Goal: Information Seeking & Learning: Learn about a topic

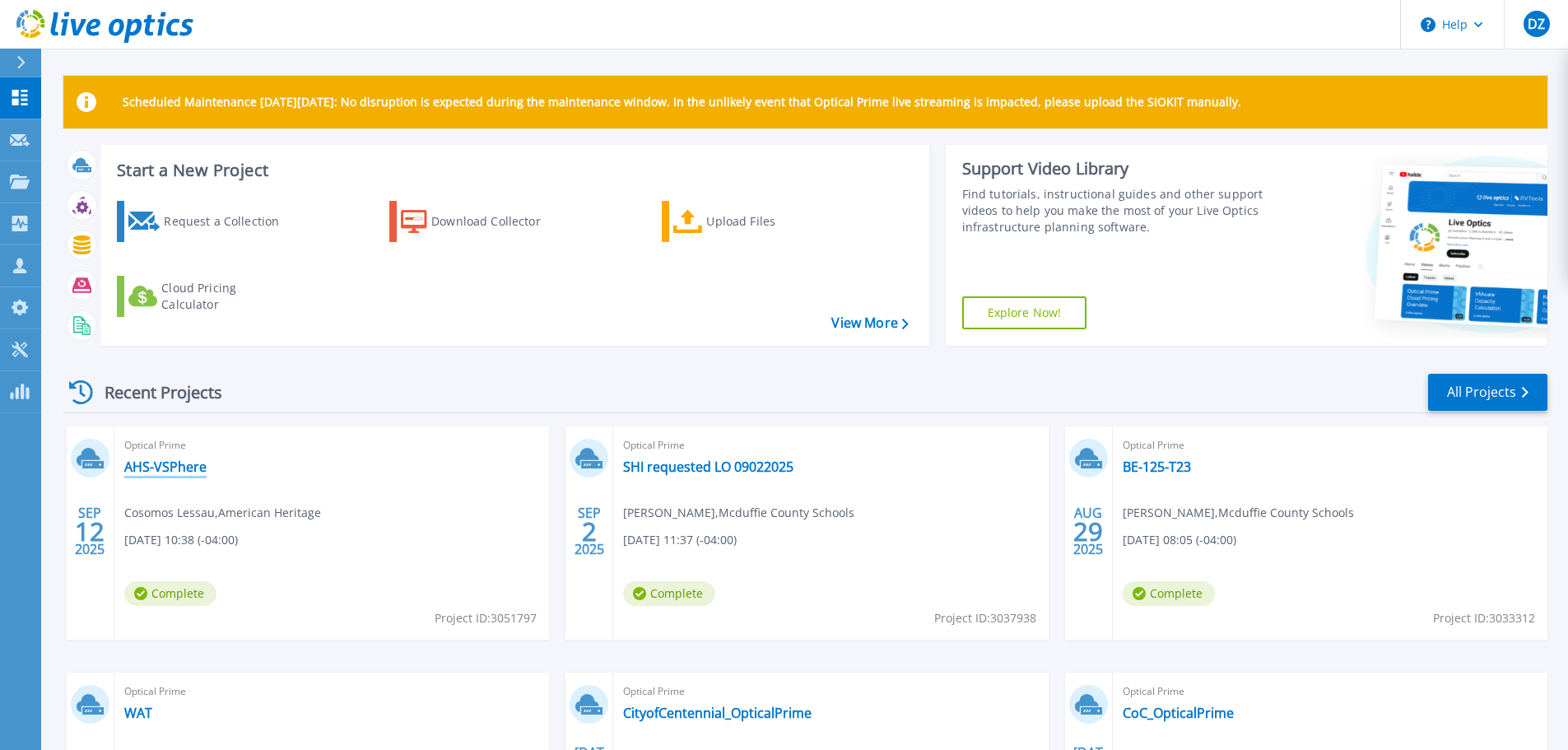
click at [190, 466] on link "AHS-VSPhere" at bounding box center [165, 466] width 82 height 17
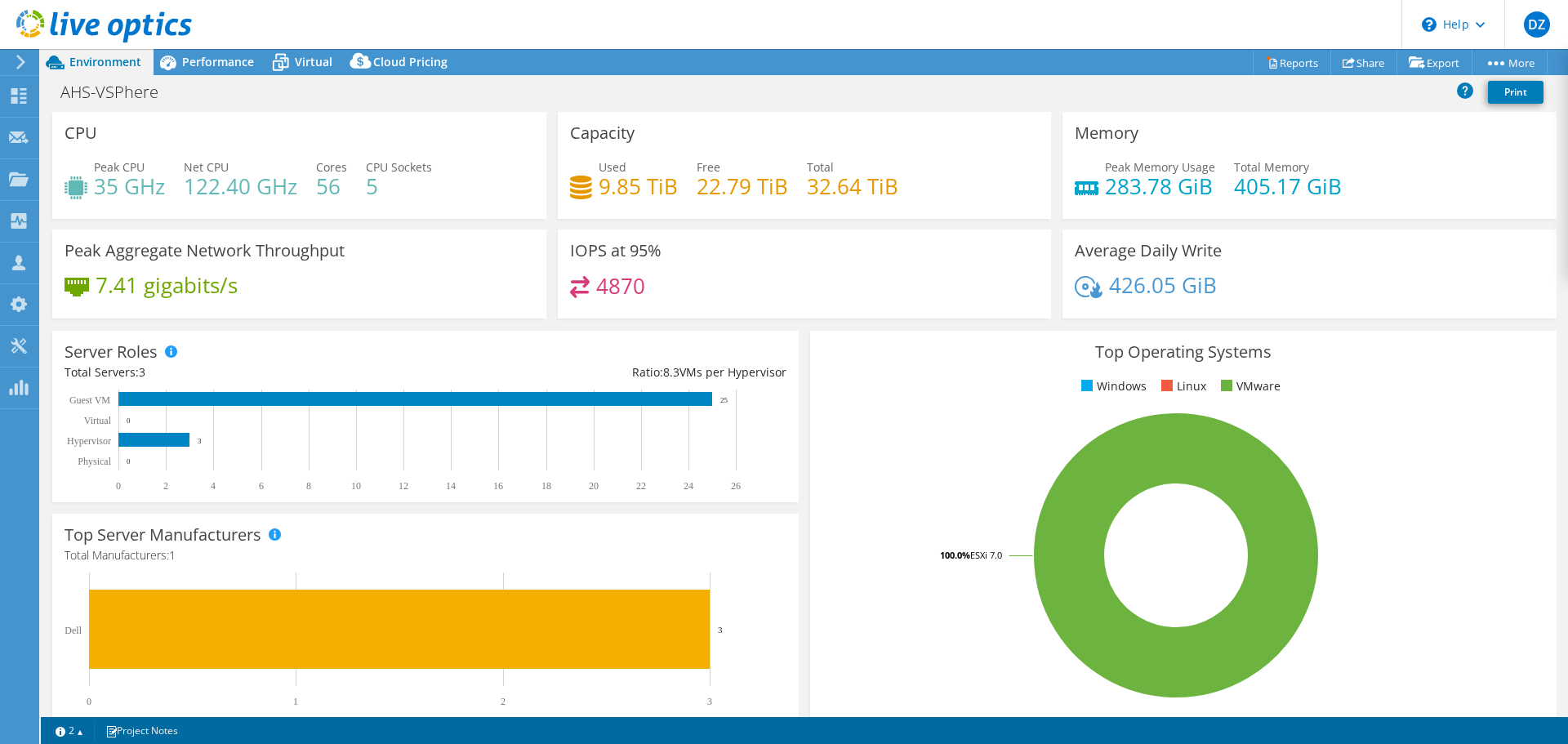
select select "USD"
click at [238, 73] on div "Performance" at bounding box center [210, 62] width 112 height 26
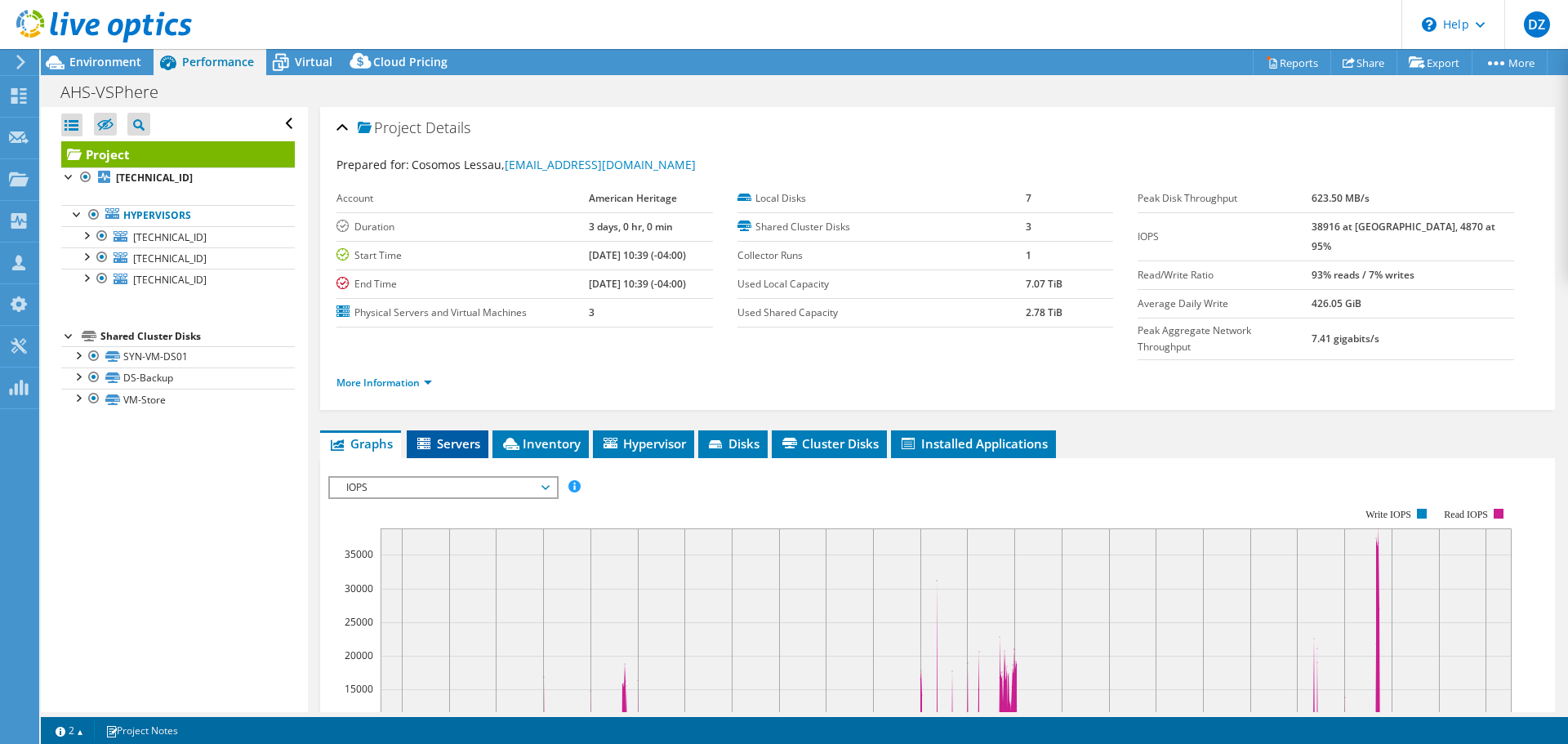
click at [443, 431] on li "Servers" at bounding box center [447, 444] width 81 height 28
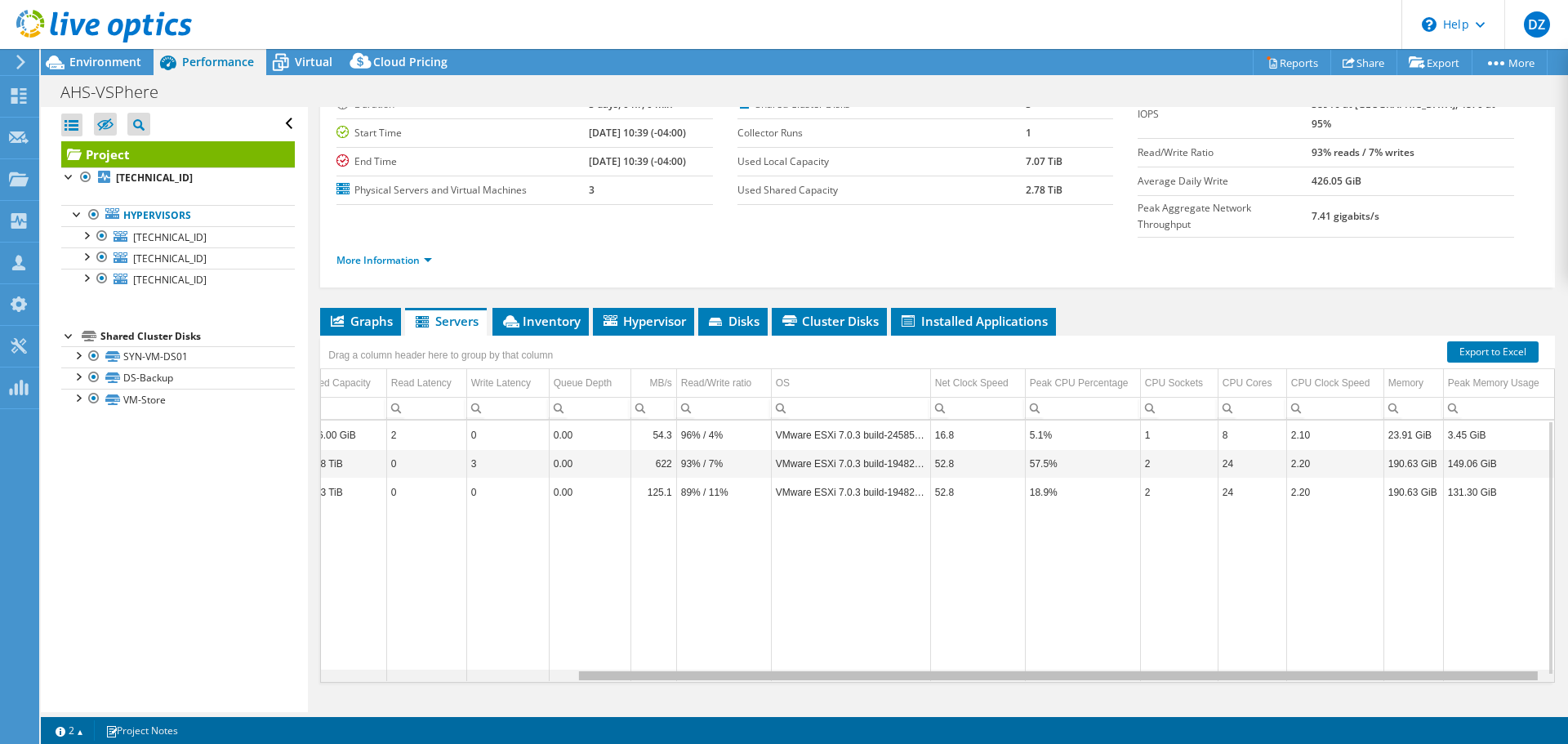
scroll to position [0, 329]
drag, startPoint x: 809, startPoint y: 642, endPoint x: 1179, endPoint y: 649, distance: 370.1
click at [1179, 649] on body "DZ Channel Partner [PERSON_NAME] [EMAIL_ADDRESS][DOMAIN_NAME] SHI My Profile Lo…" at bounding box center [784, 372] width 1568 height 744
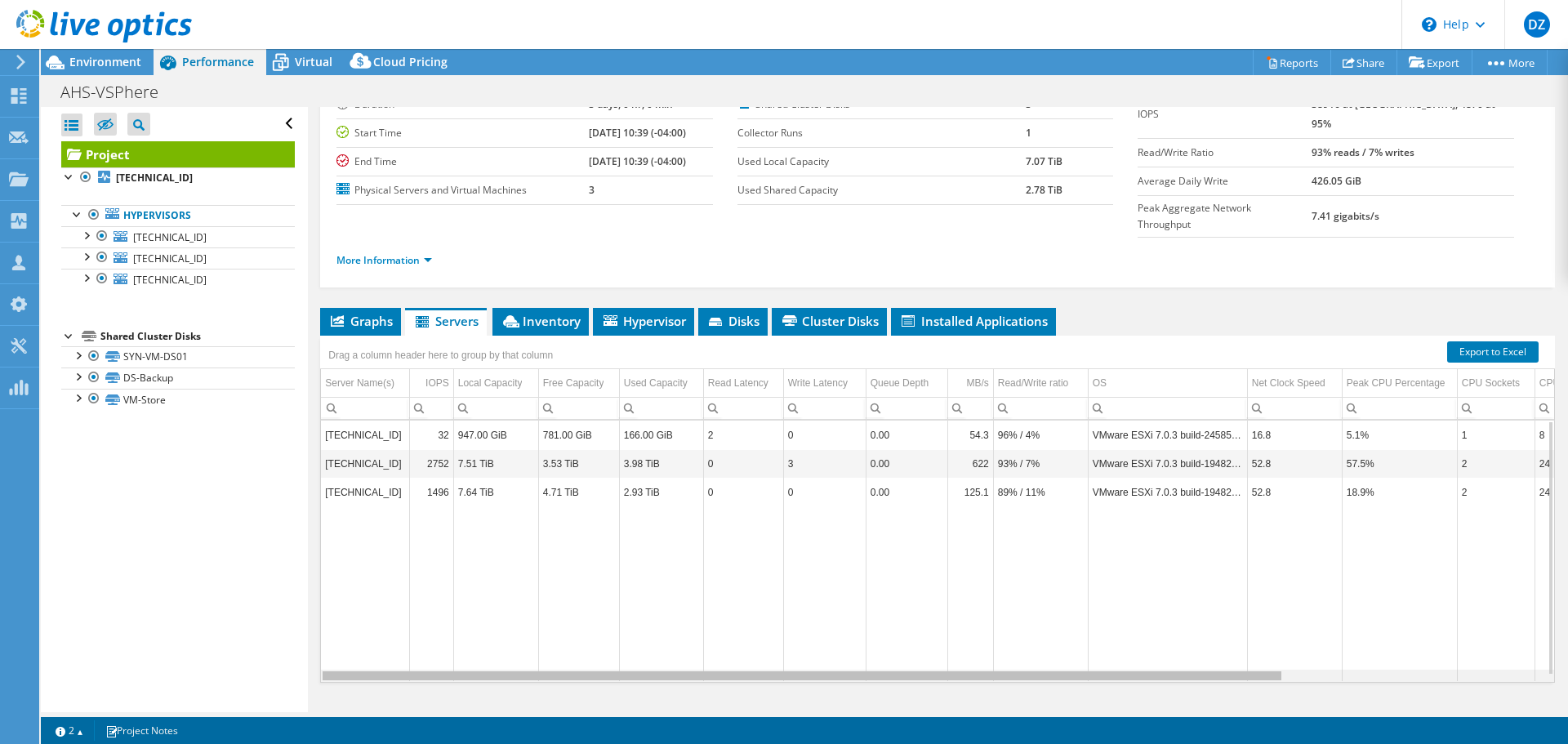
drag, startPoint x: 834, startPoint y: 645, endPoint x: 553, endPoint y: 599, distance: 284.7
click at [574, 604] on body "DZ Channel Partner [PERSON_NAME] [EMAIL_ADDRESS][DOMAIN_NAME] SHI My Profile Lo…" at bounding box center [784, 372] width 1568 height 744
click at [136, 338] on div "Shared Cluster Disks" at bounding box center [197, 337] width 195 height 19
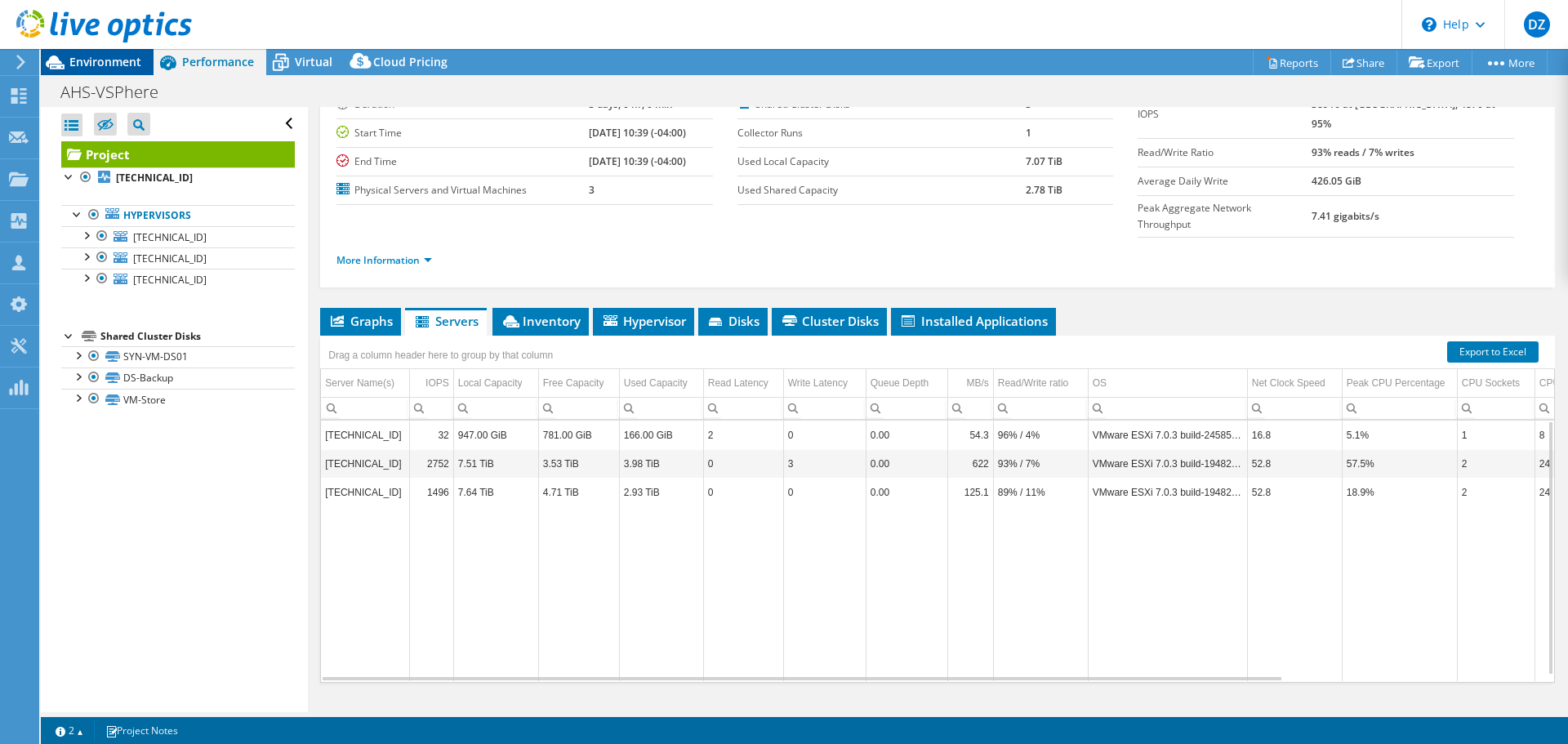
click at [135, 56] on span "Environment" at bounding box center [106, 62] width 72 height 15
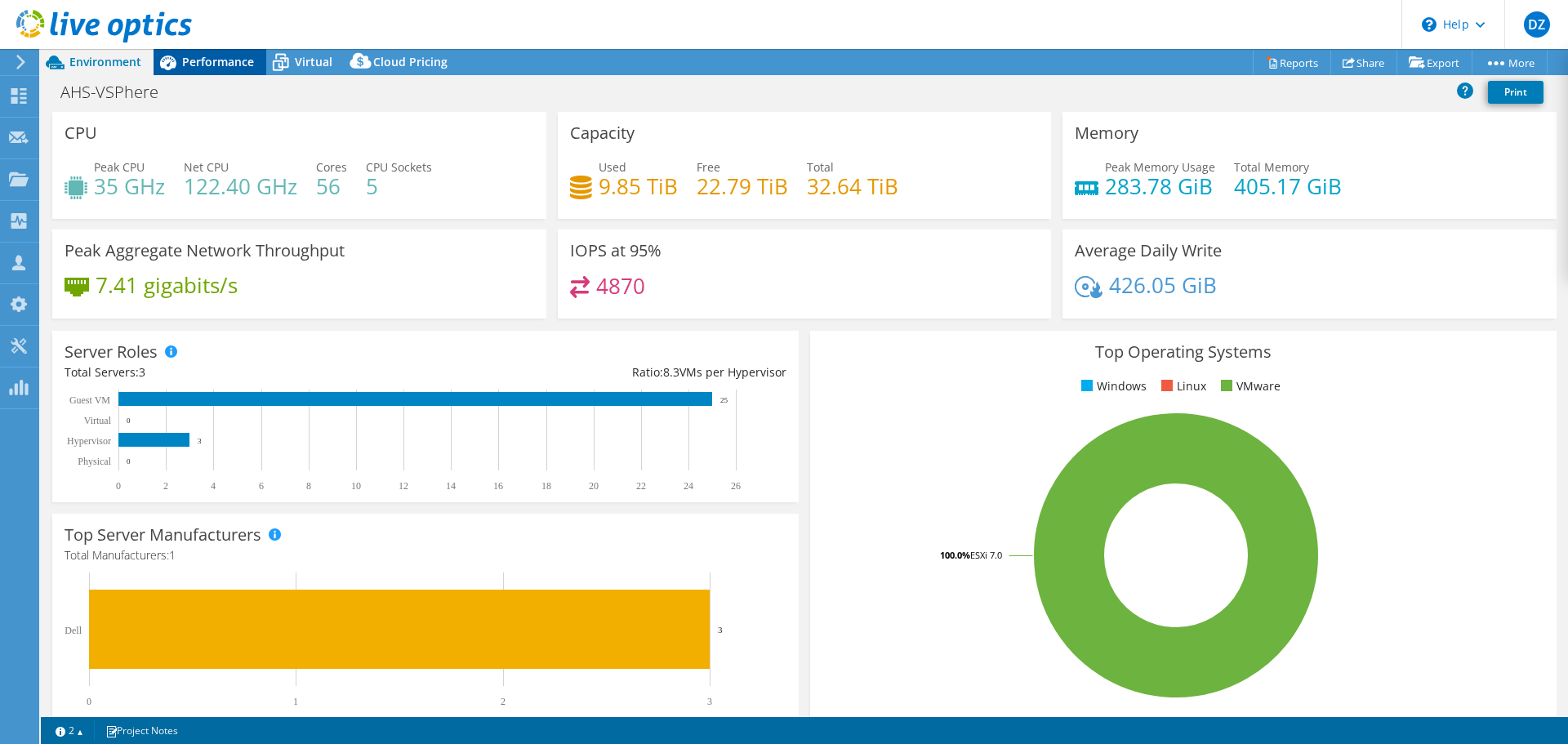
click at [207, 61] on span "Performance" at bounding box center [218, 62] width 72 height 15
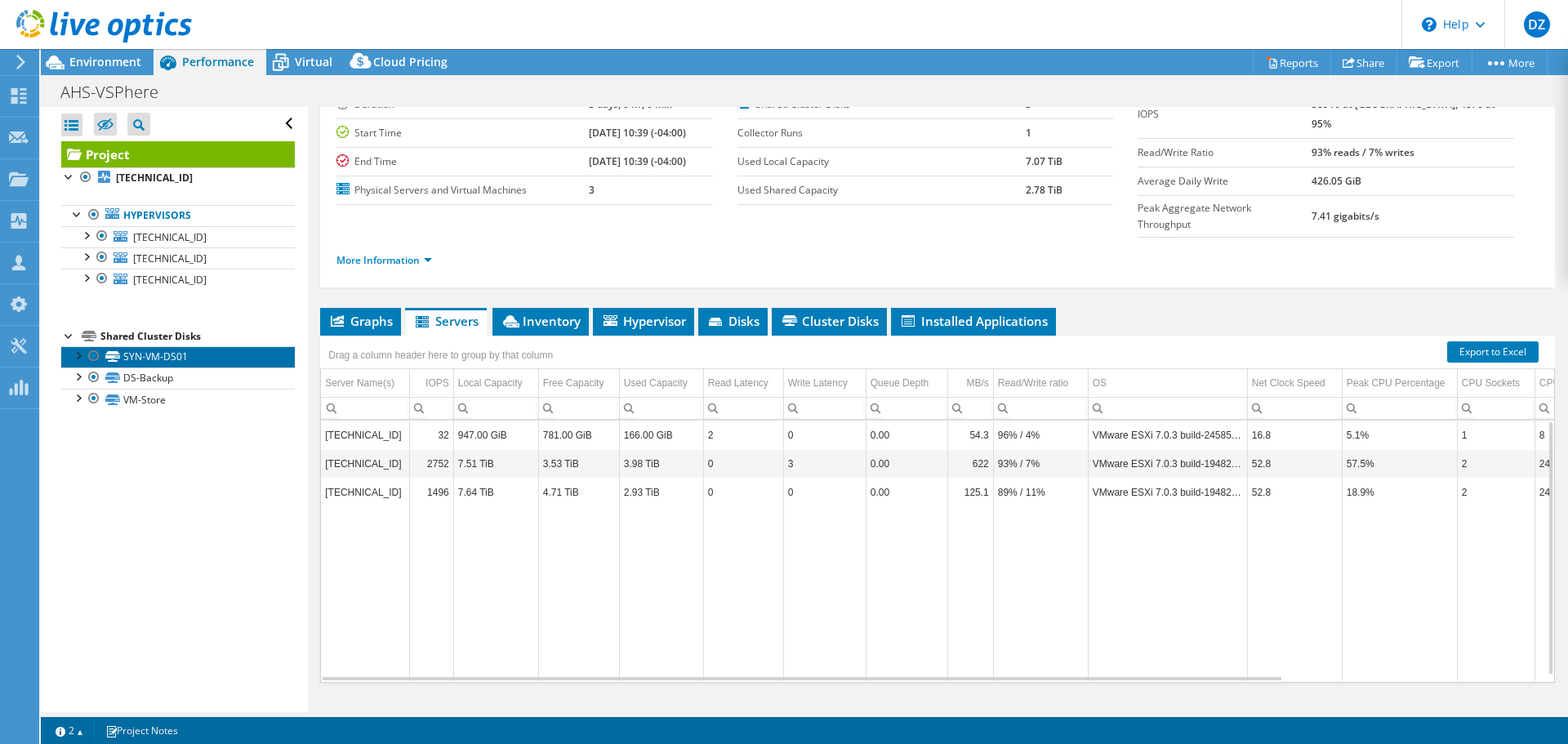
click at [169, 354] on link "SYN-VM-DS01" at bounding box center [177, 357] width 233 height 21
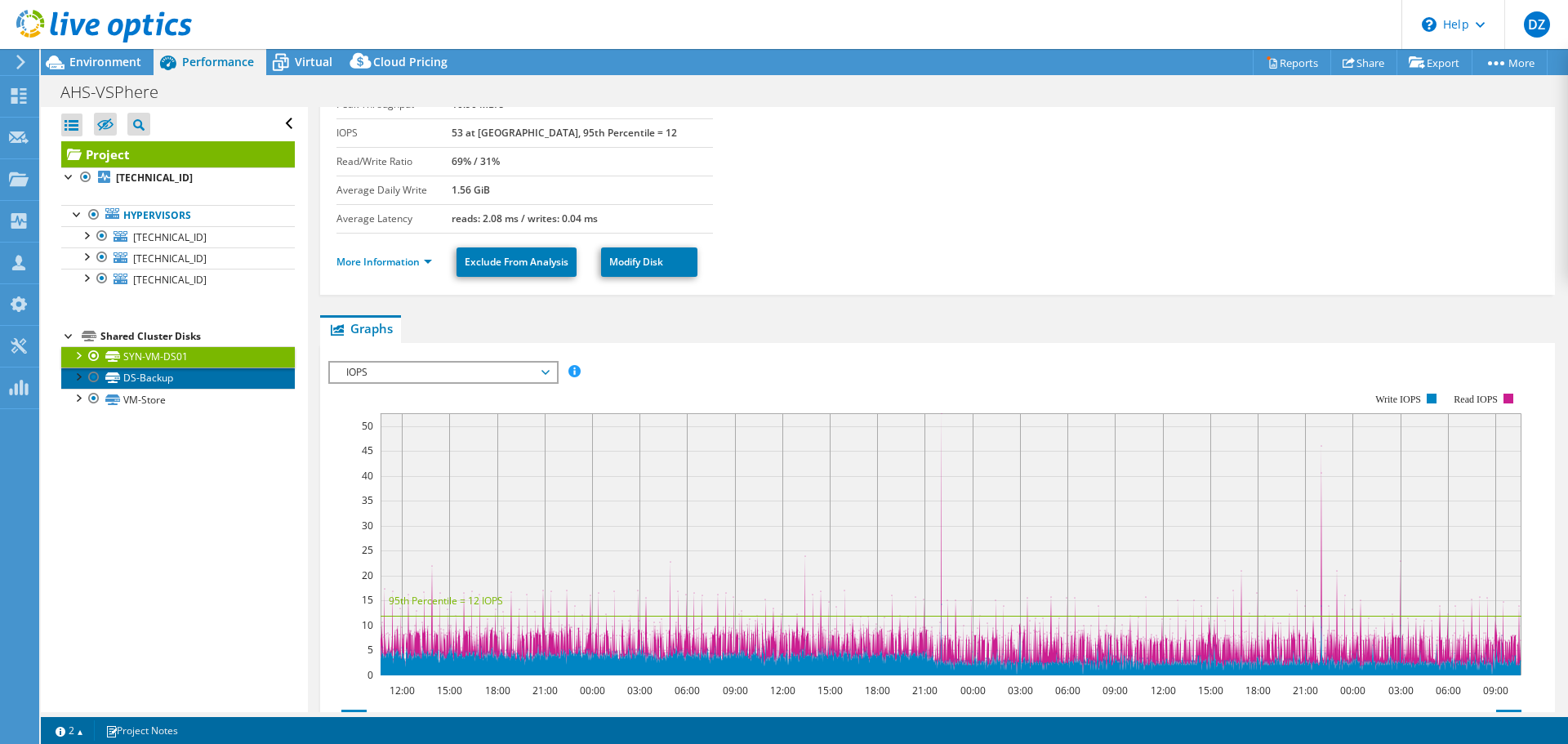
click at [166, 376] on link "DS-Backup" at bounding box center [177, 378] width 233 height 21
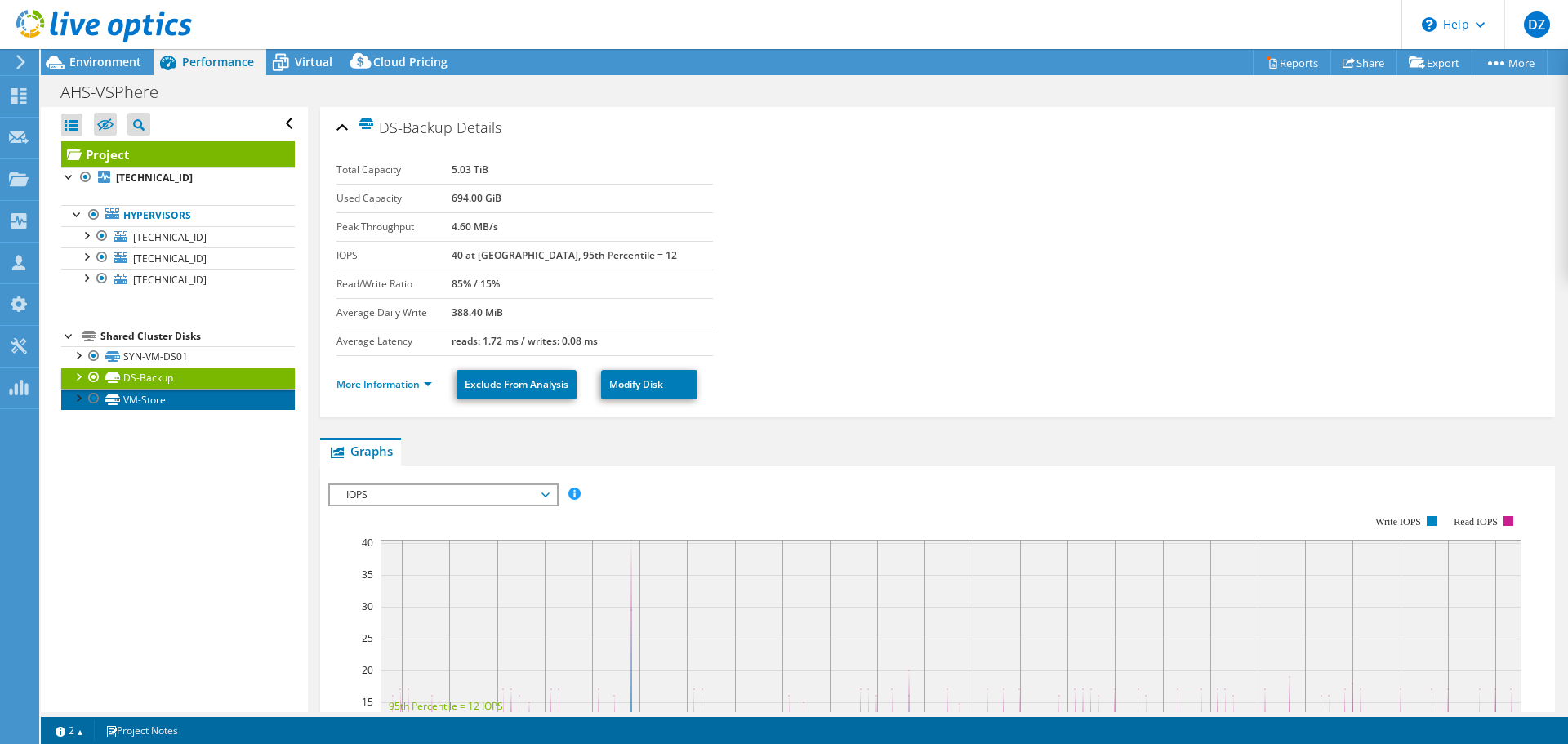
click at [131, 394] on link "VM-Store" at bounding box center [177, 400] width 233 height 21
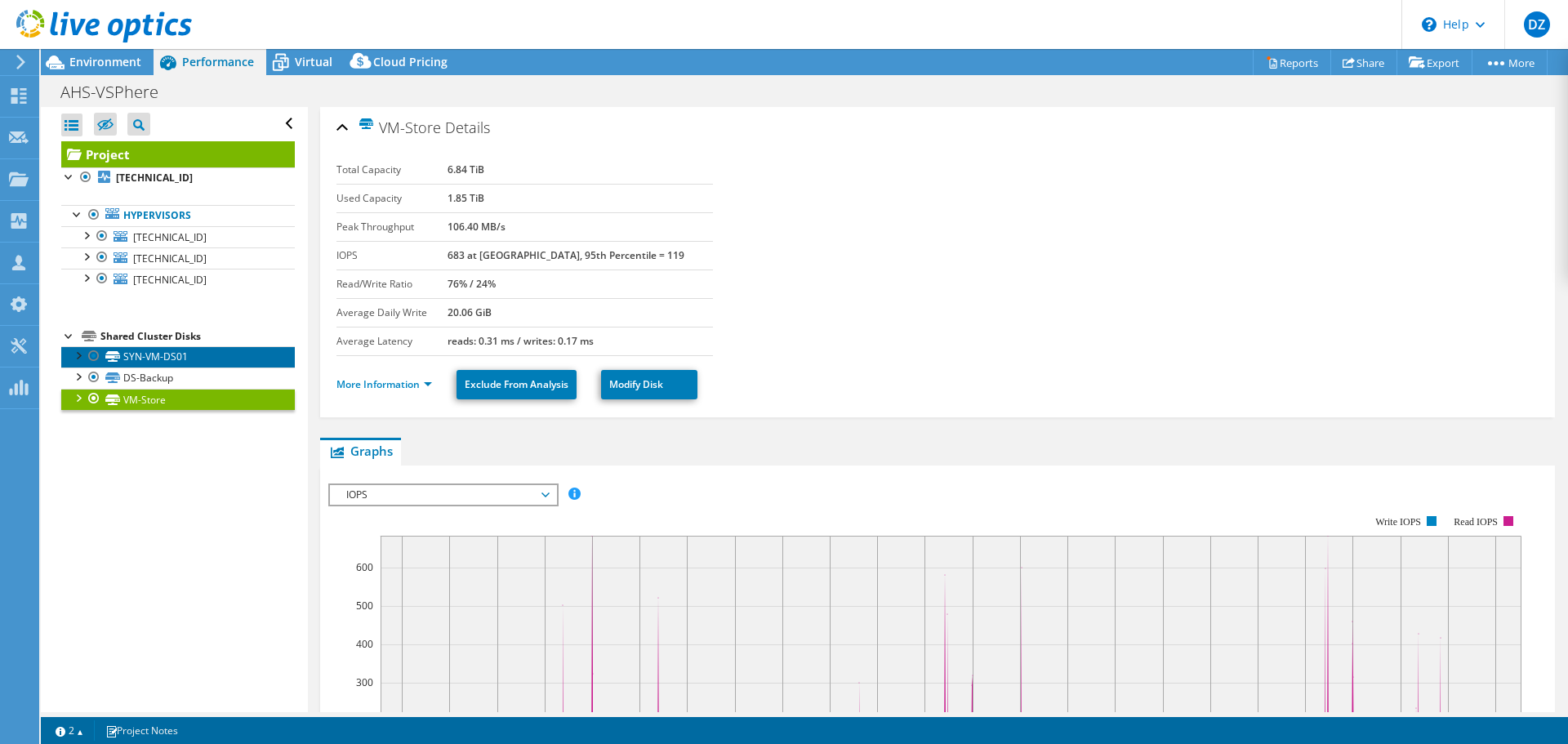
click at [160, 353] on link "SYN-VM-DS01" at bounding box center [177, 357] width 233 height 21
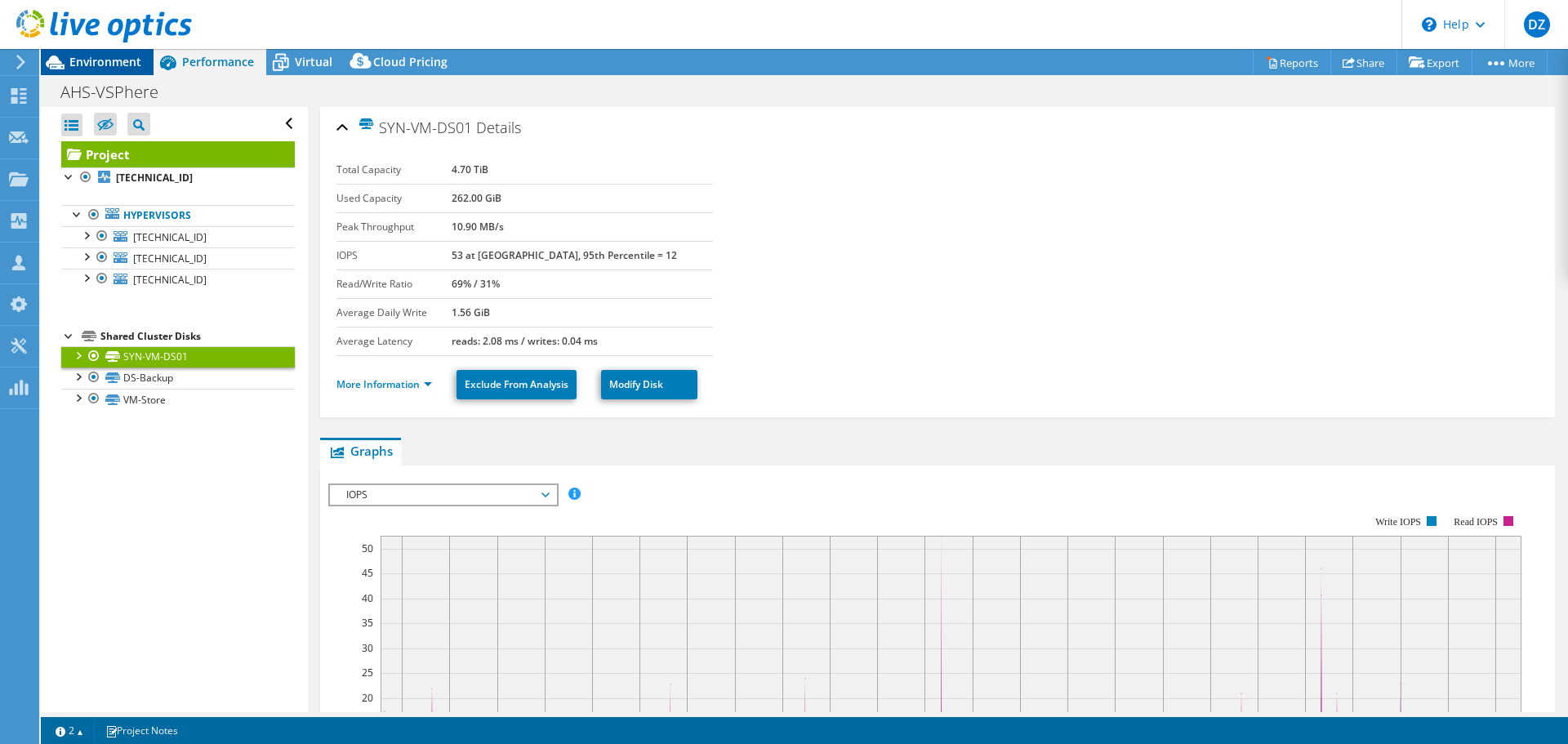
click at [113, 67] on span "Environment" at bounding box center [106, 62] width 72 height 15
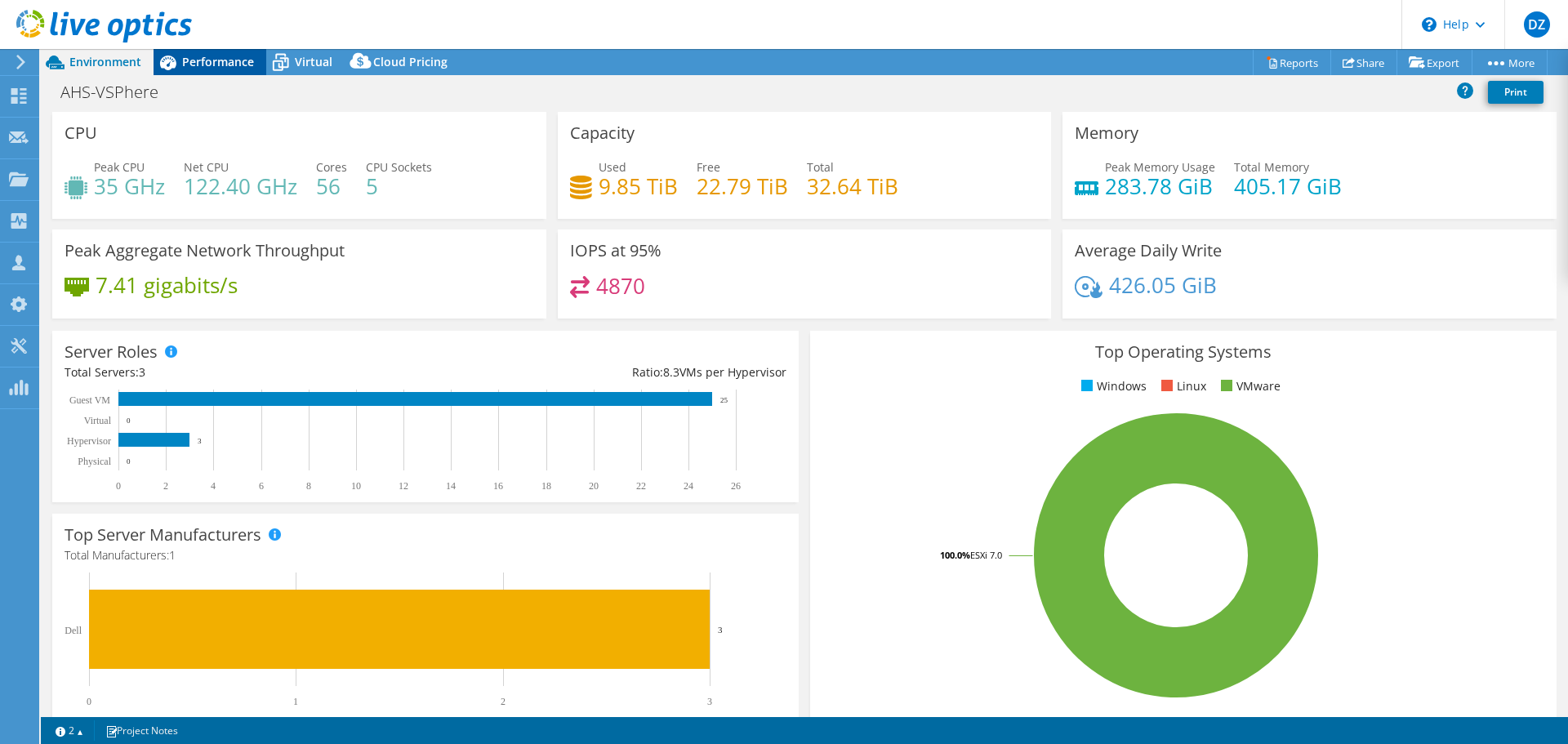
click at [220, 65] on span "Performance" at bounding box center [218, 62] width 72 height 15
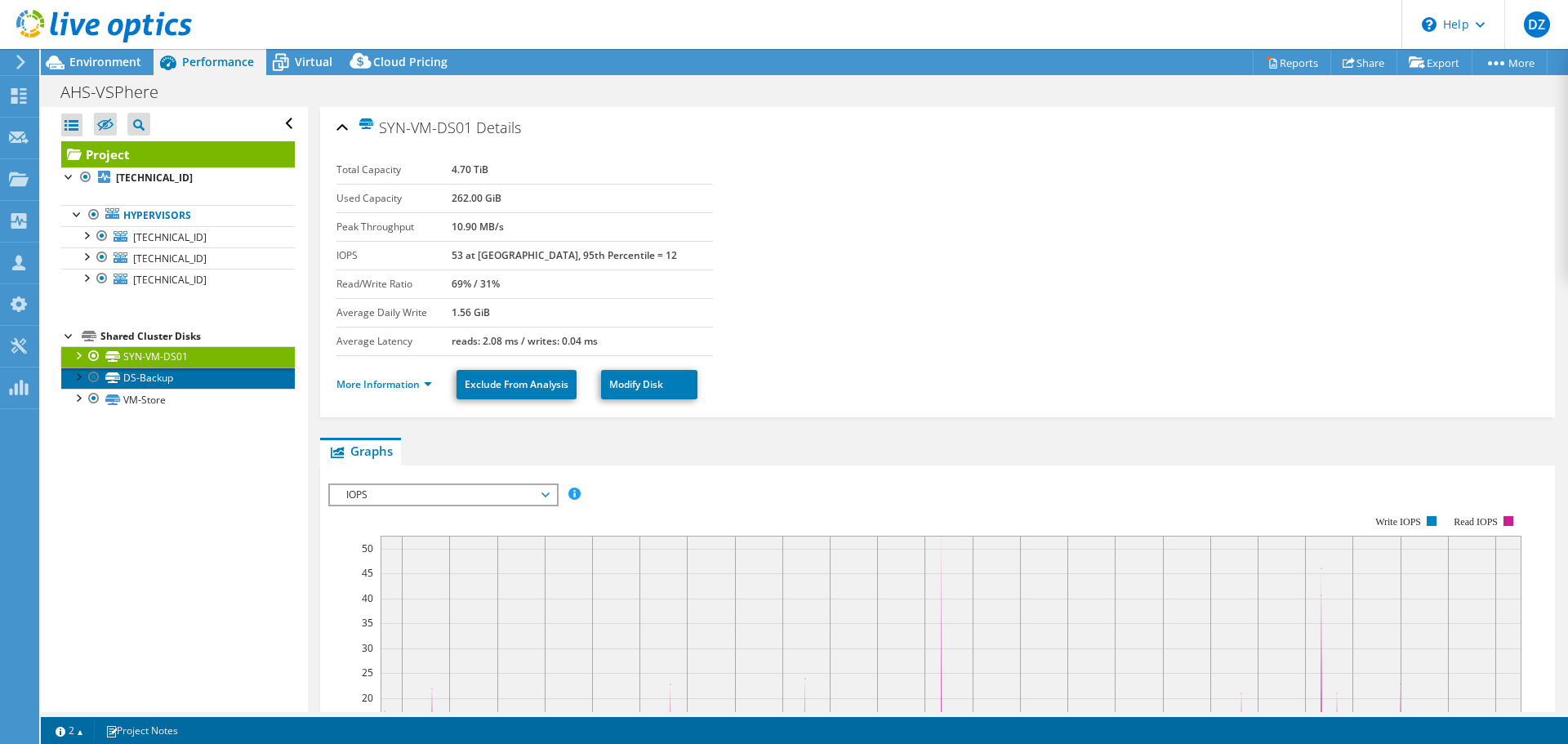
click at [201, 369] on link "DS-Backup" at bounding box center [177, 378] width 233 height 21
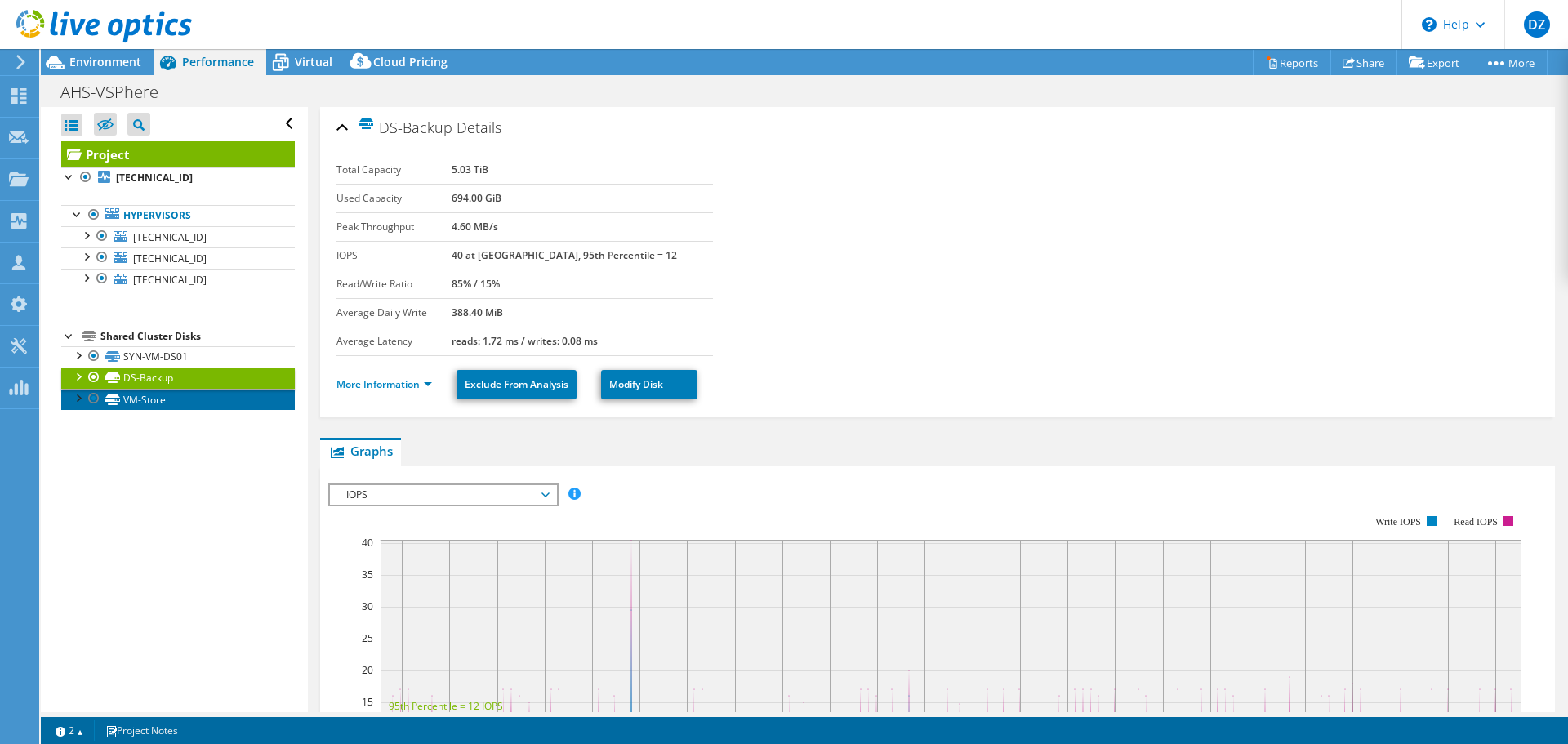
click at [196, 402] on link "VM-Store" at bounding box center [177, 400] width 233 height 21
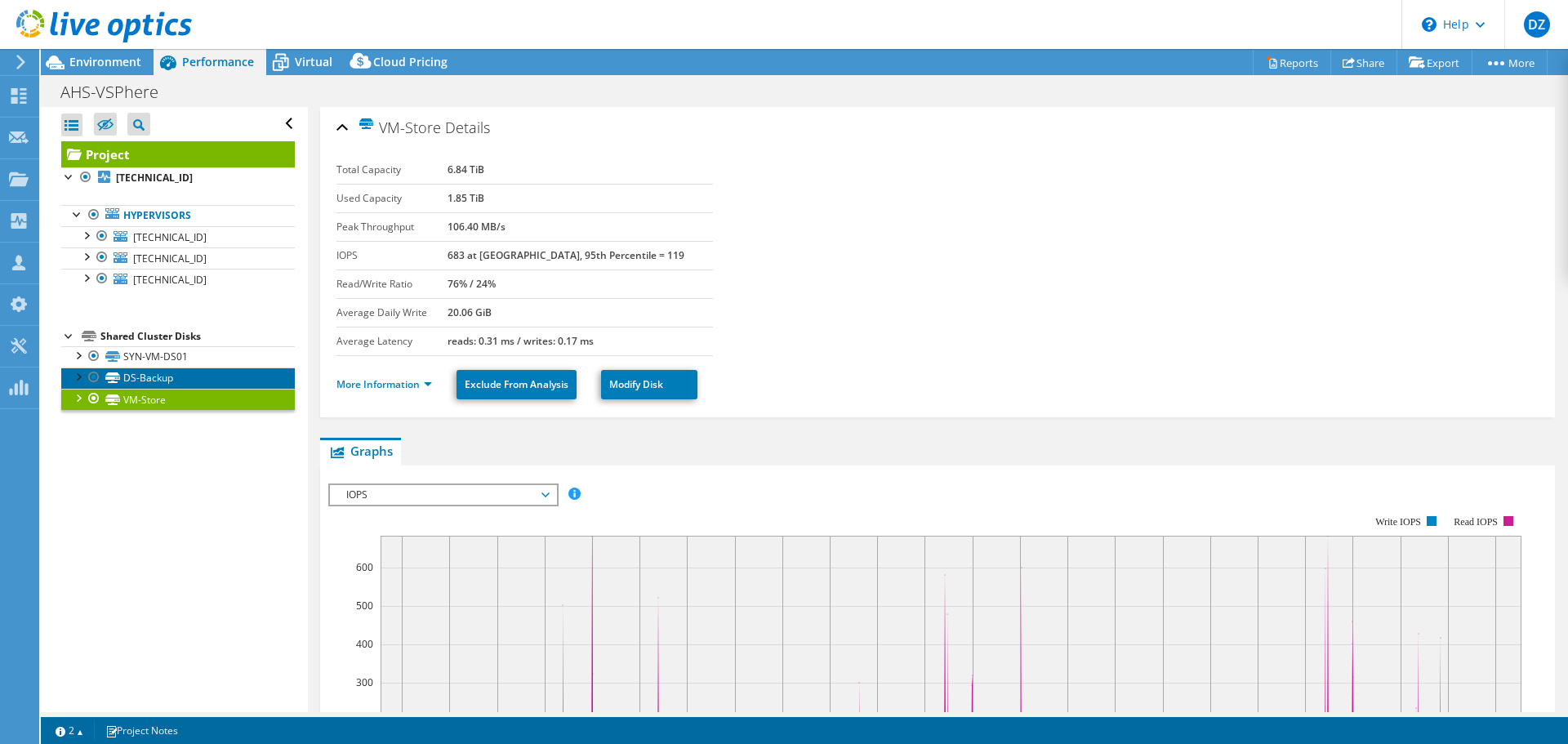
click at [197, 379] on link "DS-Backup" at bounding box center [177, 378] width 233 height 21
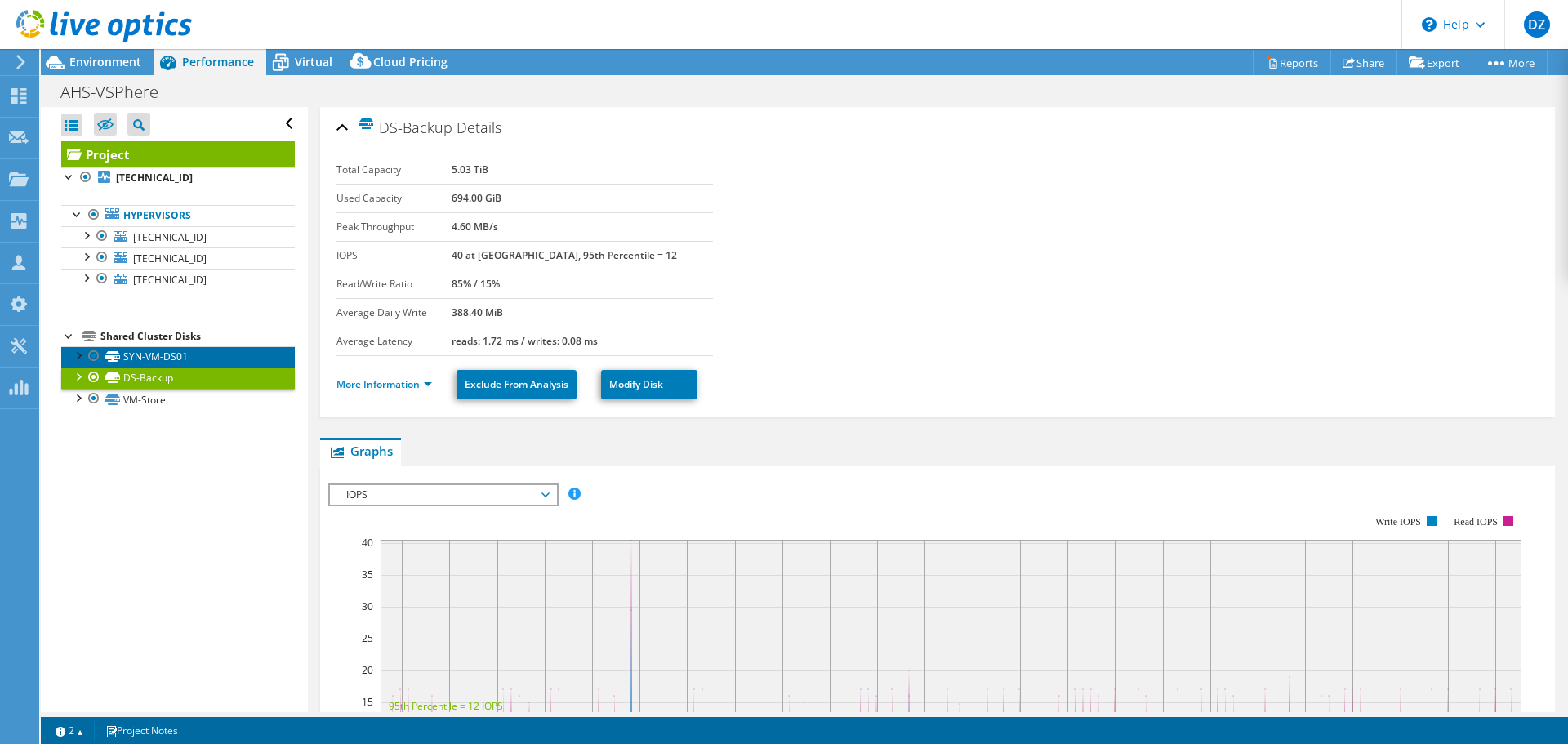
click at [193, 359] on link "SYN-VM-DS01" at bounding box center [177, 357] width 233 height 21
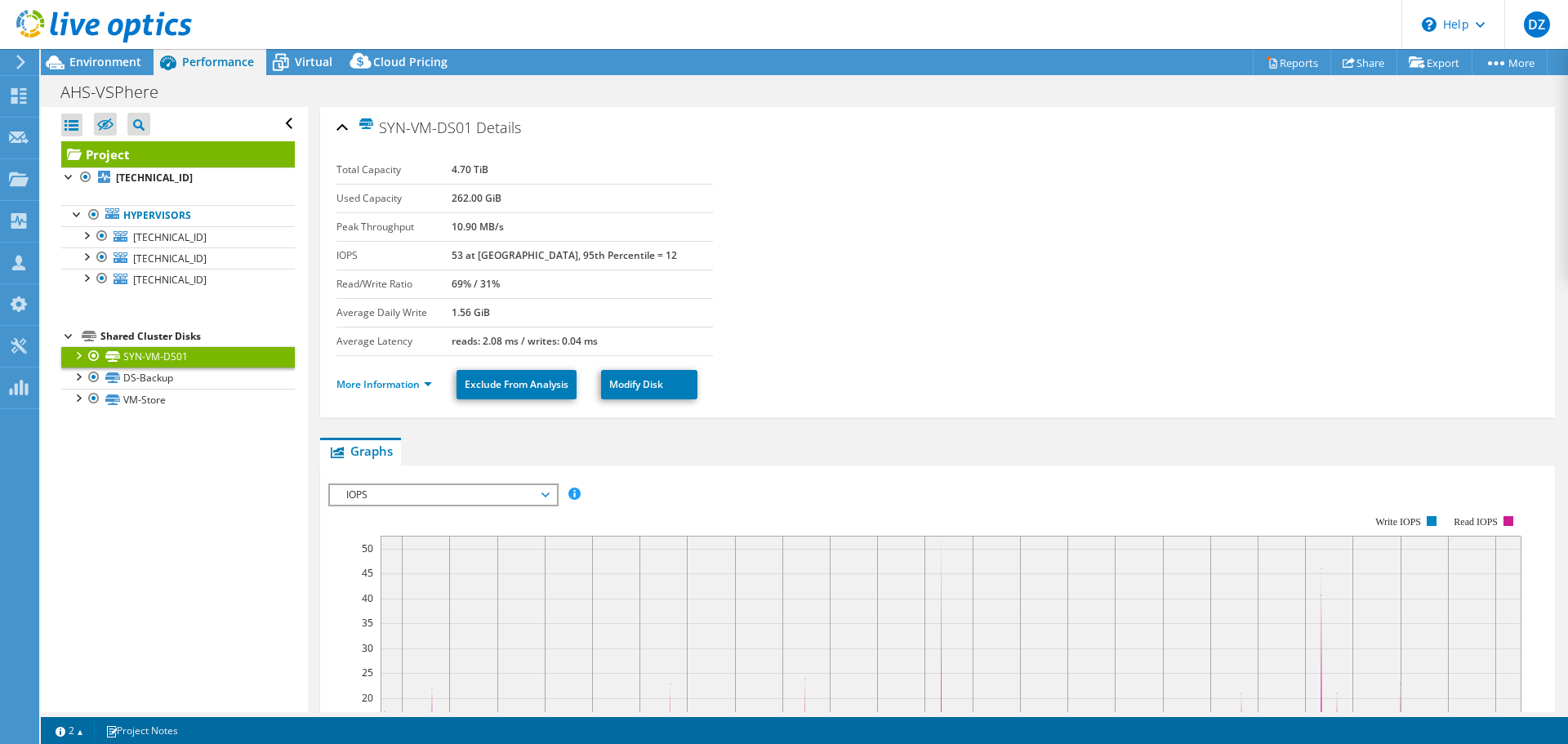
click at [63, 333] on div at bounding box center [69, 335] width 16 height 16
click at [66, 332] on div at bounding box center [69, 335] width 16 height 16
click at [136, 334] on div "Shared Cluster Disks" at bounding box center [197, 337] width 195 height 19
click at [159, 236] on span "[TECHNICAL_ID]" at bounding box center [170, 237] width 74 height 14
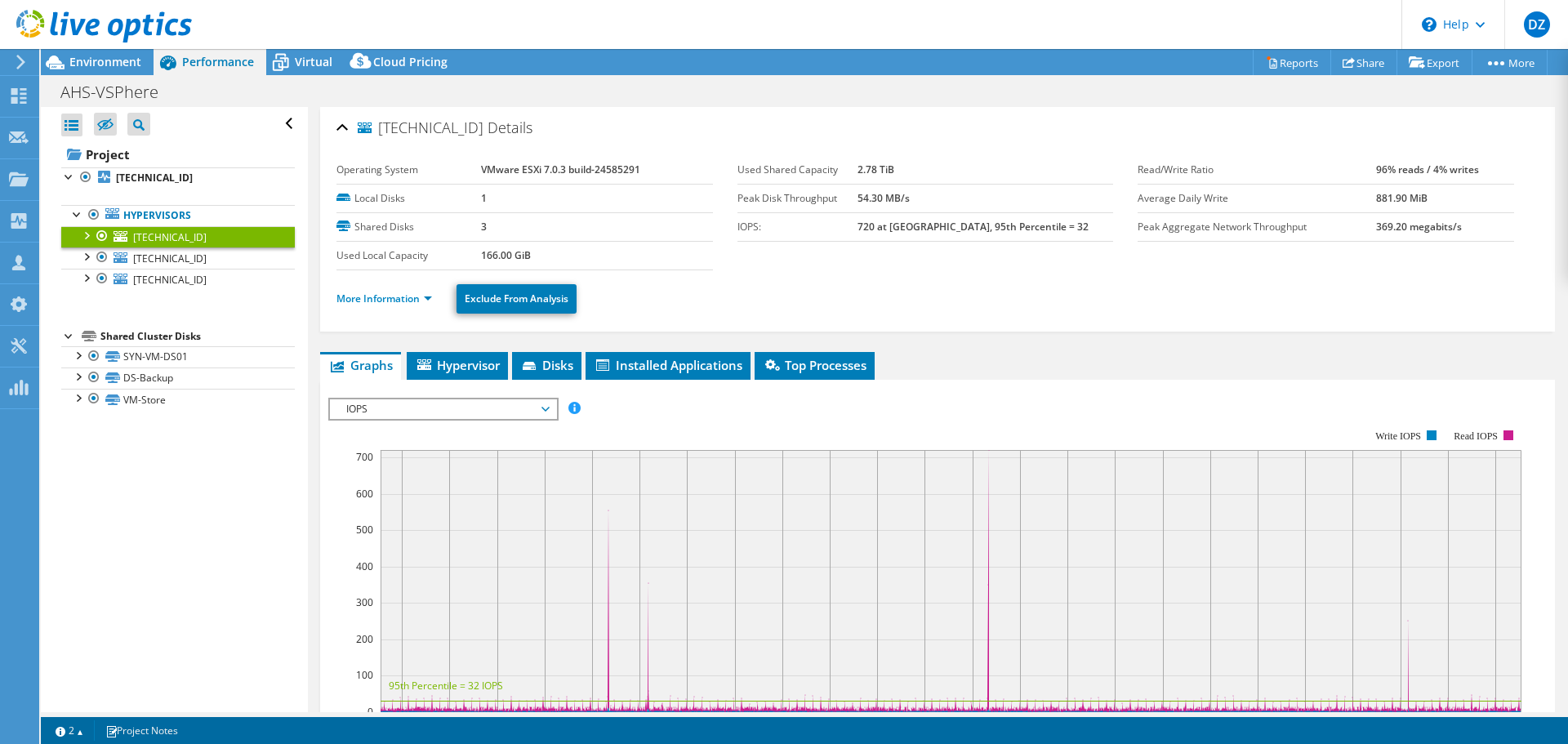
click at [428, 411] on span "IOPS" at bounding box center [442, 409] width 210 height 19
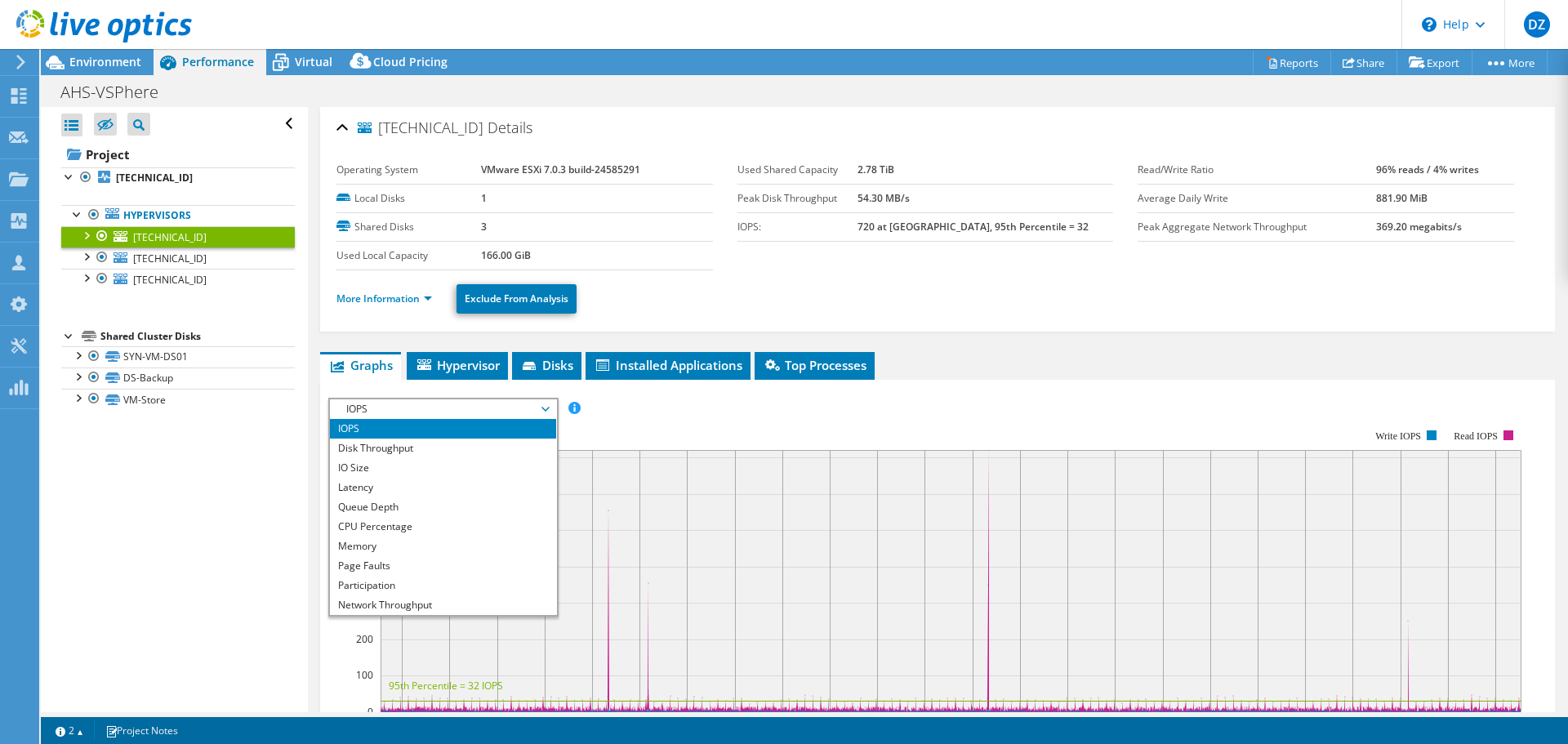
click at [428, 411] on span "IOPS" at bounding box center [442, 409] width 210 height 19
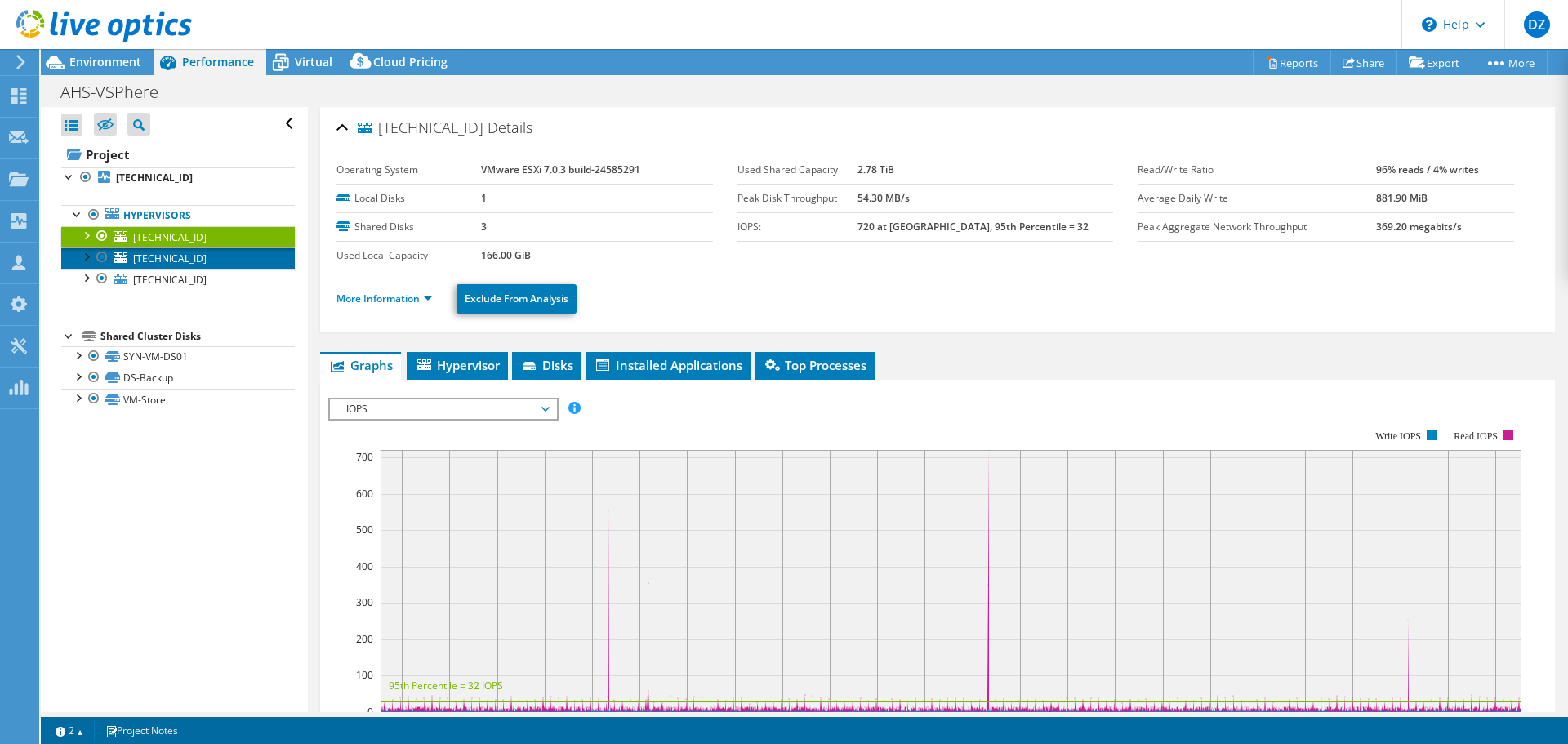
click at [169, 258] on span "[TECHNICAL_ID]" at bounding box center [170, 258] width 74 height 14
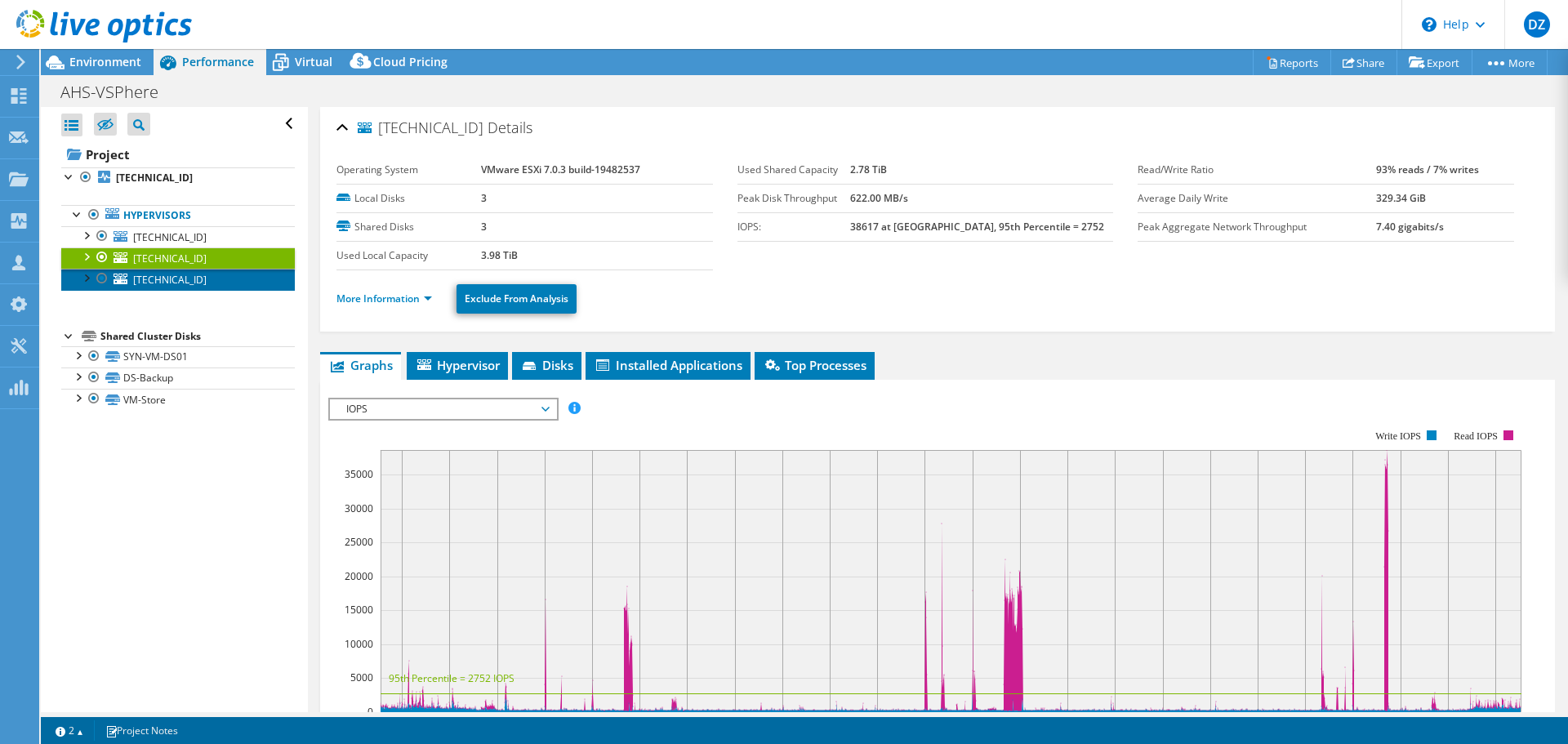
click at [175, 279] on span "[TECHNICAL_ID]" at bounding box center [170, 280] width 74 height 14
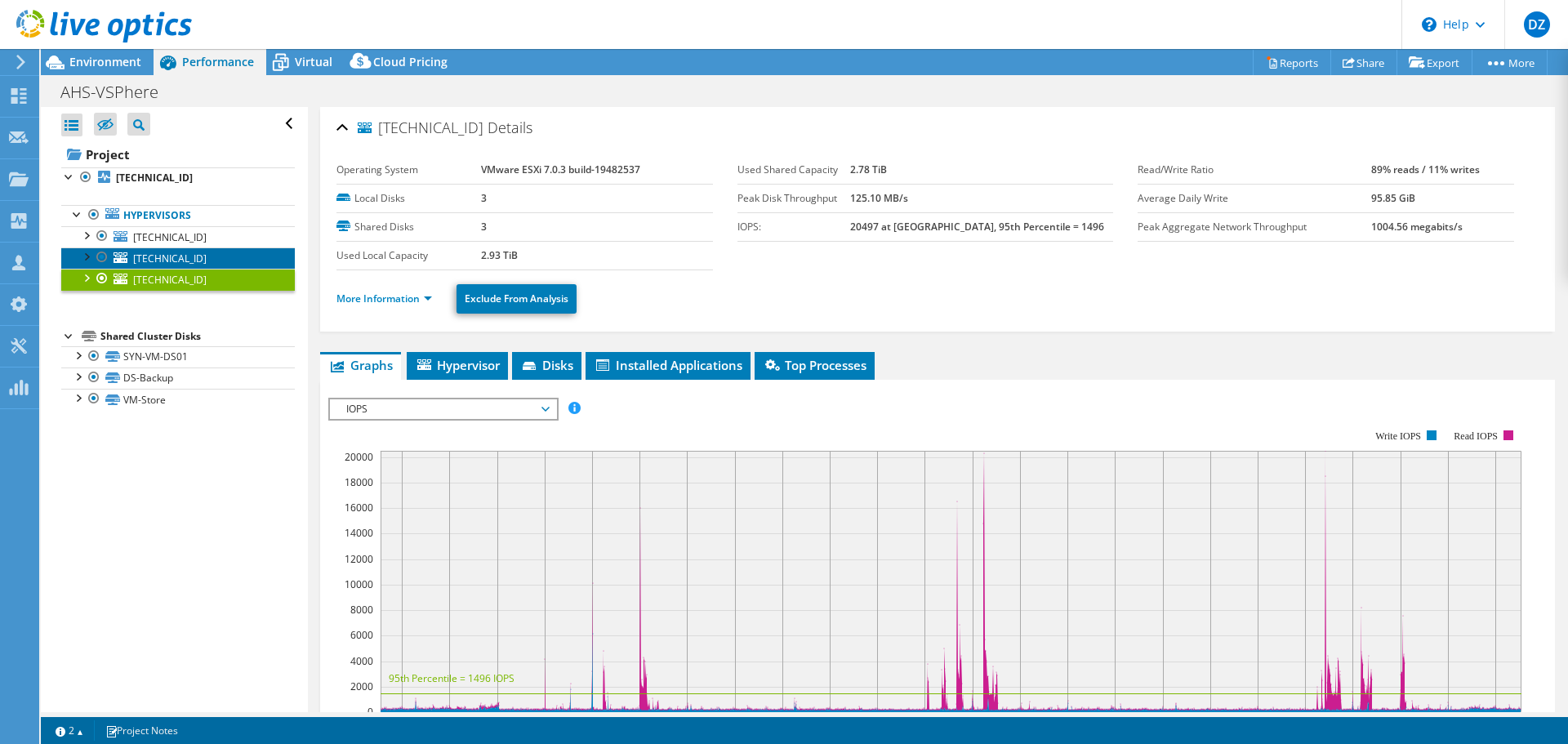
click at [177, 263] on span "[TECHNICAL_ID]" at bounding box center [170, 258] width 74 height 14
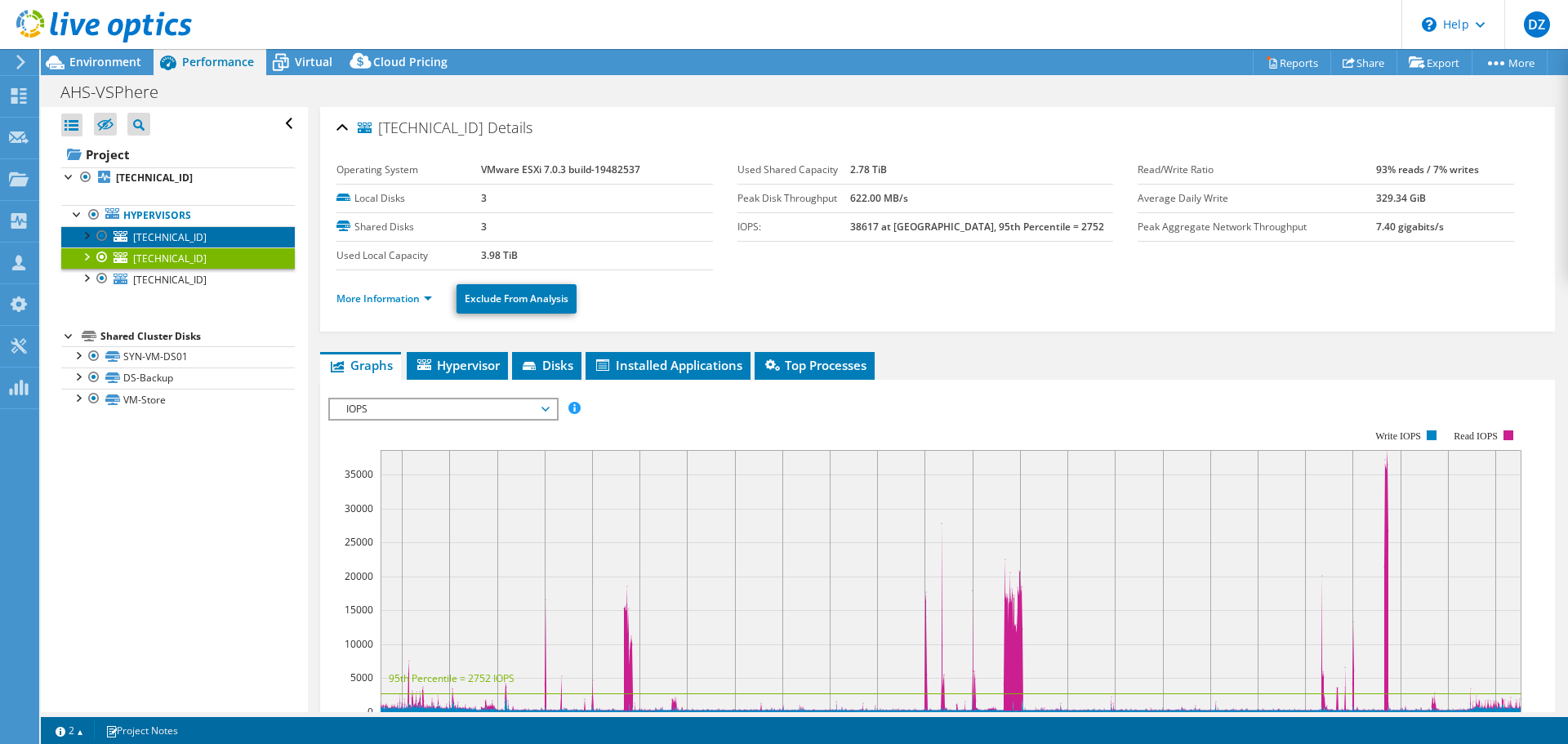
click at [175, 242] on span "[TECHNICAL_ID]" at bounding box center [170, 237] width 74 height 14
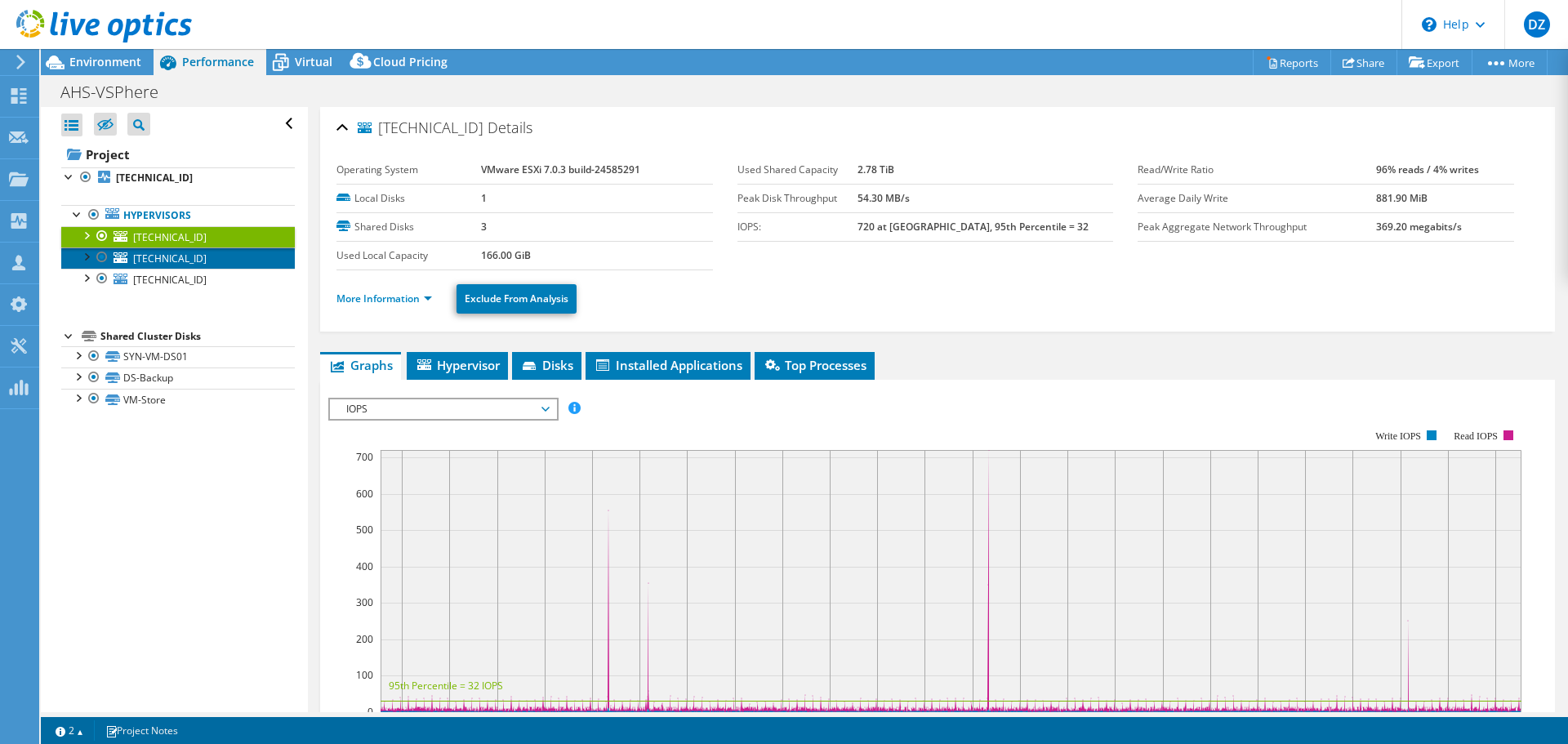
click at [171, 253] on span "[TECHNICAL_ID]" at bounding box center [170, 258] width 74 height 14
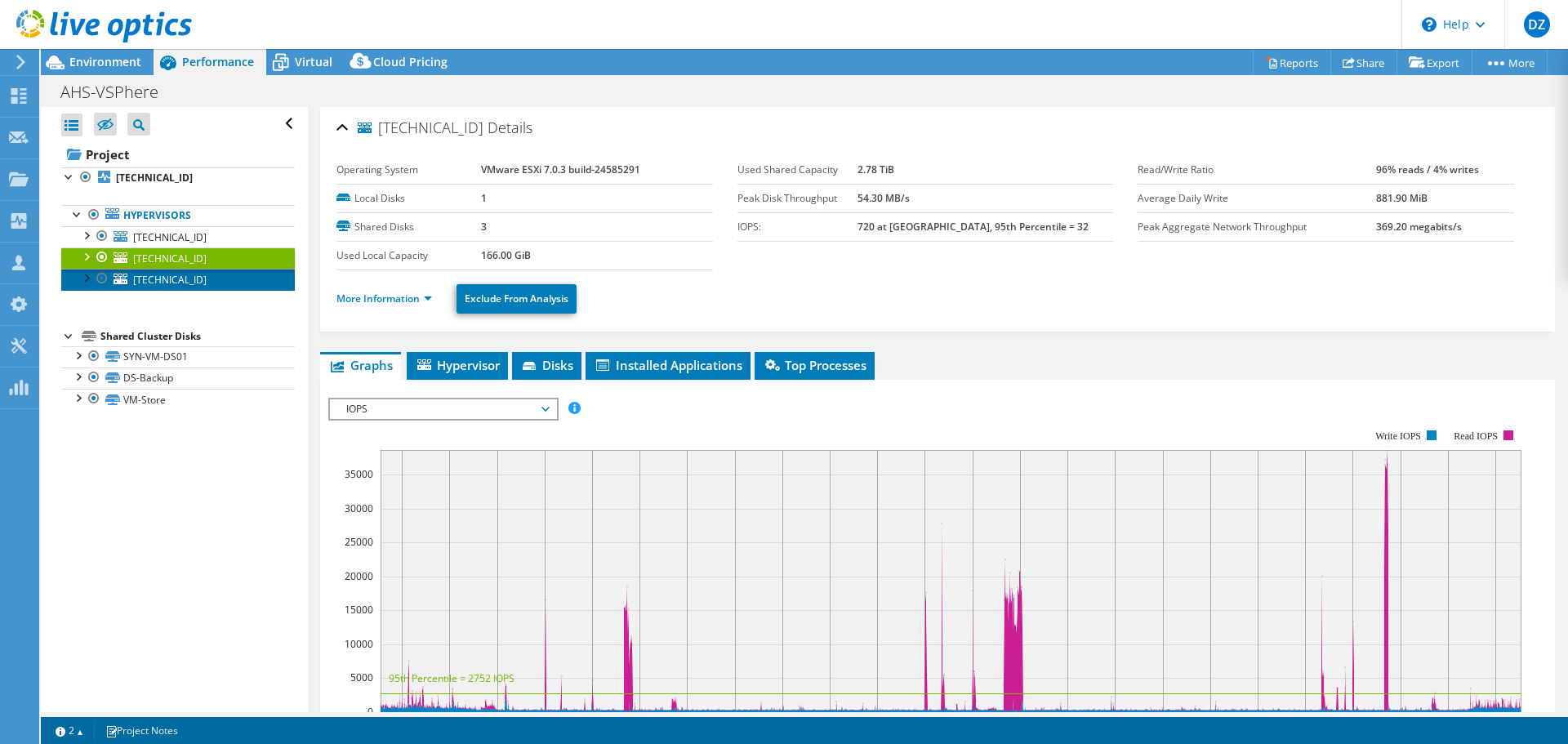
click at [167, 279] on span "[TECHNICAL_ID]" at bounding box center [170, 280] width 74 height 14
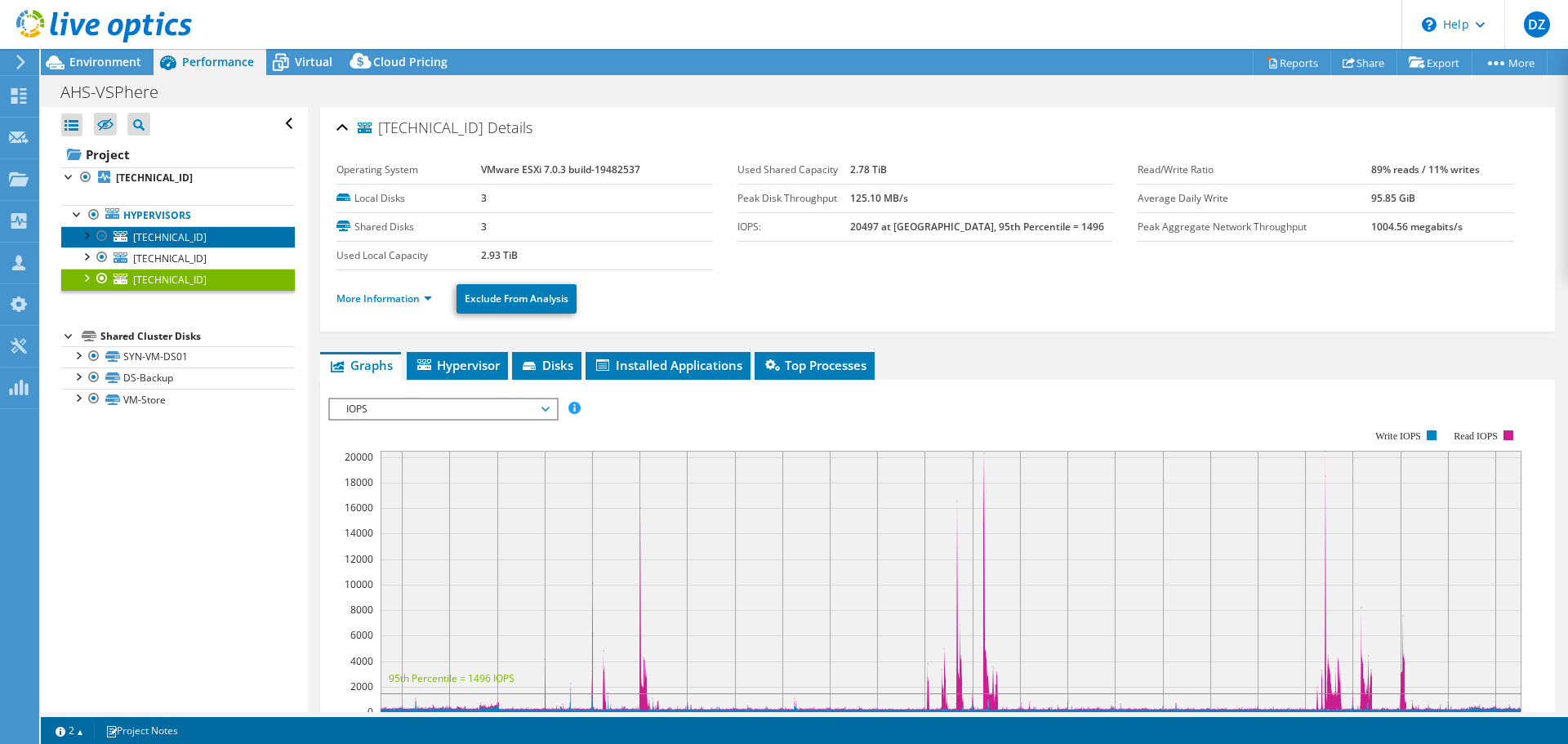
click at [178, 240] on span "[TECHNICAL_ID]" at bounding box center [170, 237] width 74 height 14
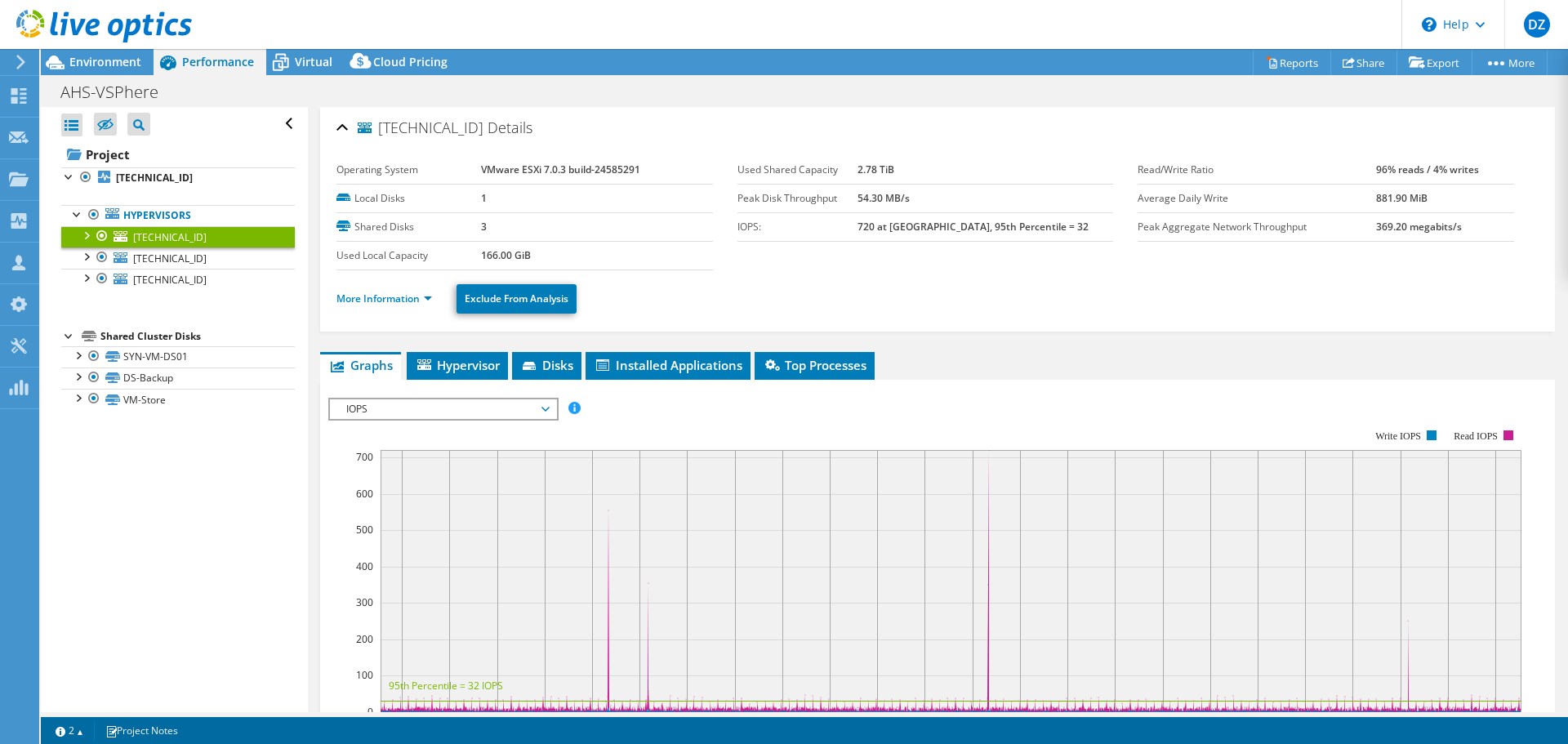
click at [156, 237] on span "[TECHNICAL_ID]" at bounding box center [170, 237] width 74 height 14
click at [162, 259] on span "[TECHNICAL_ID]" at bounding box center [170, 258] width 74 height 14
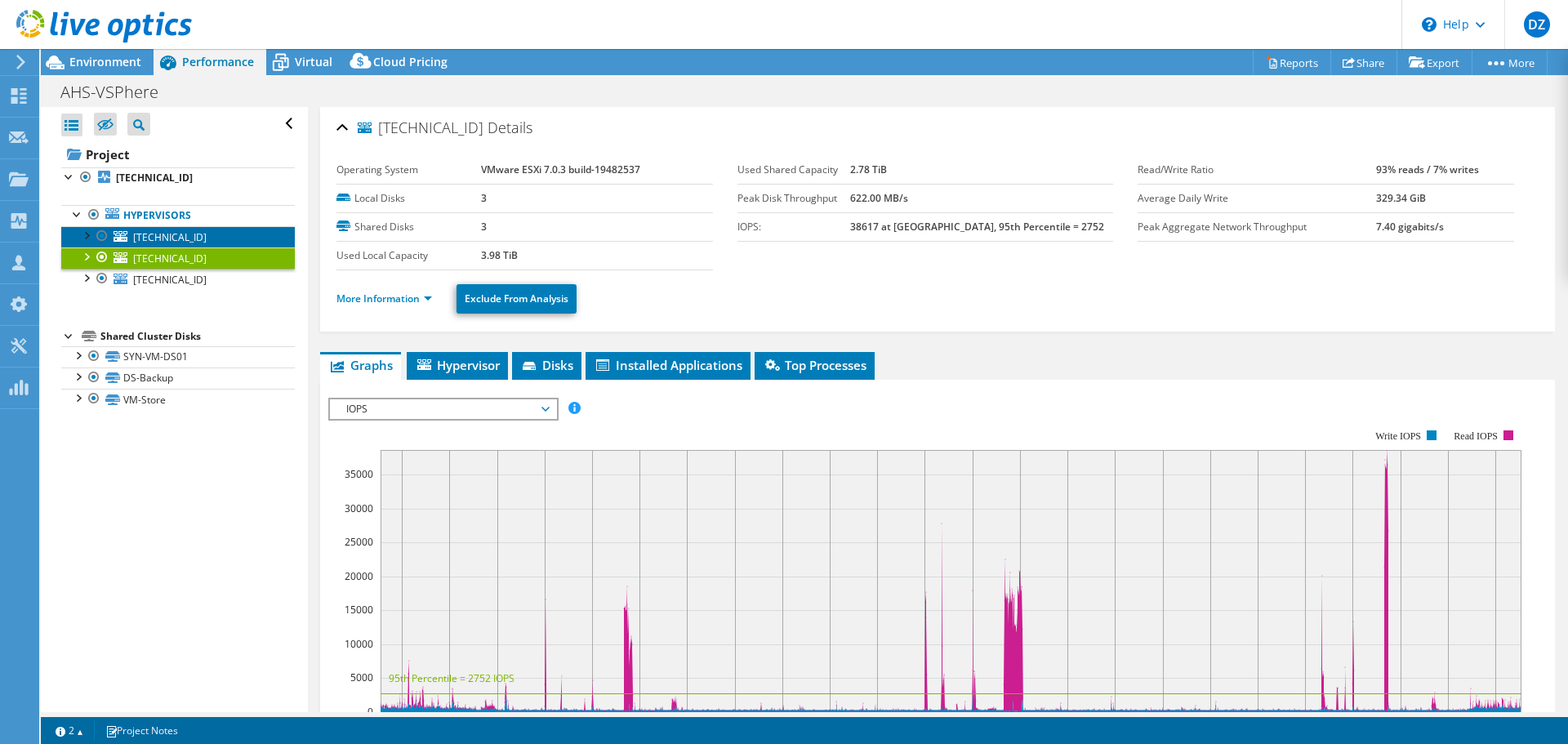
click at [165, 231] on span "[TECHNICAL_ID]" at bounding box center [170, 237] width 74 height 14
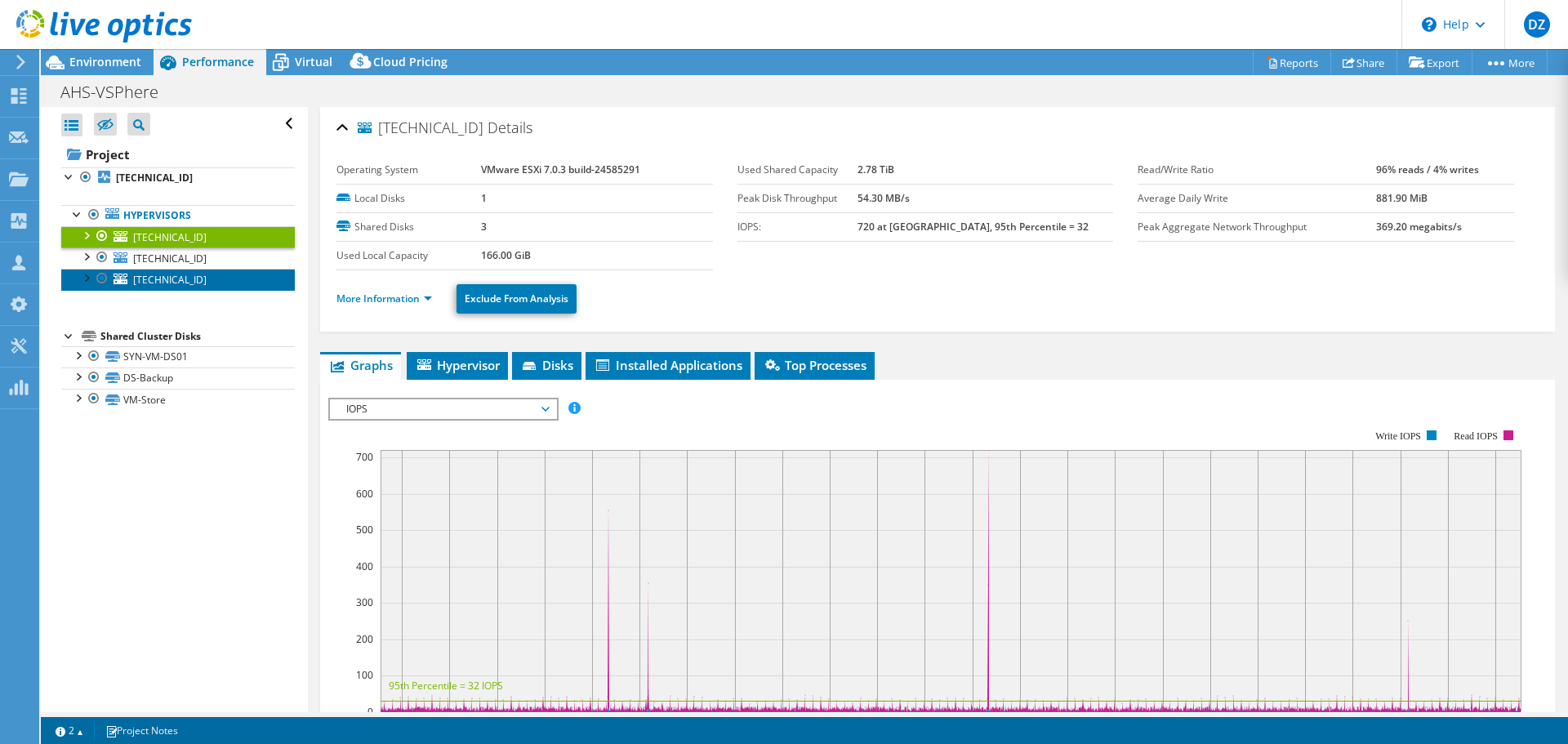
click at [171, 280] on span "[TECHNICAL_ID]" at bounding box center [170, 280] width 74 height 14
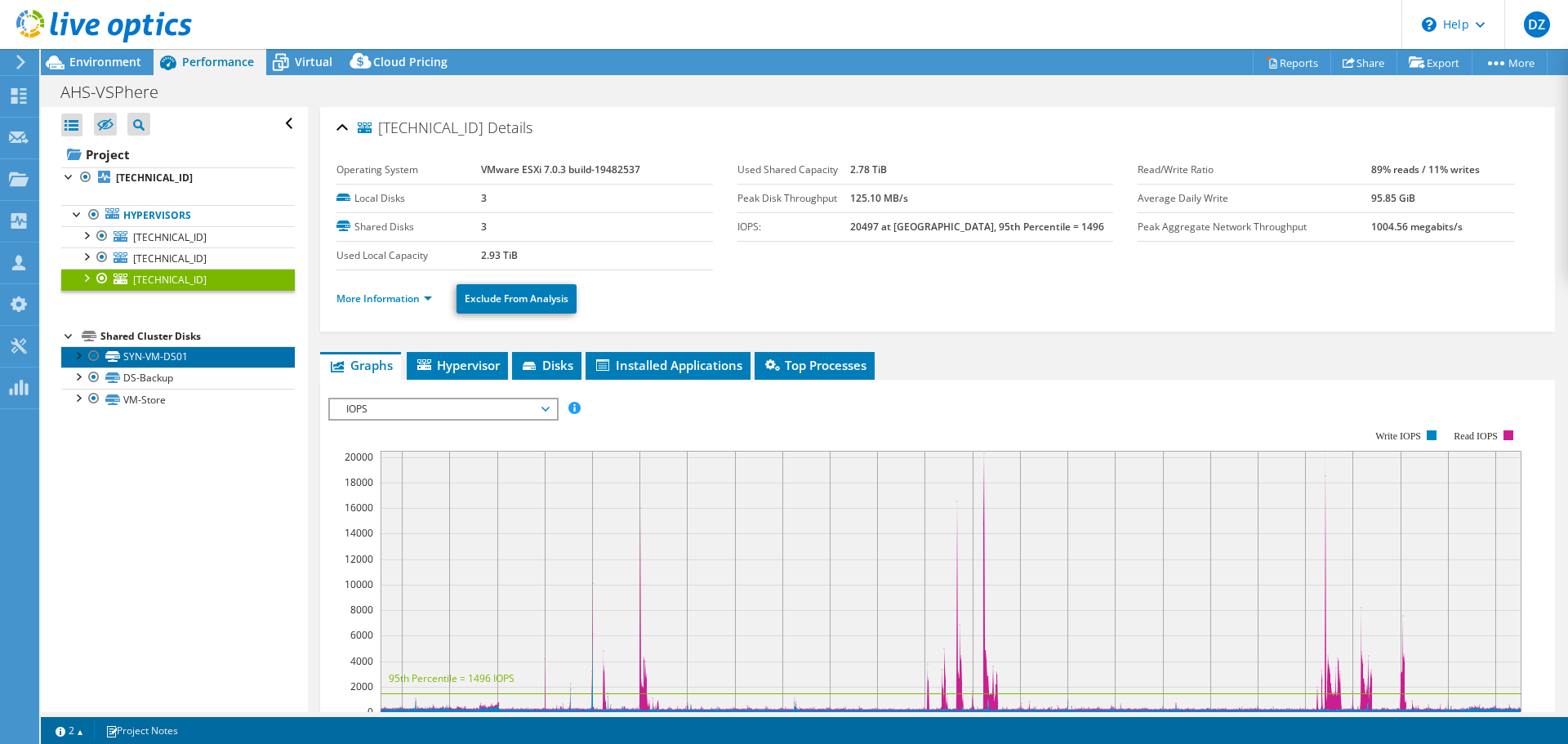
click at [171, 359] on link "SYN-VM-DS01" at bounding box center [177, 357] width 233 height 21
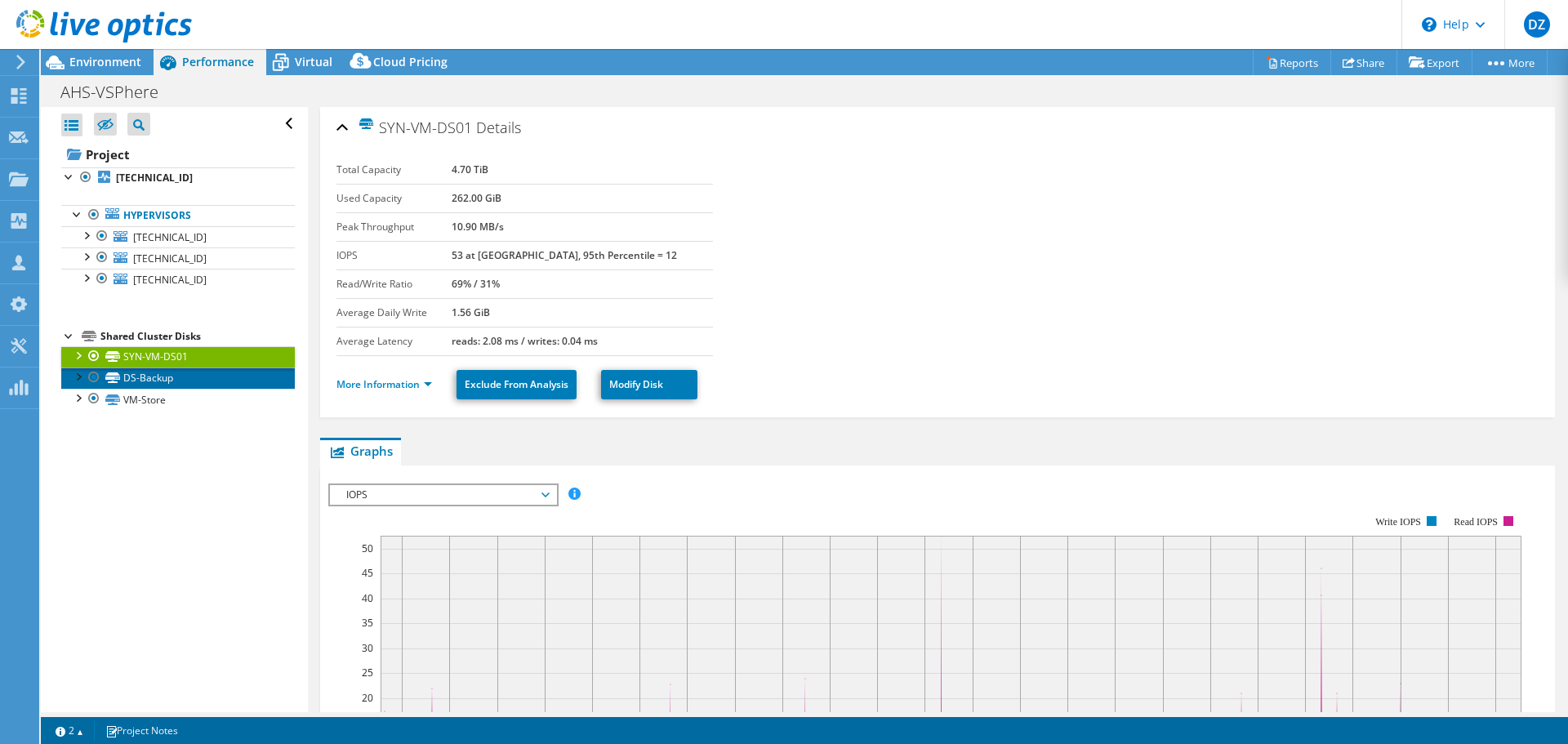
click at [173, 378] on link "DS-Backup" at bounding box center [177, 378] width 233 height 21
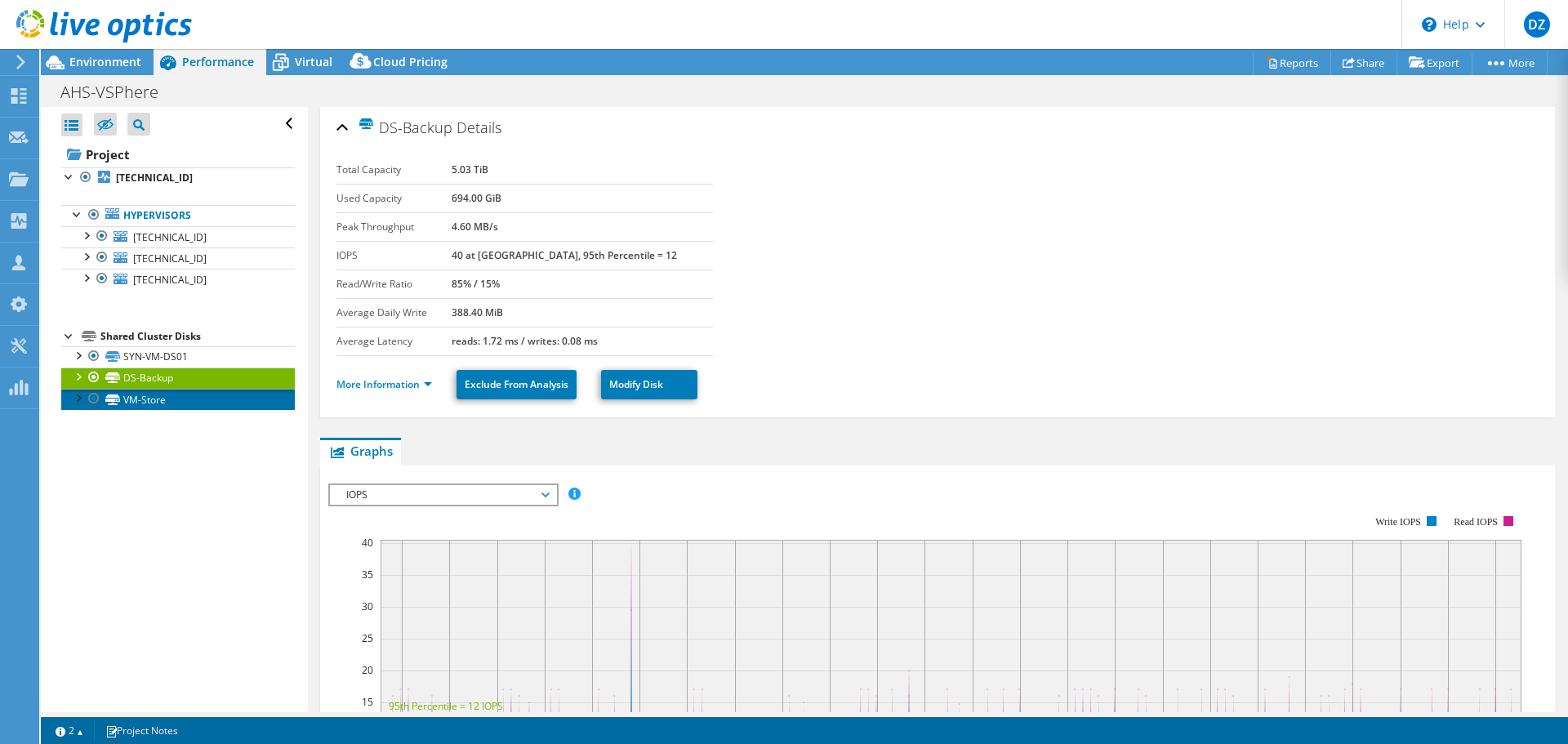
click at [170, 395] on link "VM-Store" at bounding box center [177, 400] width 233 height 21
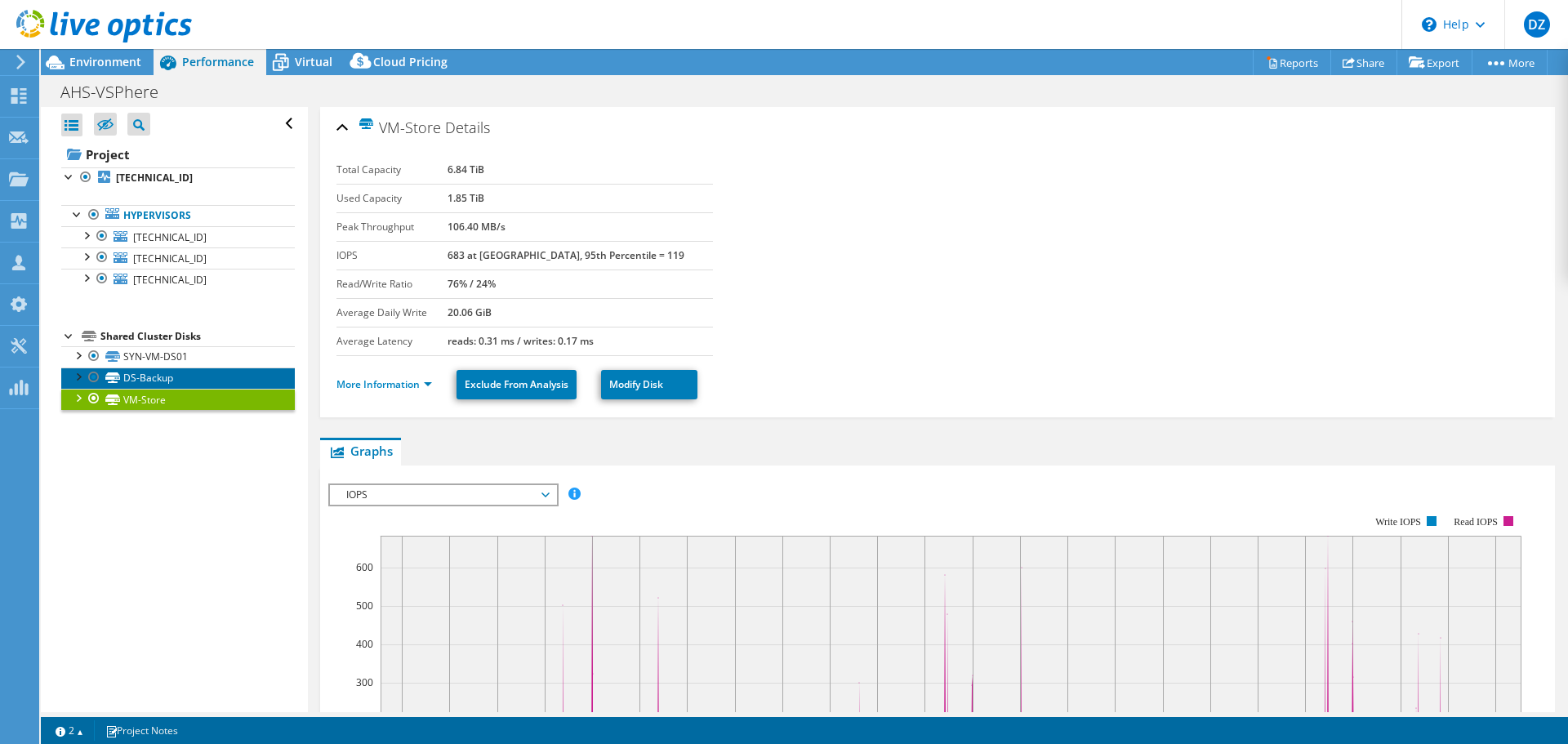
click at [165, 376] on link "DS-Backup" at bounding box center [177, 378] width 233 height 21
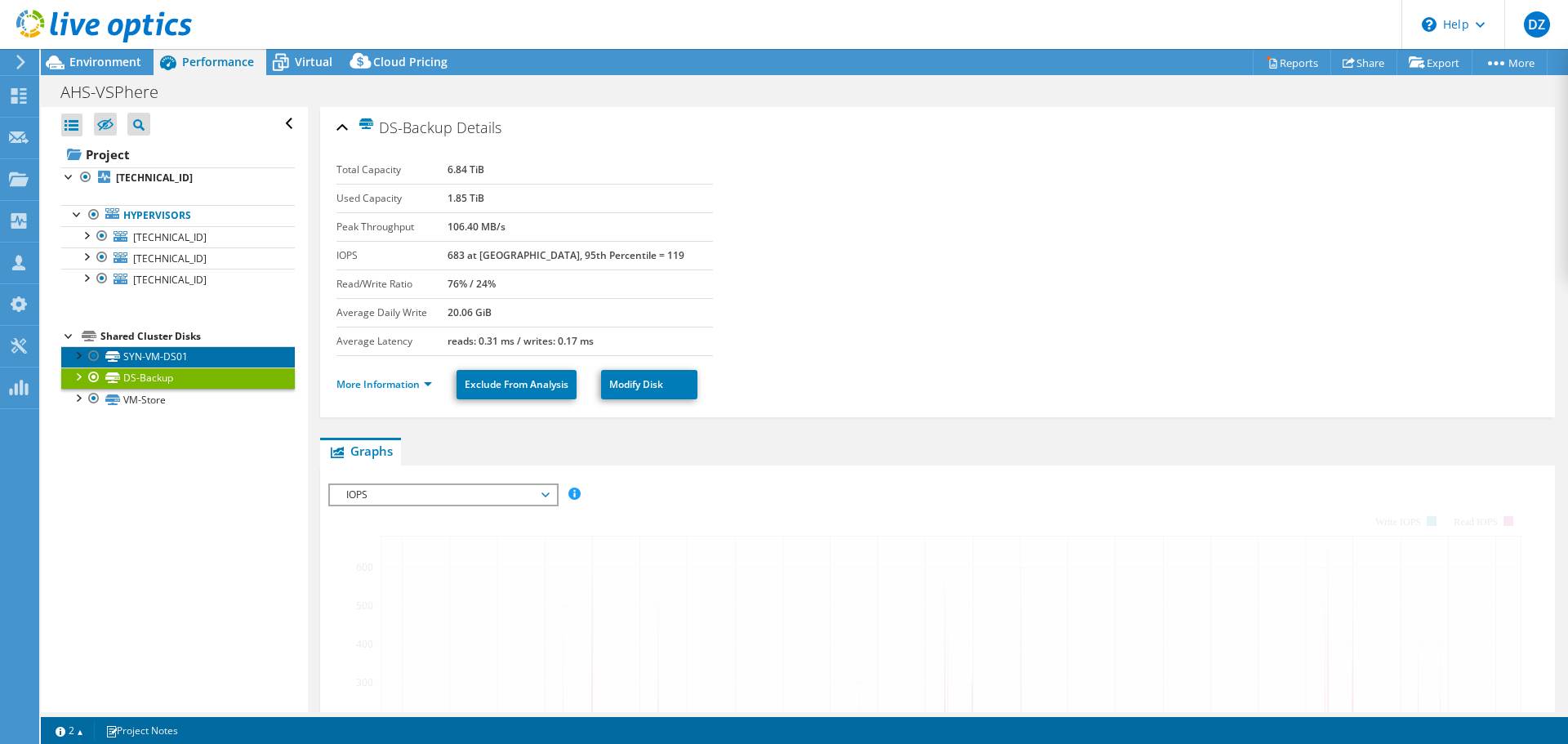
click at [165, 356] on link "SYN-VM-DS01" at bounding box center [177, 357] width 233 height 21
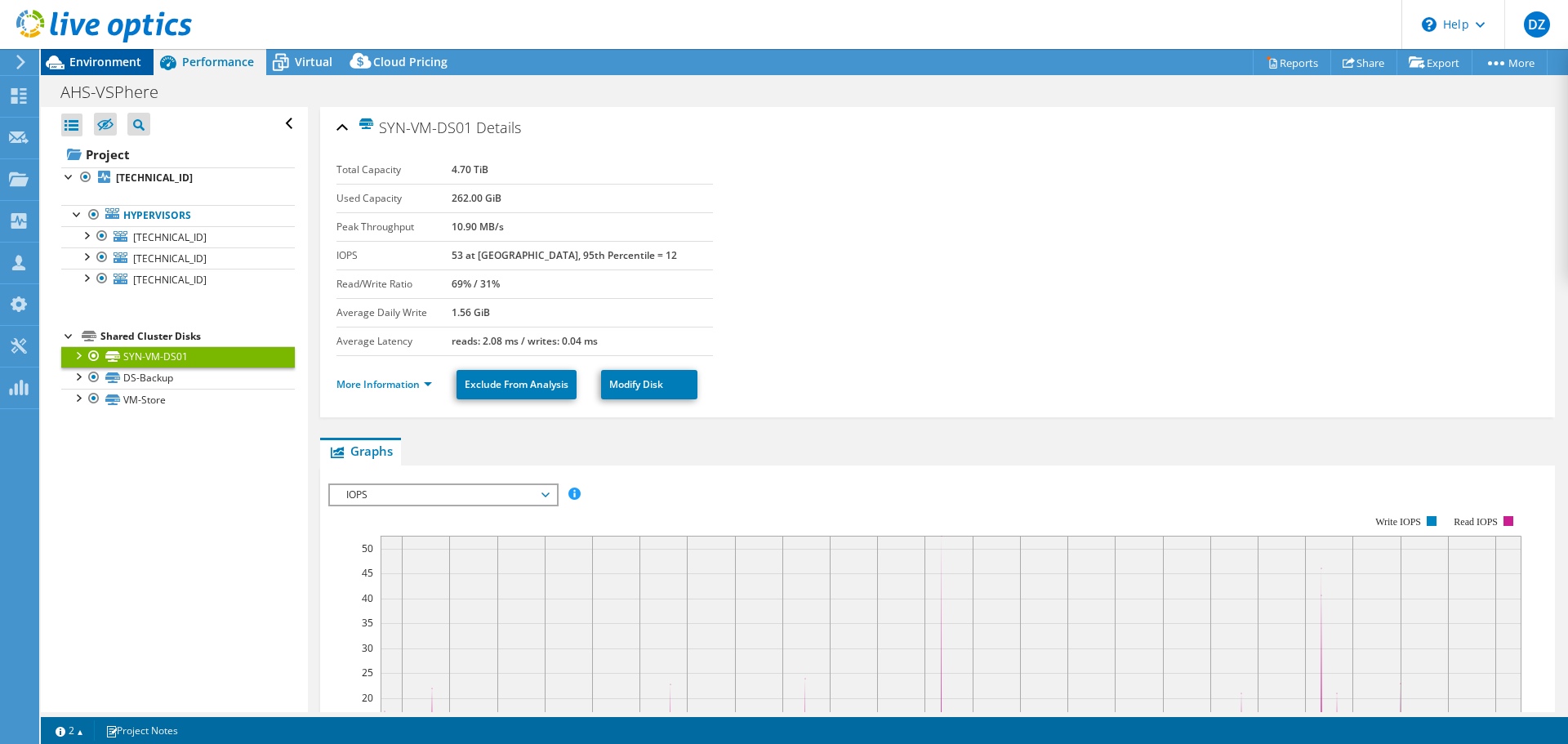
click at [121, 65] on span "Environment" at bounding box center [106, 62] width 72 height 15
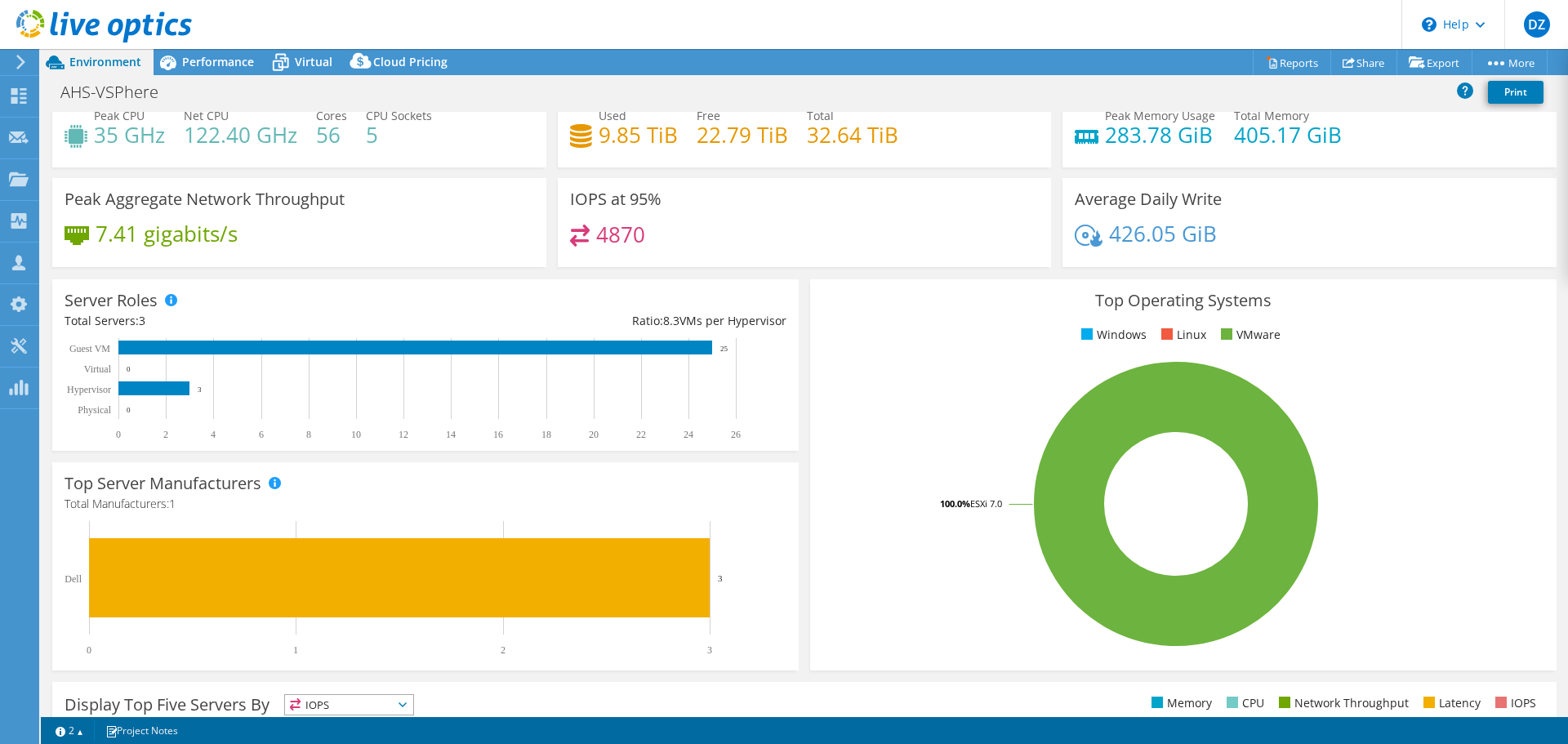
scroll to position [0, 0]
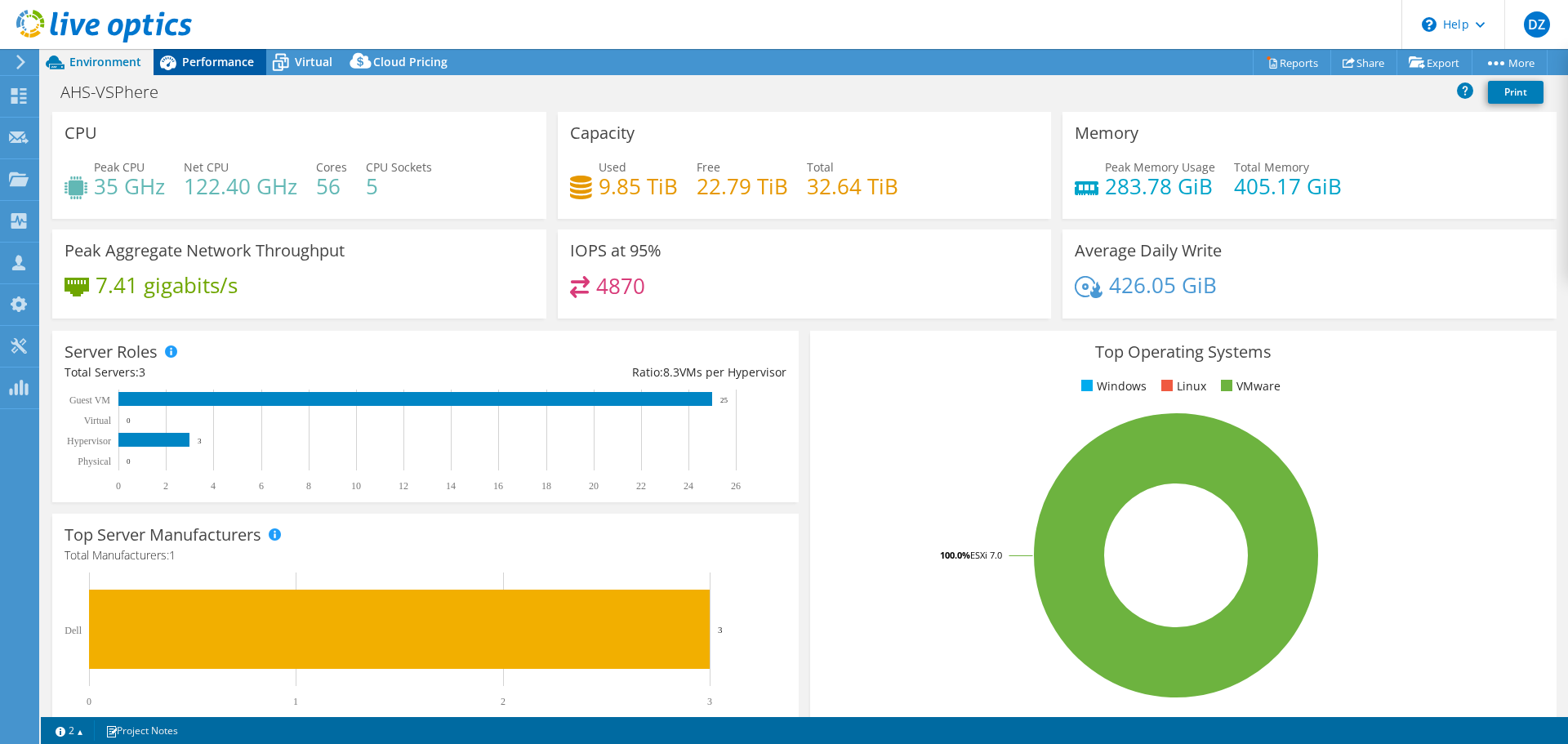
click at [233, 55] on span "Performance" at bounding box center [218, 62] width 72 height 15
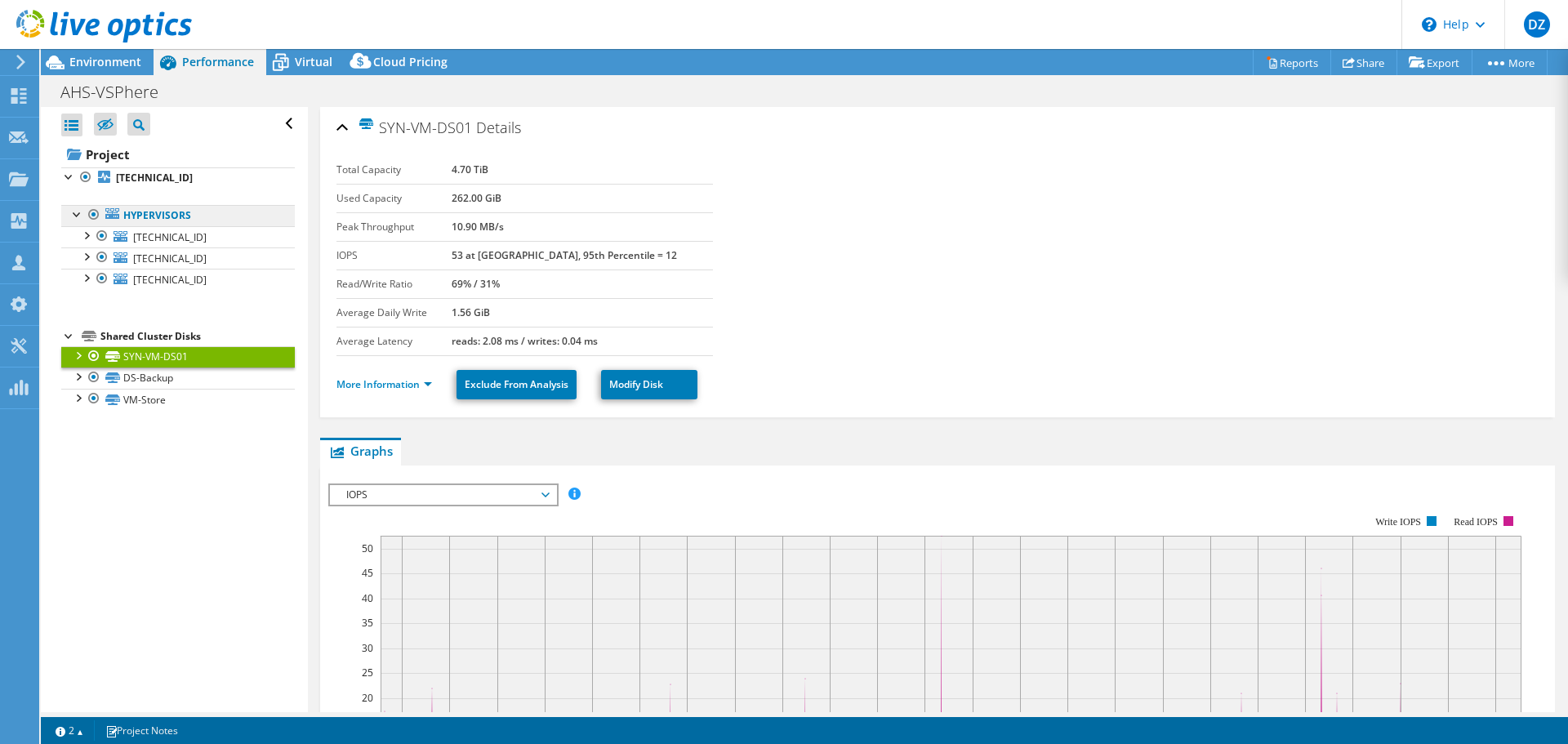
click at [172, 225] on link "Hypervisors" at bounding box center [177, 216] width 233 height 21
click at [166, 217] on link "Hypervisors" at bounding box center [177, 216] width 233 height 21
click at [133, 176] on b "[TECHNICAL_ID]" at bounding box center [154, 177] width 76 height 14
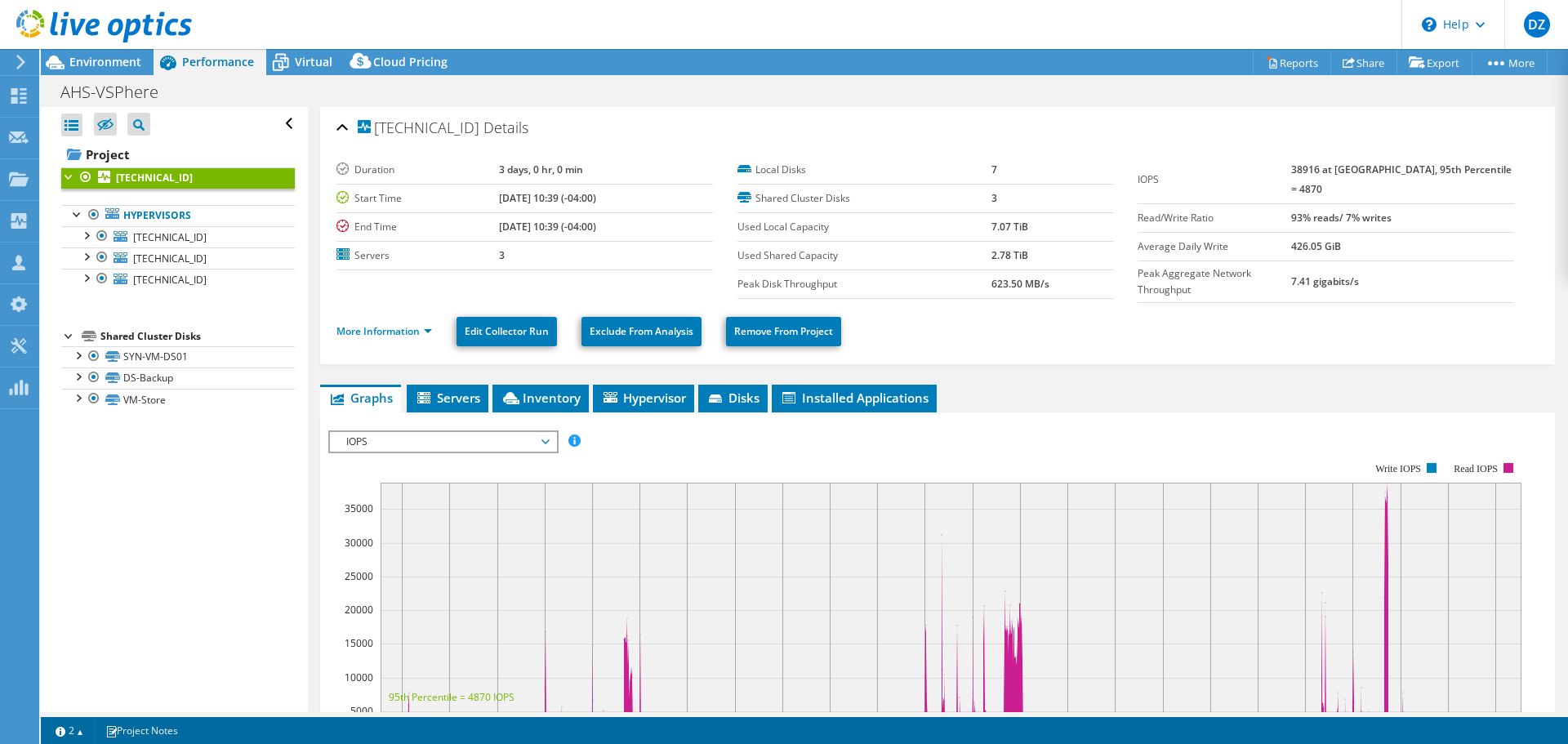
click at [384, 316] on ul "More Information Edit Collector Run Exclude From Analysis Remove From Project" at bounding box center [938, 329] width 1202 height 34
click at [381, 326] on link "More Information" at bounding box center [384, 331] width 96 height 14
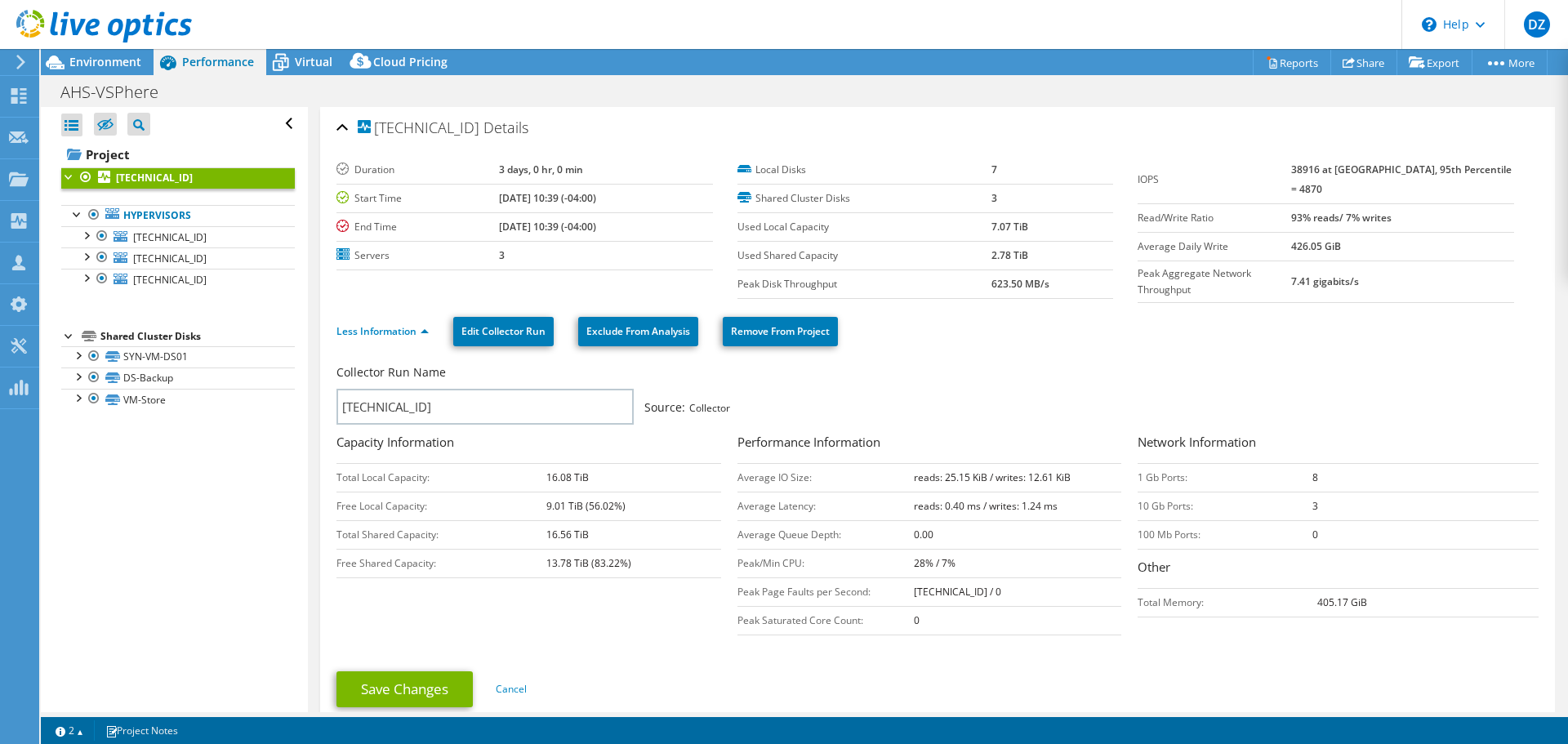
click at [1161, 500] on td "10 Gb Ports:" at bounding box center [1225, 506] width 174 height 29
click at [1150, 464] on td "1 Gb Ports:" at bounding box center [1225, 478] width 174 height 29
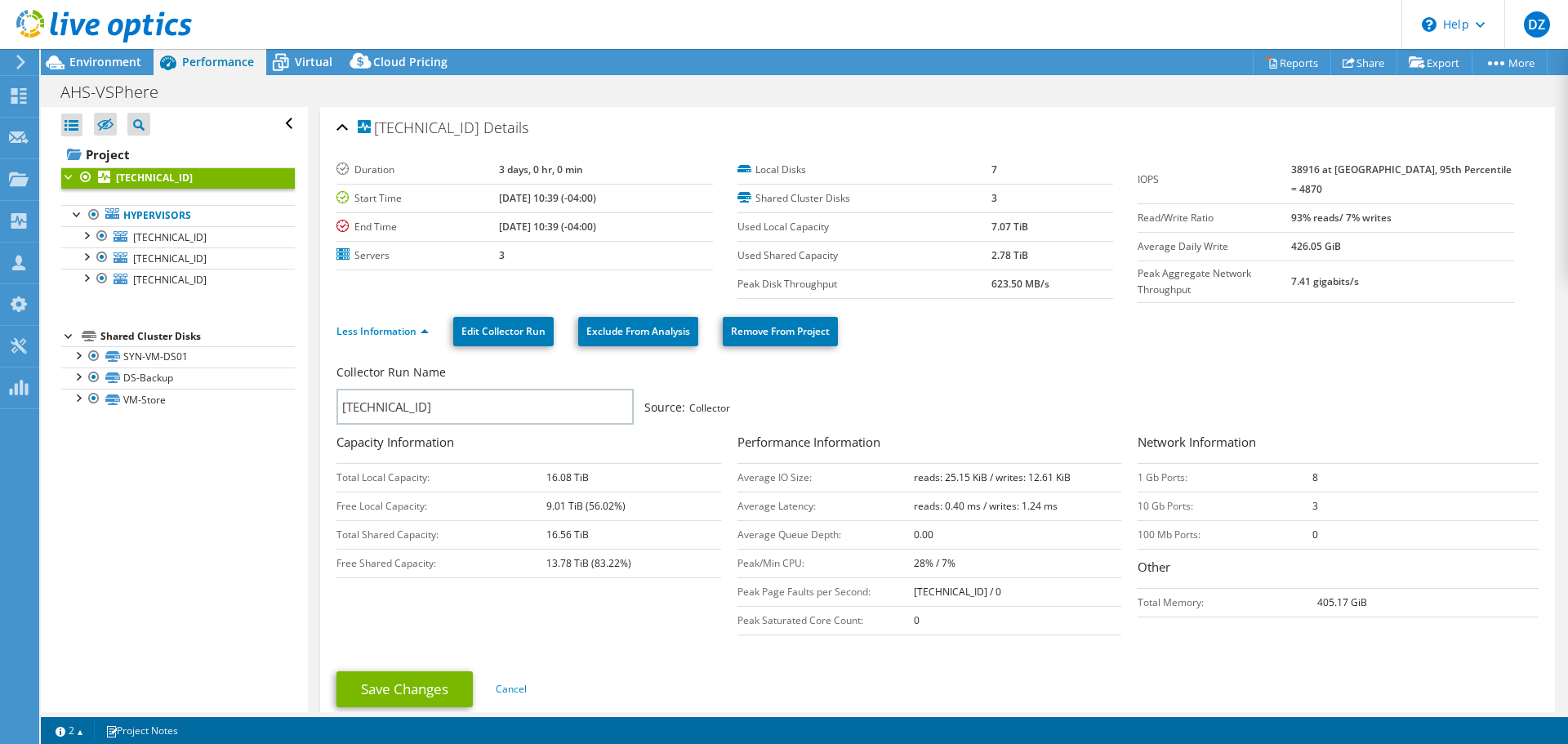
click at [1147, 469] on td "1 Gb Ports:" at bounding box center [1225, 478] width 174 height 29
click at [1004, 233] on td "7.07 TiB" at bounding box center [1053, 226] width 122 height 29
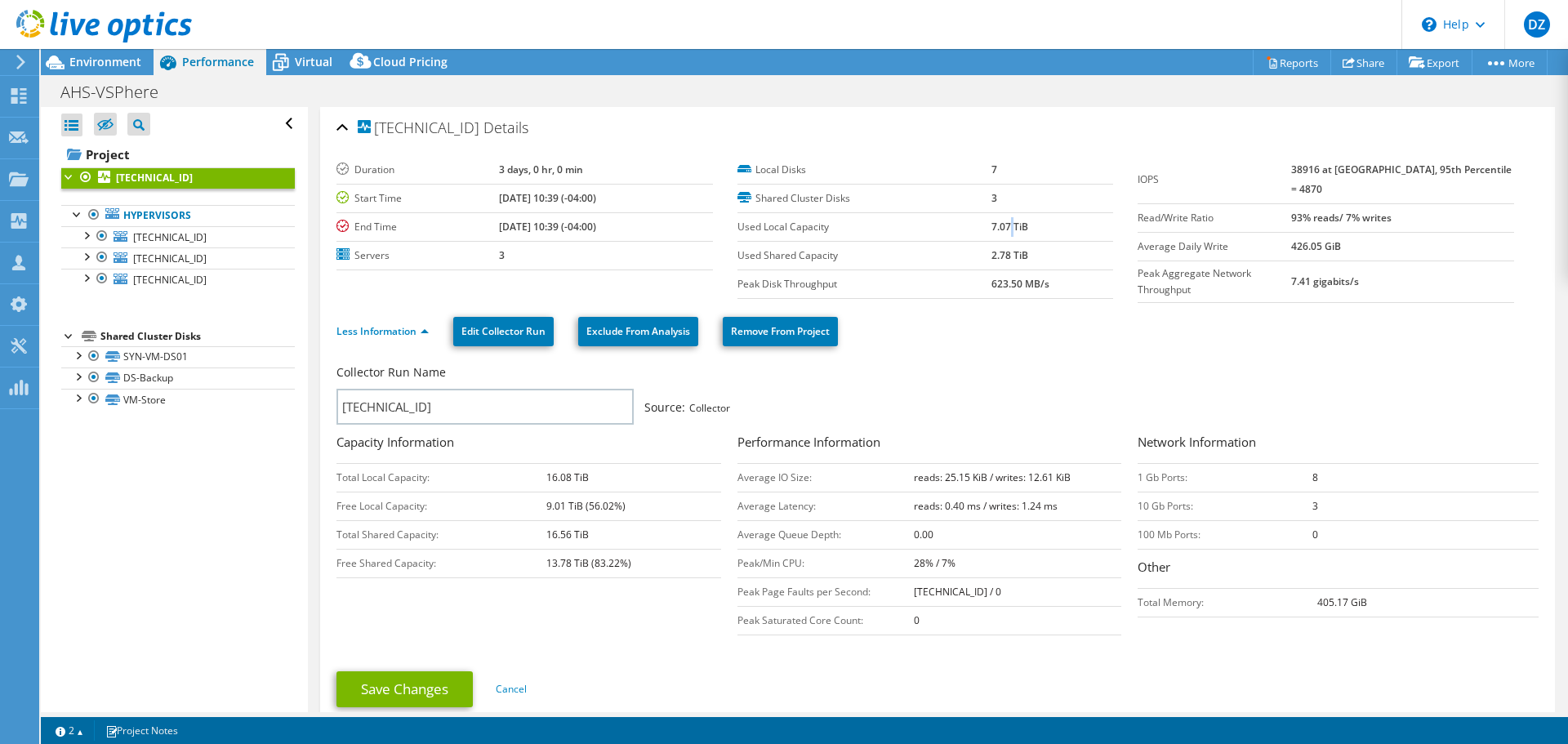
click at [1004, 233] on td "7.07 TiB" at bounding box center [1053, 226] width 122 height 29
click at [186, 238] on span "[TECHNICAL_ID]" at bounding box center [170, 237] width 74 height 14
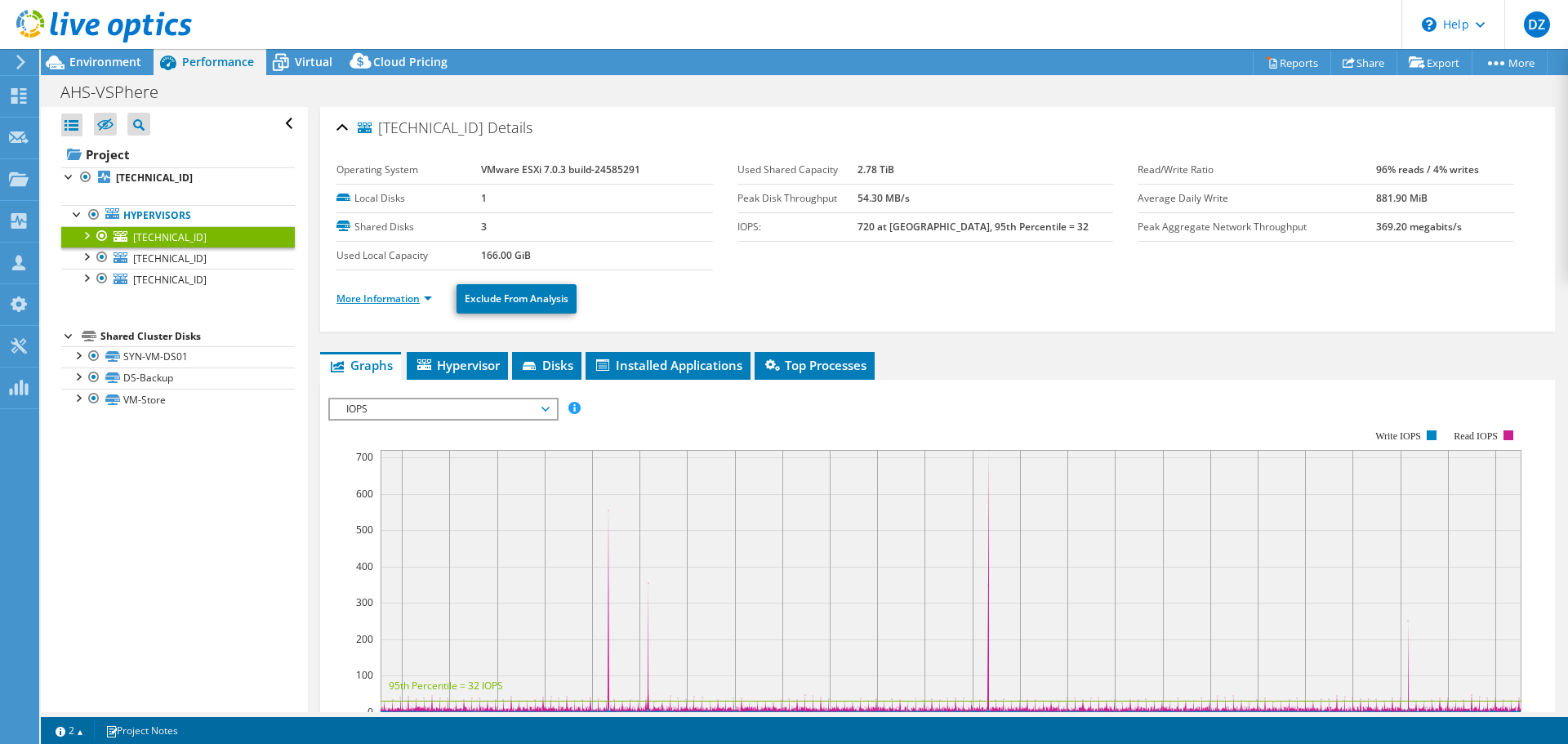
click at [388, 293] on link "More Information" at bounding box center [384, 298] width 96 height 14
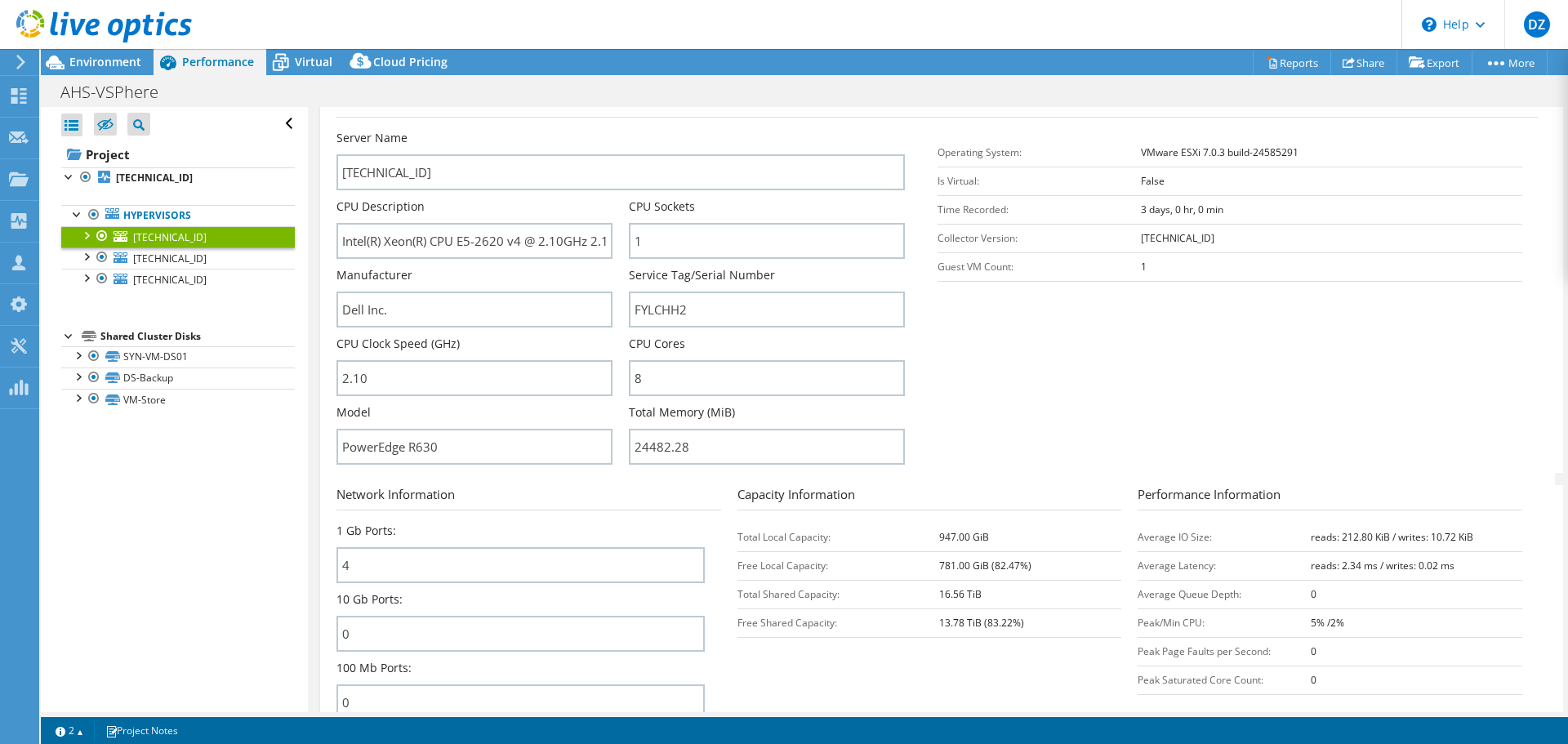
scroll to position [327, 0]
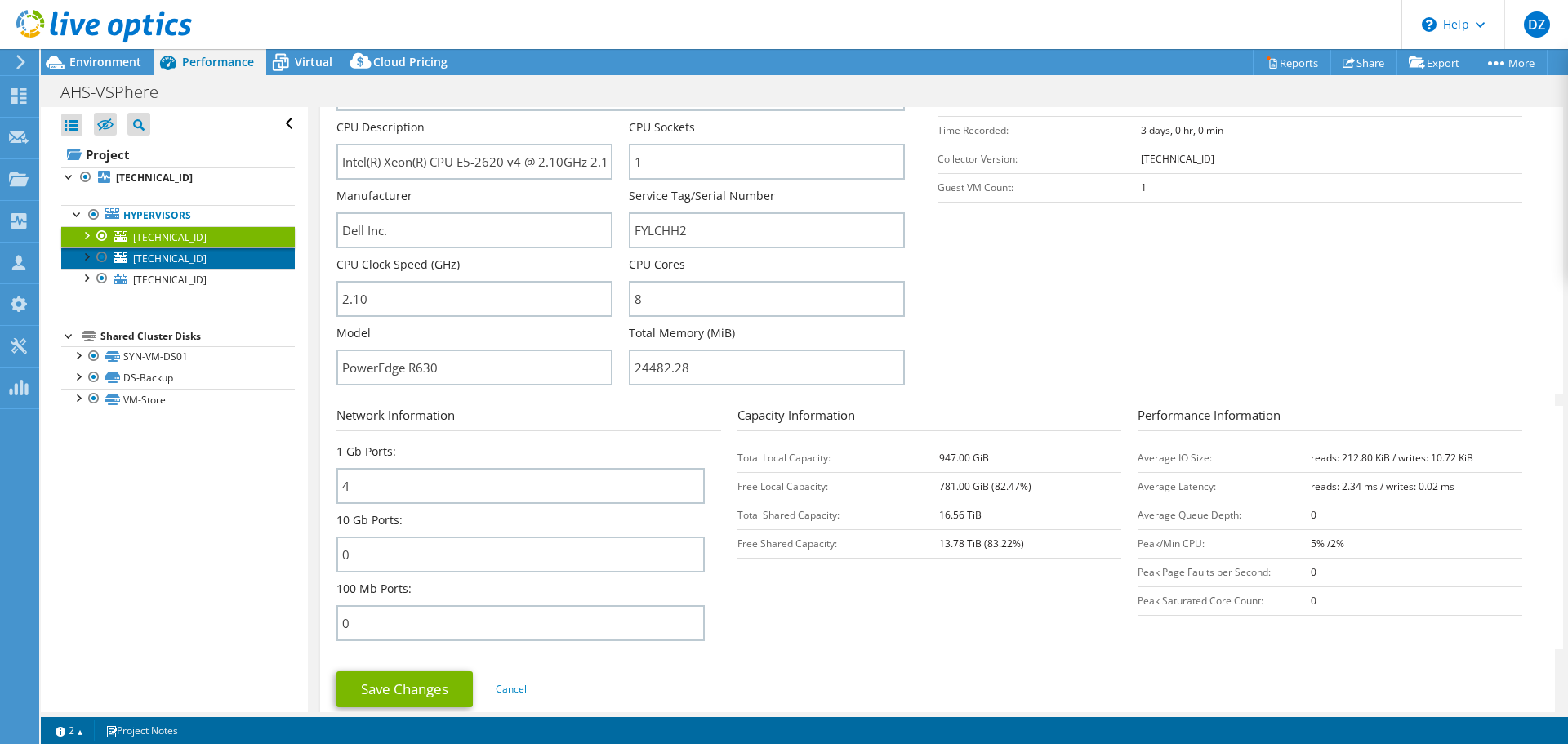
click at [183, 264] on span "[TECHNICAL_ID]" at bounding box center [170, 258] width 74 height 14
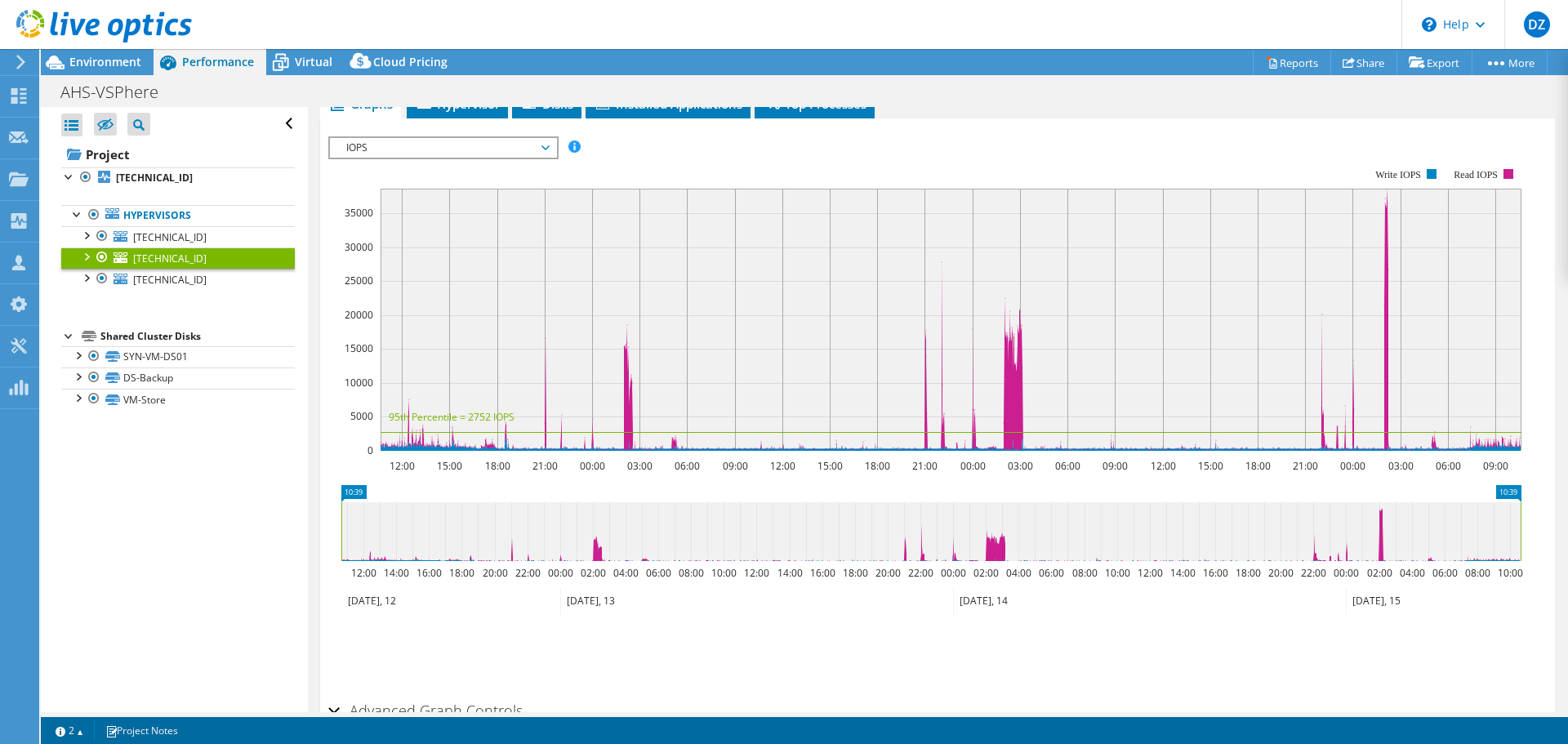
scroll to position [0, 0]
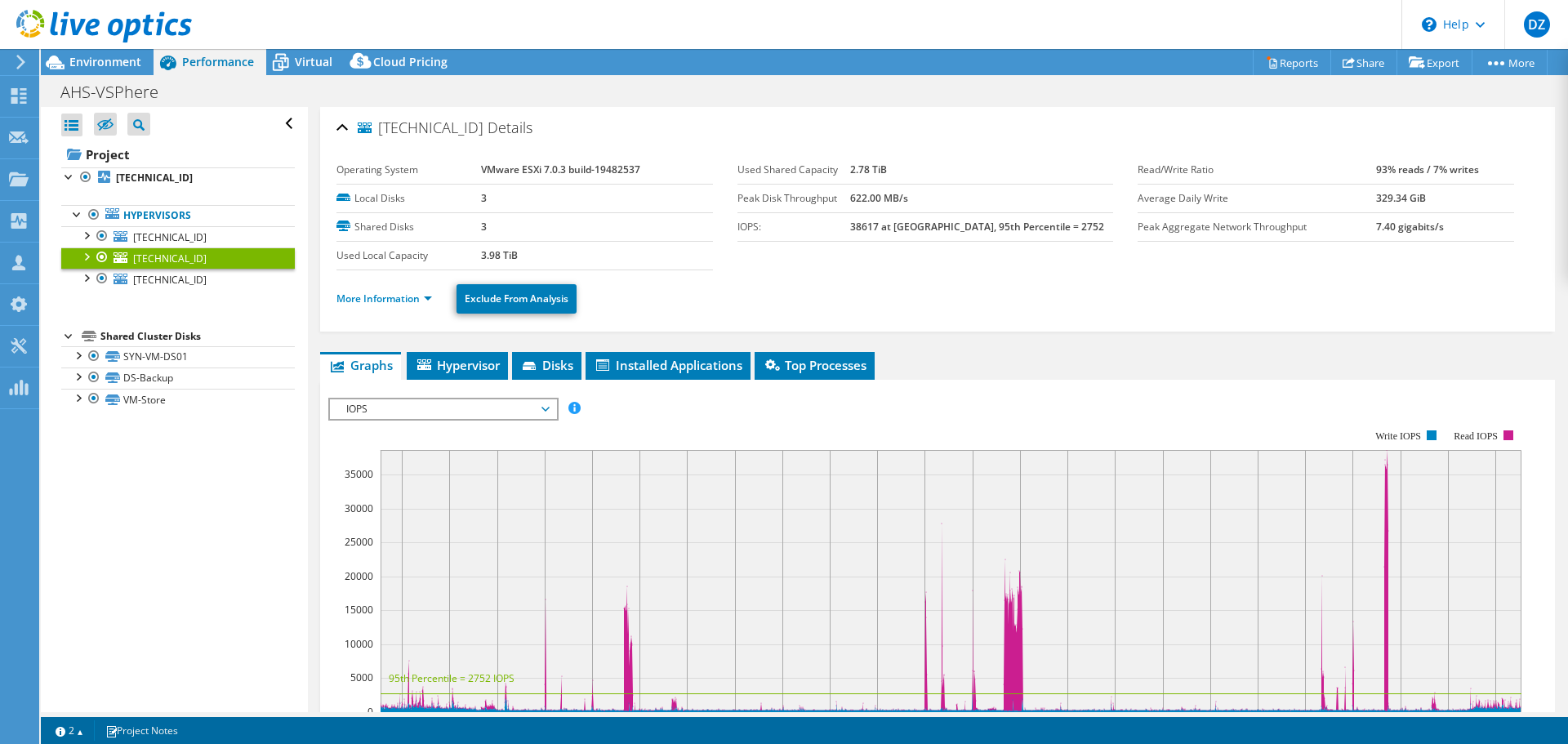
click at [393, 308] on ul "More Information Exclude From Analysis" at bounding box center [938, 296] width 1202 height 34
click at [393, 307] on li "More Information" at bounding box center [389, 299] width 106 height 18
click at [392, 303] on link "More Information" at bounding box center [384, 298] width 96 height 14
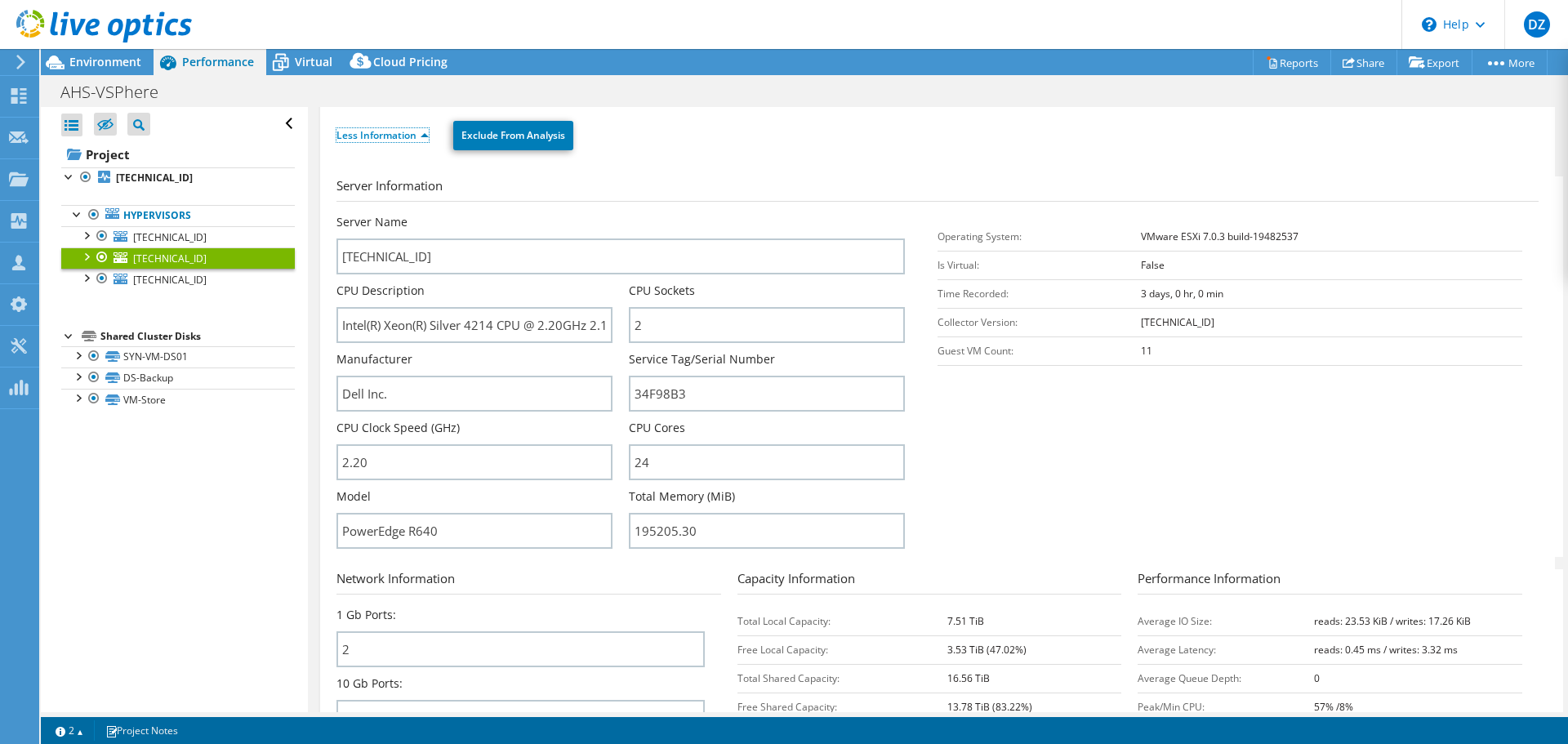
scroll to position [327, 0]
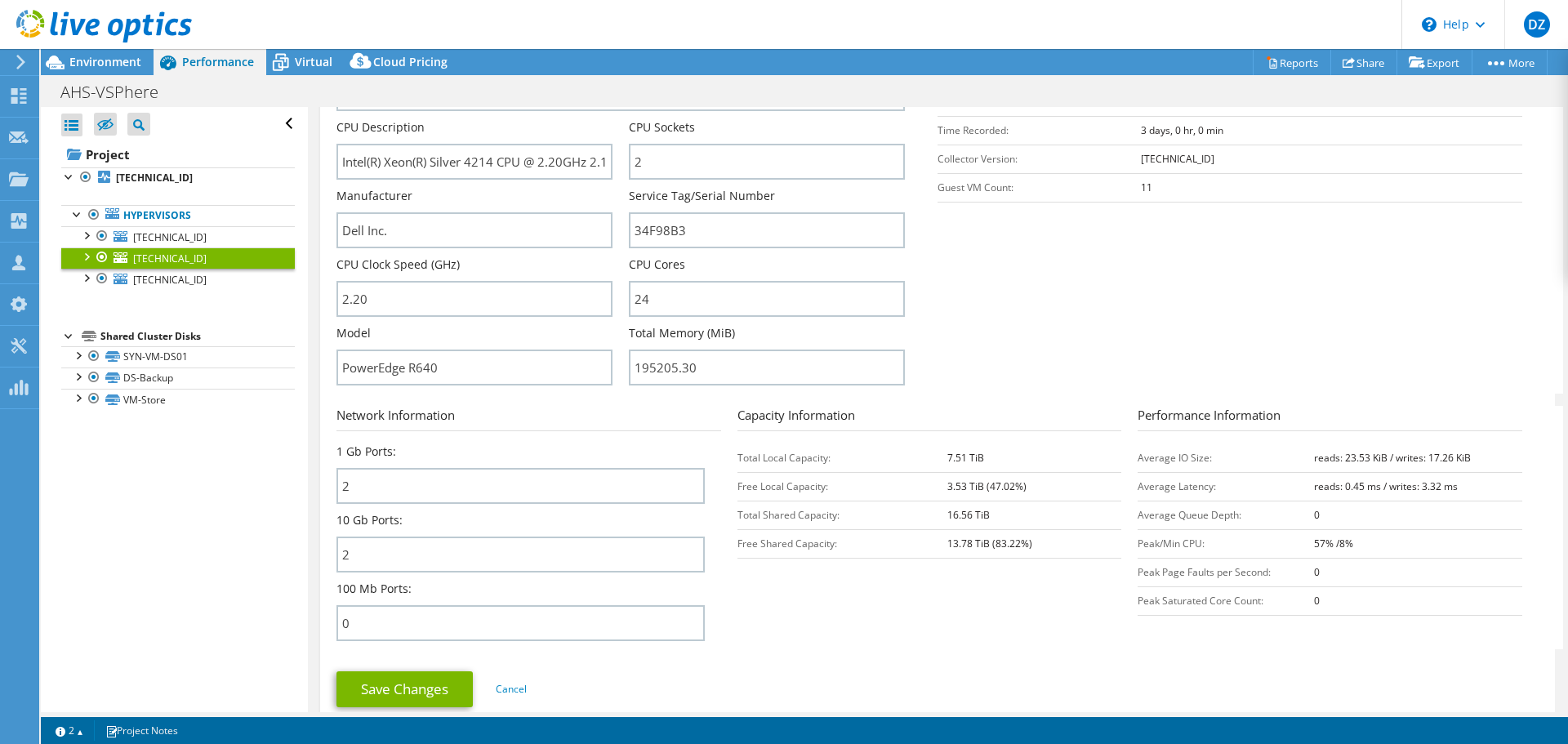
click at [967, 458] on b "7.51 TiB" at bounding box center [966, 458] width 37 height 14
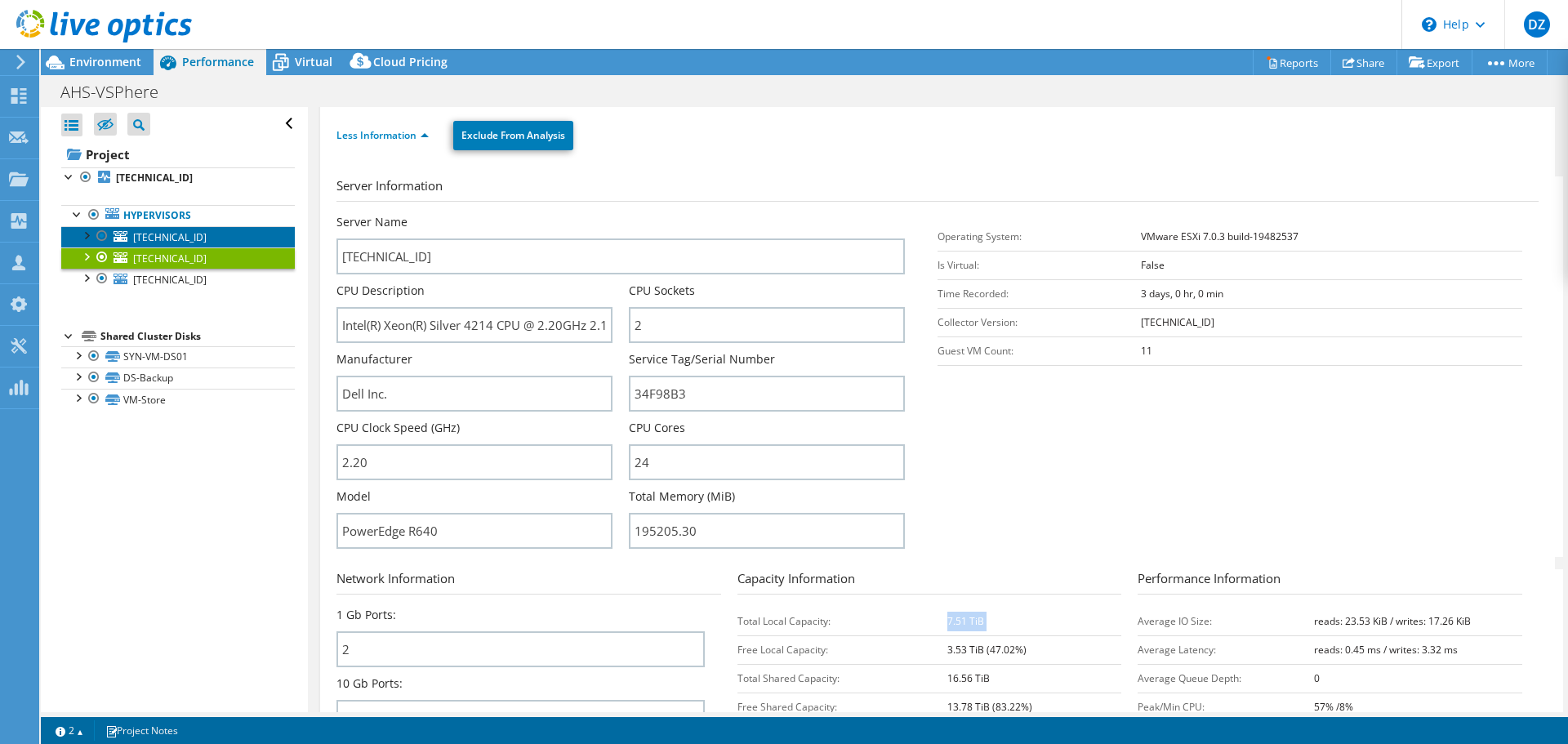
click at [164, 231] on span "[TECHNICAL_ID]" at bounding box center [170, 237] width 74 height 14
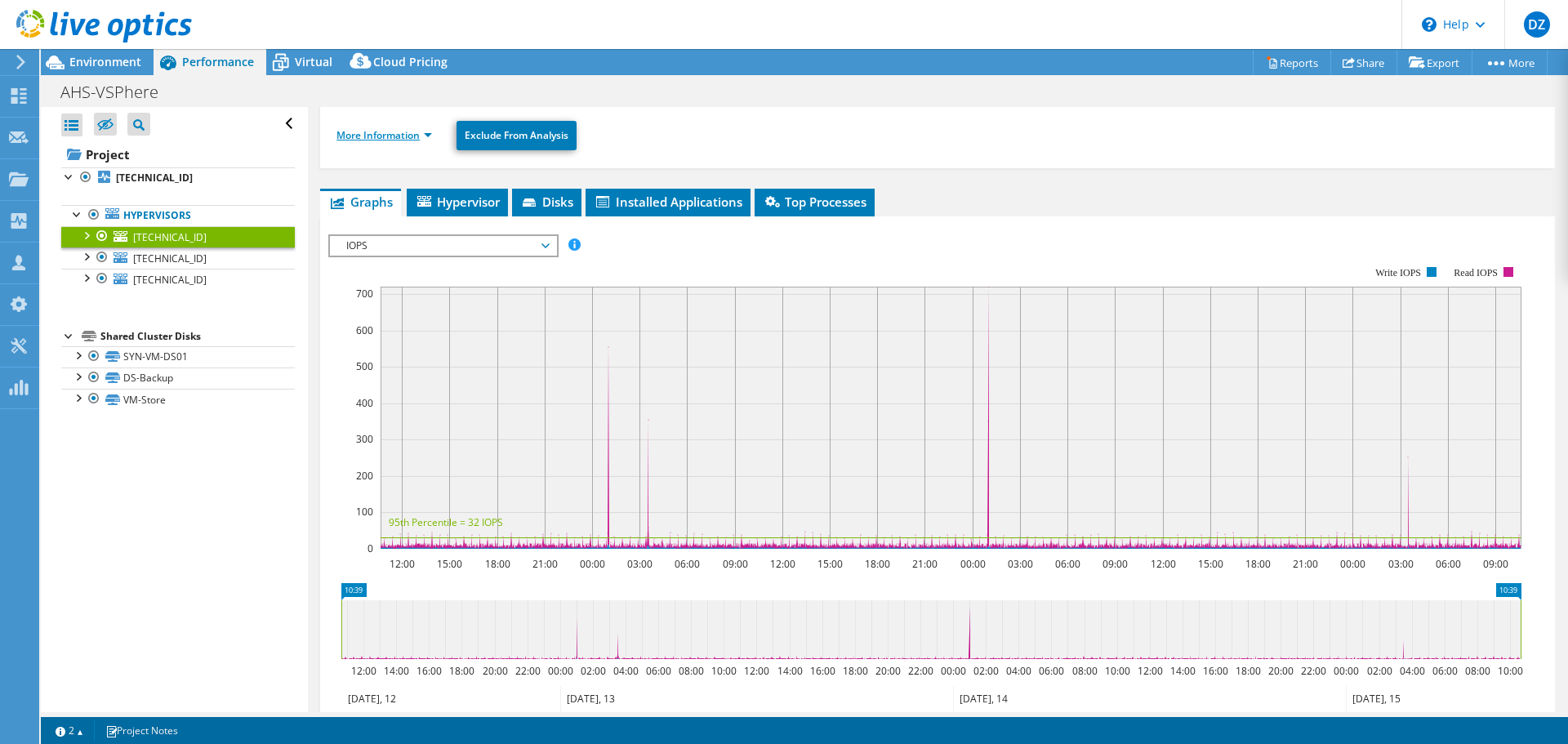
click at [385, 133] on link "More Information" at bounding box center [384, 135] width 96 height 14
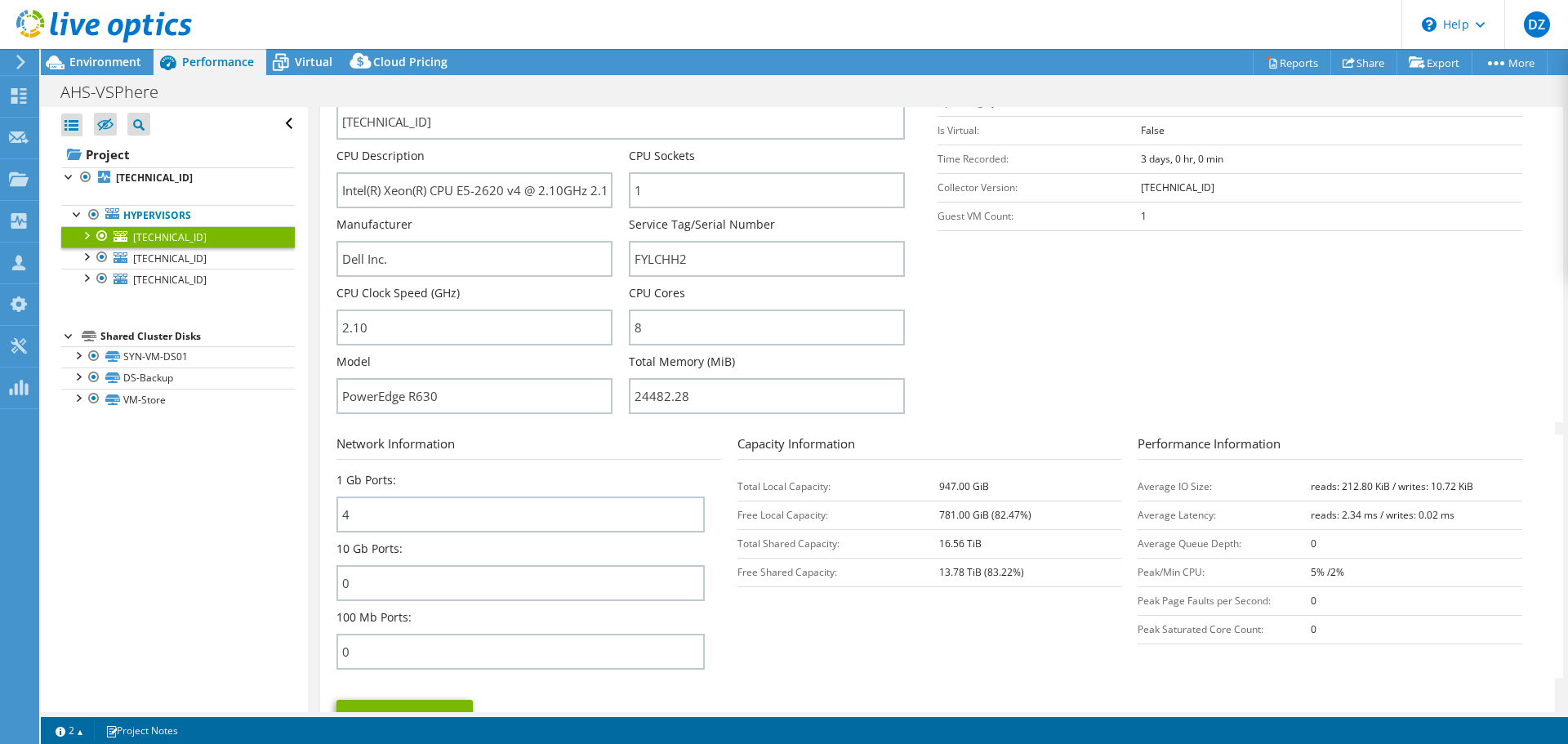
scroll to position [408, 0]
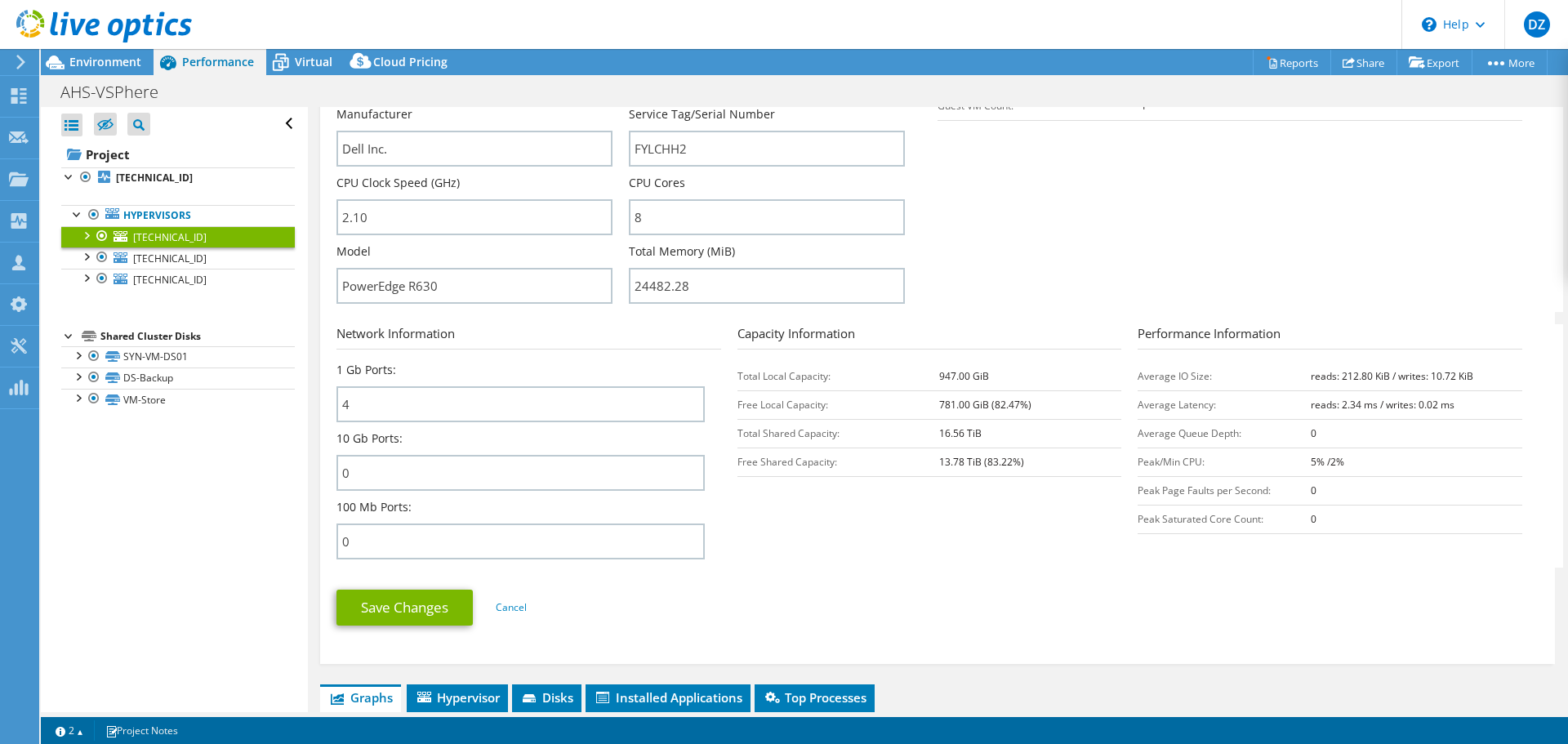
click at [794, 445] on td "Total Shared Capacity:" at bounding box center [838, 433] width 201 height 29
click at [792, 437] on td "Total Shared Capacity:" at bounding box center [838, 433] width 201 height 29
click at [855, 442] on td "Total Shared Capacity:" at bounding box center [838, 433] width 201 height 29
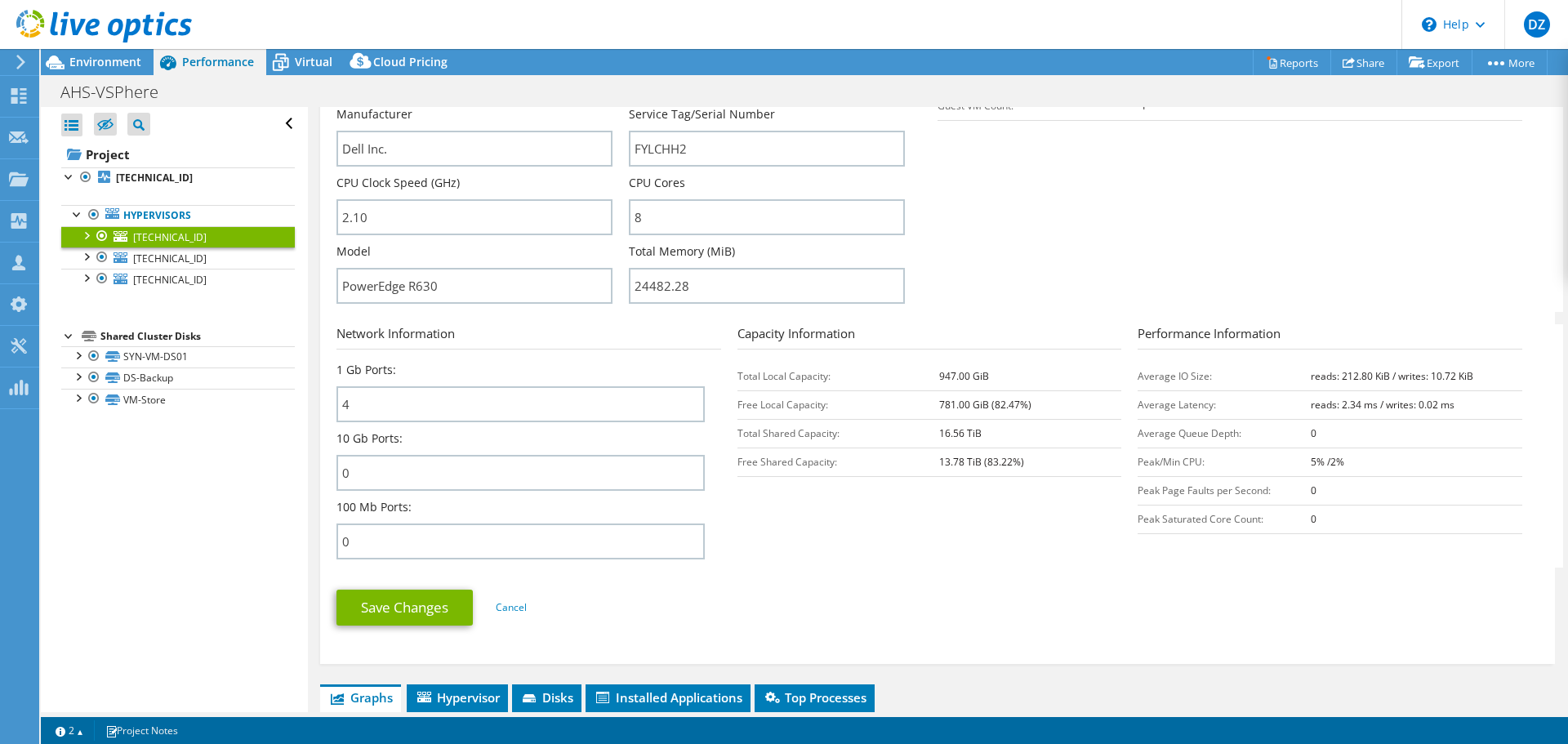
click at [940, 462] on b "13.78 TiB (83.22%)" at bounding box center [982, 461] width 85 height 14
click at [943, 437] on b "16.56 TiB" at bounding box center [961, 433] width 43 height 14
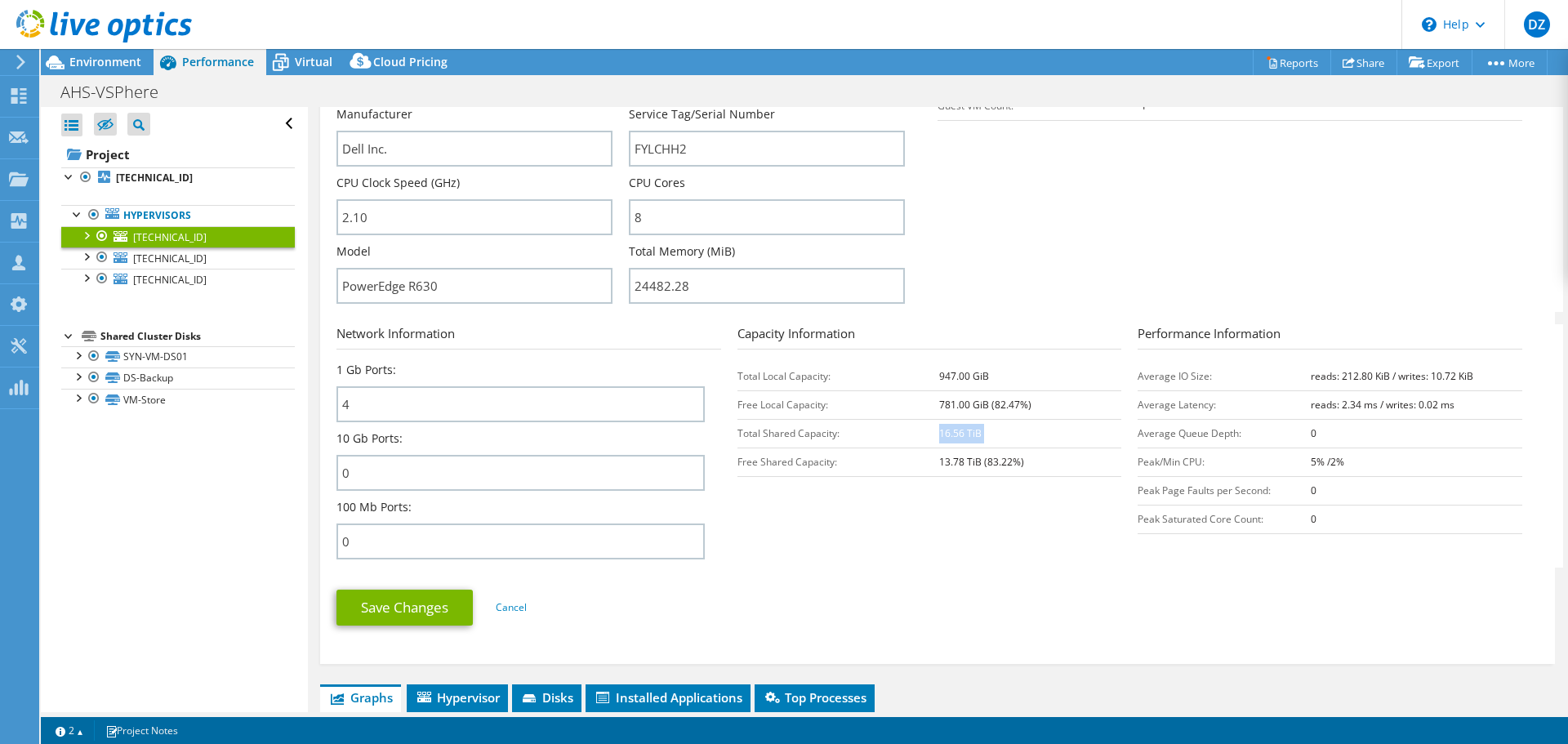
click at [943, 437] on b "16.56 TiB" at bounding box center [961, 433] width 43 height 14
click at [170, 277] on span "[TECHNICAL_ID]" at bounding box center [170, 280] width 74 height 14
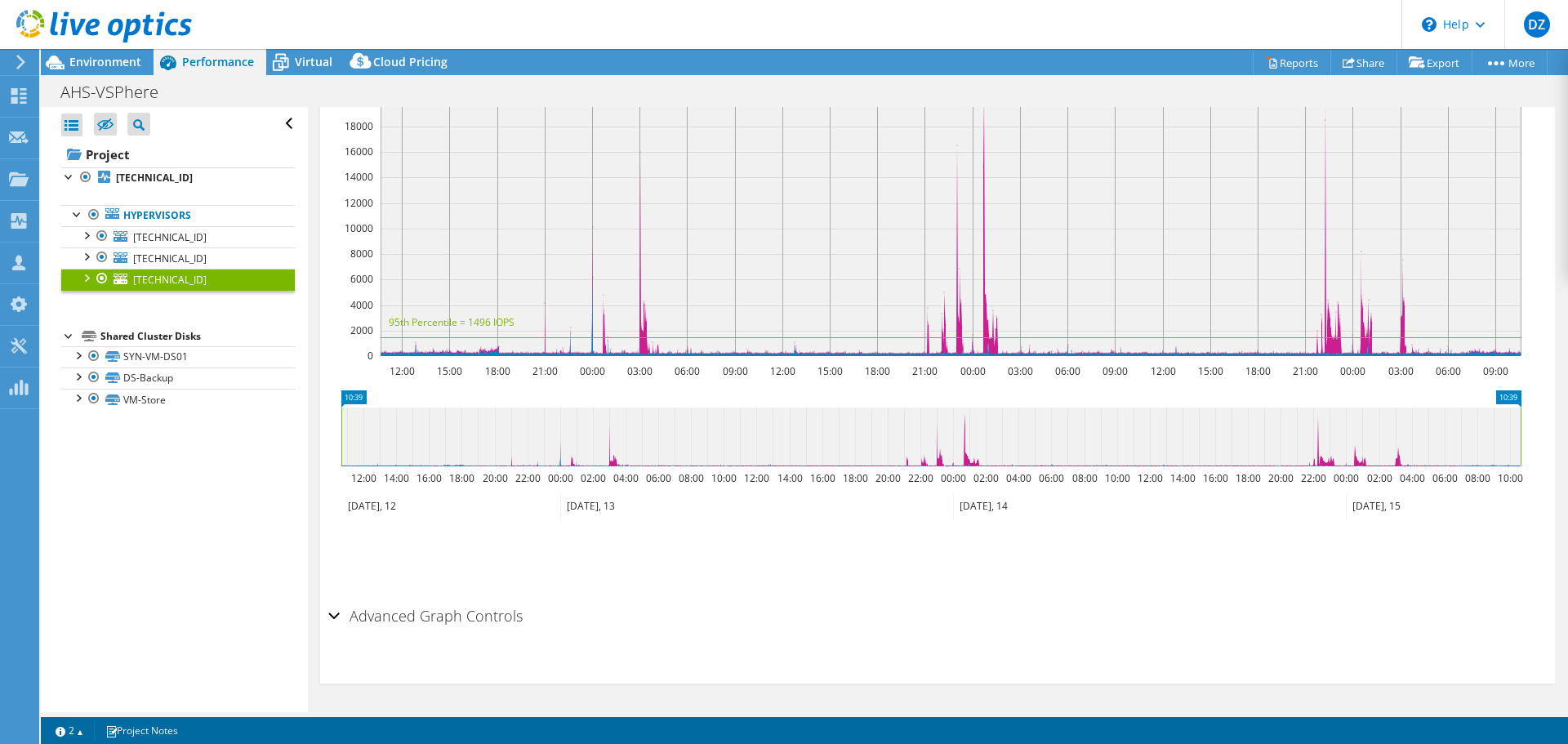
scroll to position [0, 0]
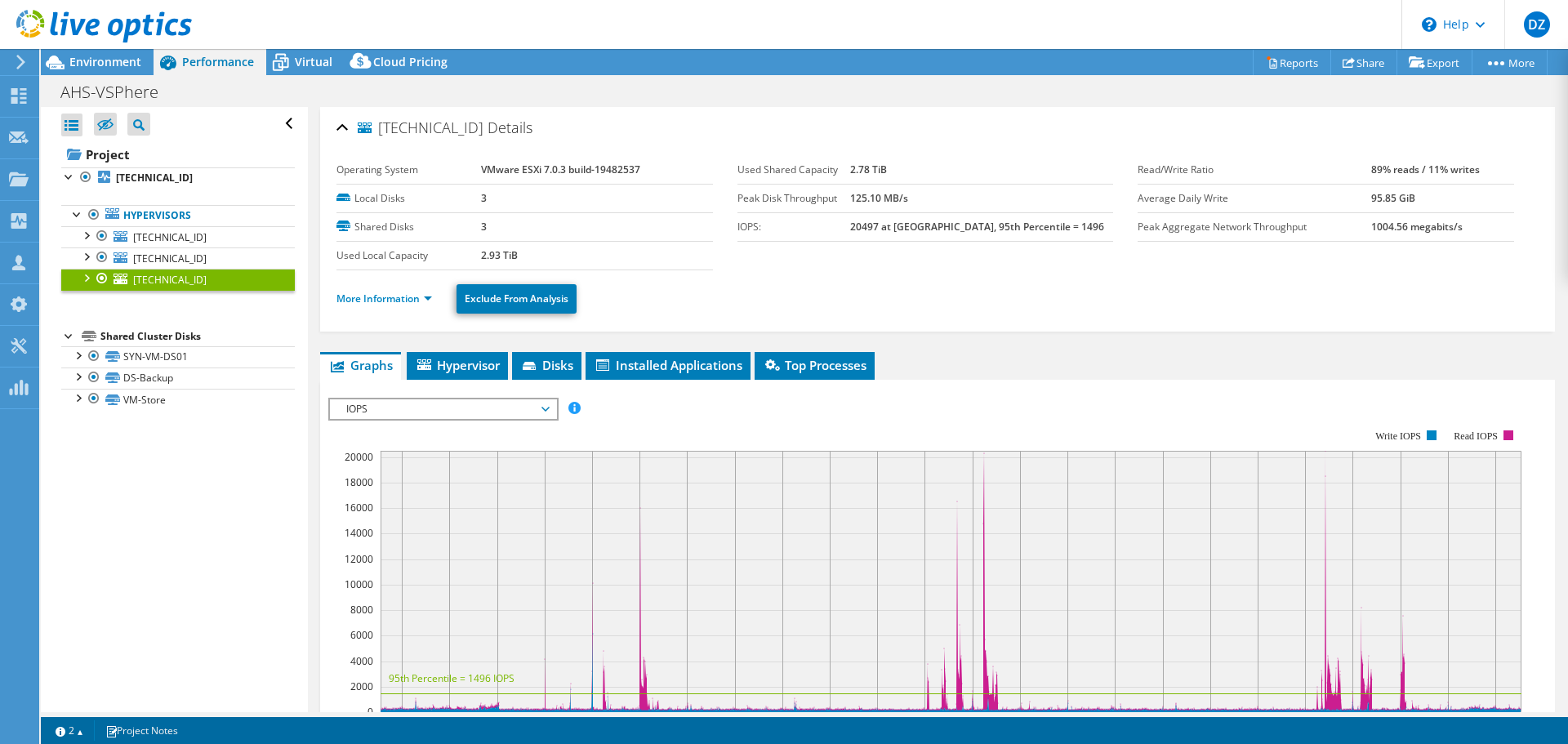
click at [411, 315] on div "More Information Exclude From Analysis" at bounding box center [938, 298] width 1202 height 57
click at [410, 292] on link "More Information" at bounding box center [384, 298] width 96 height 14
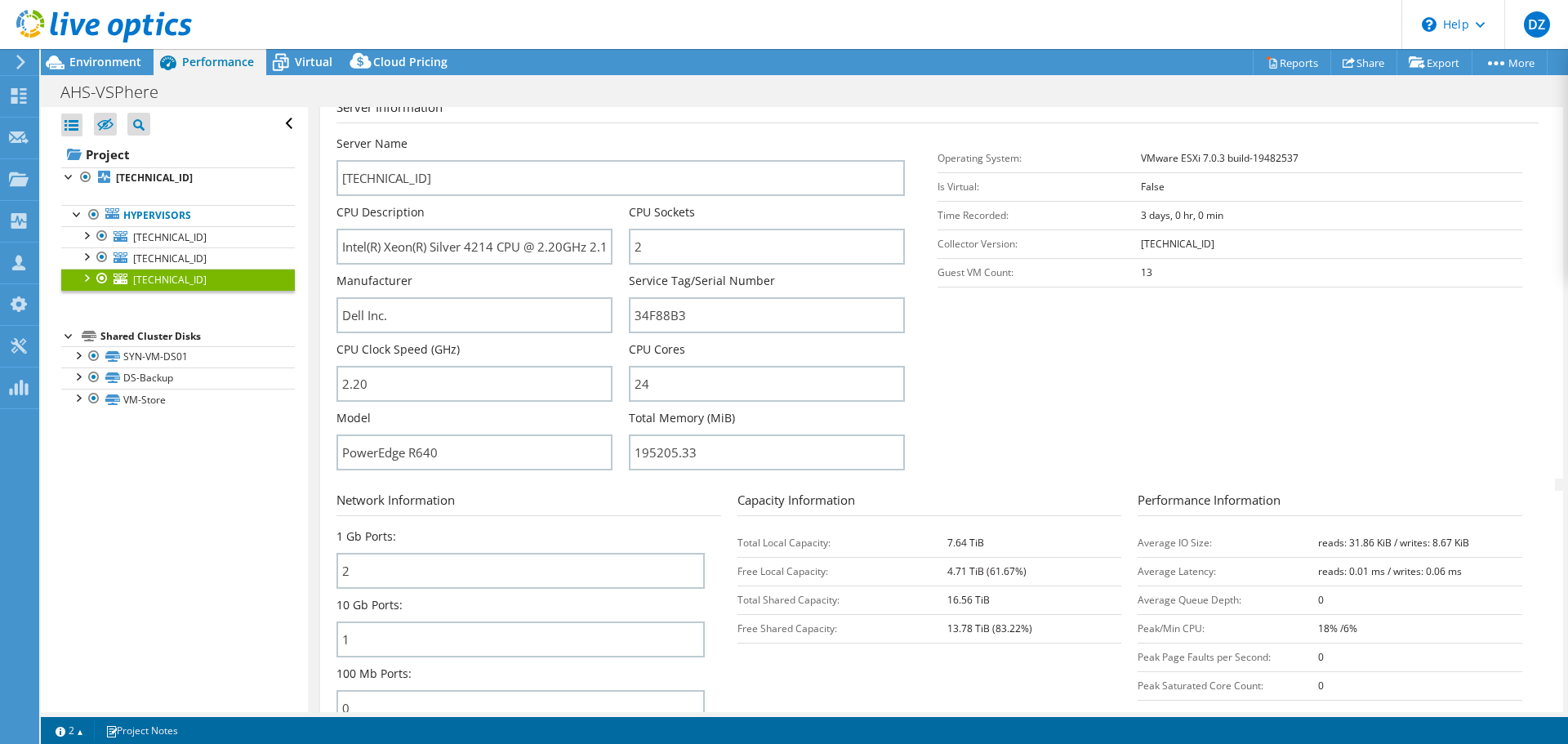
scroll to position [408, 0]
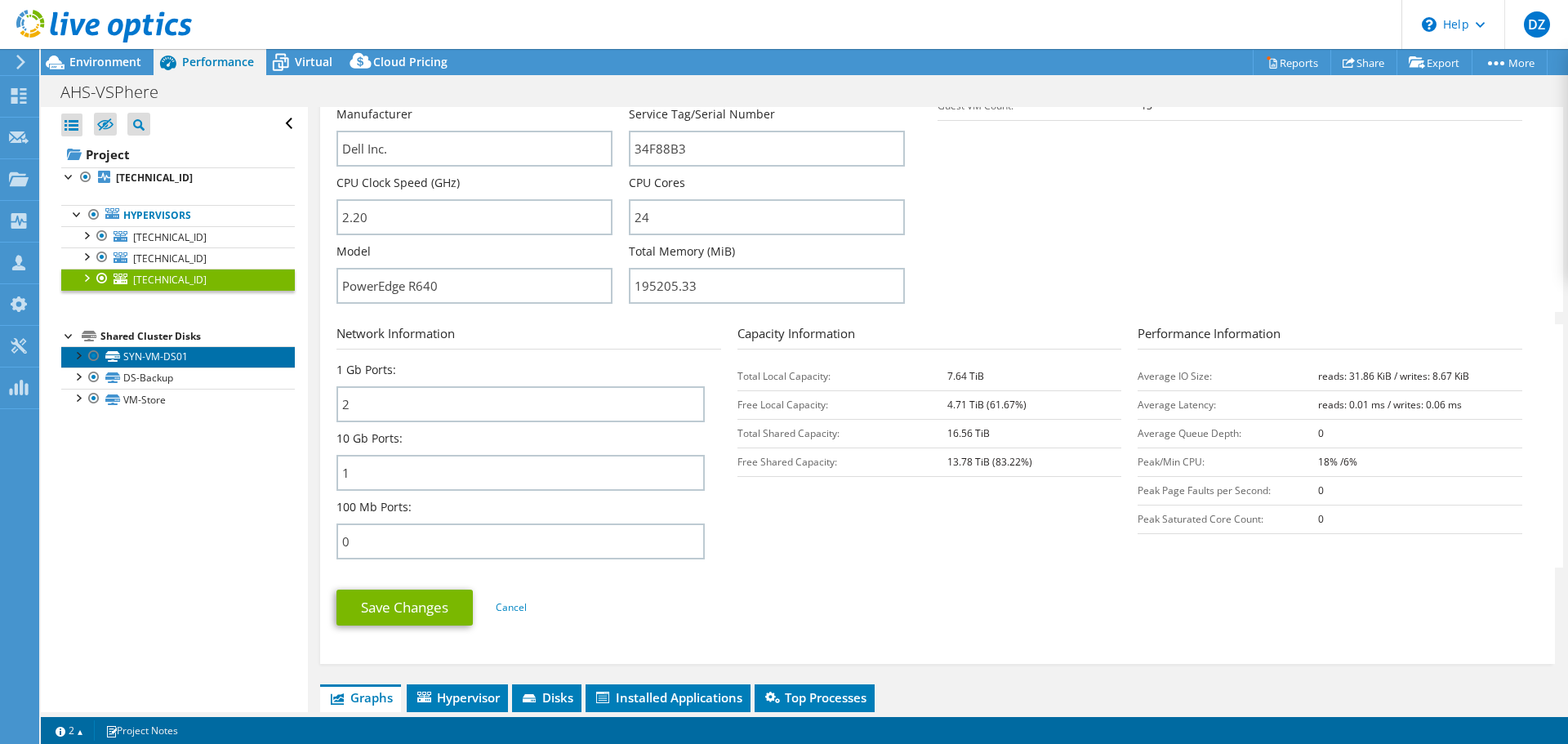
click at [224, 358] on link "SYN-VM-DS01" at bounding box center [177, 357] width 233 height 21
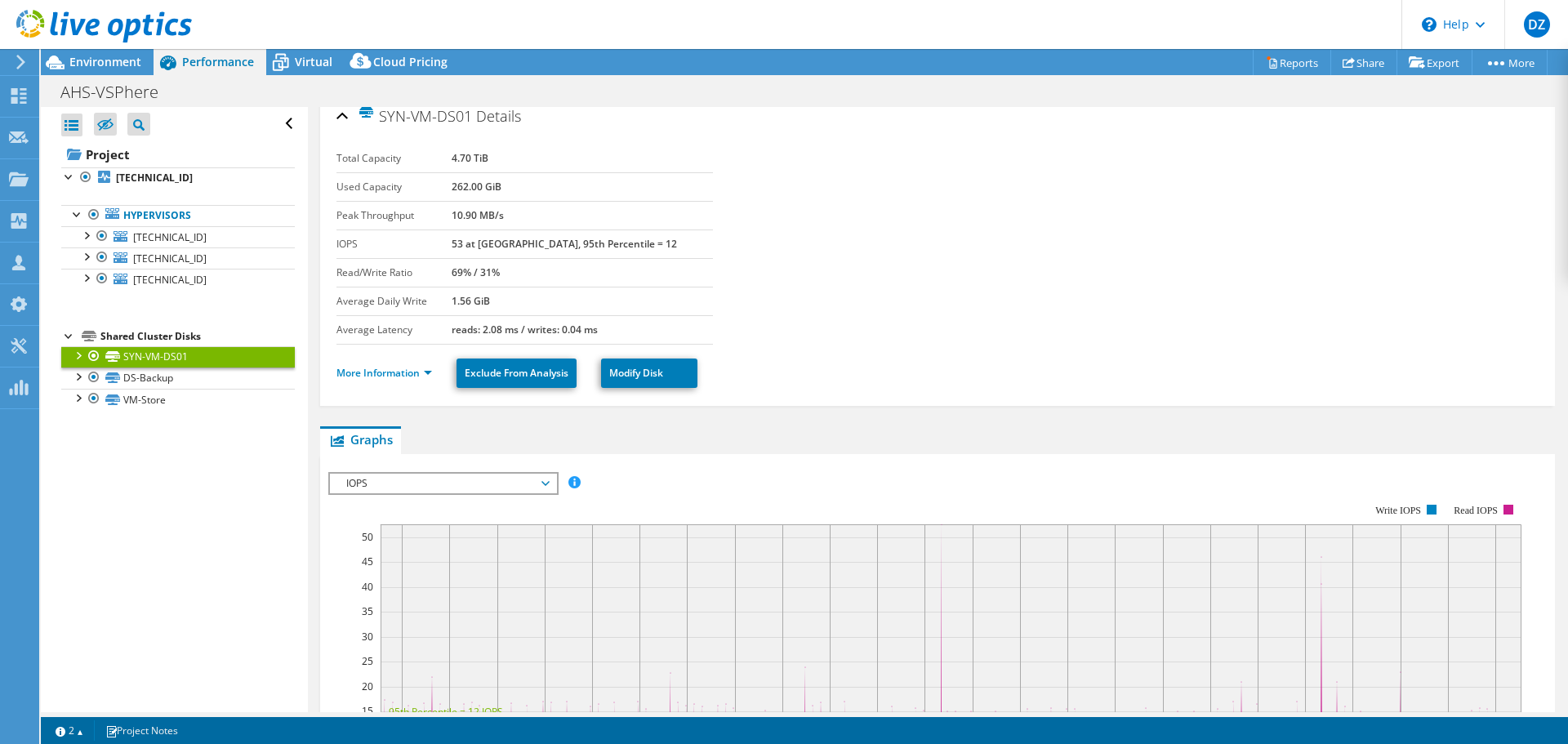
scroll to position [0, 0]
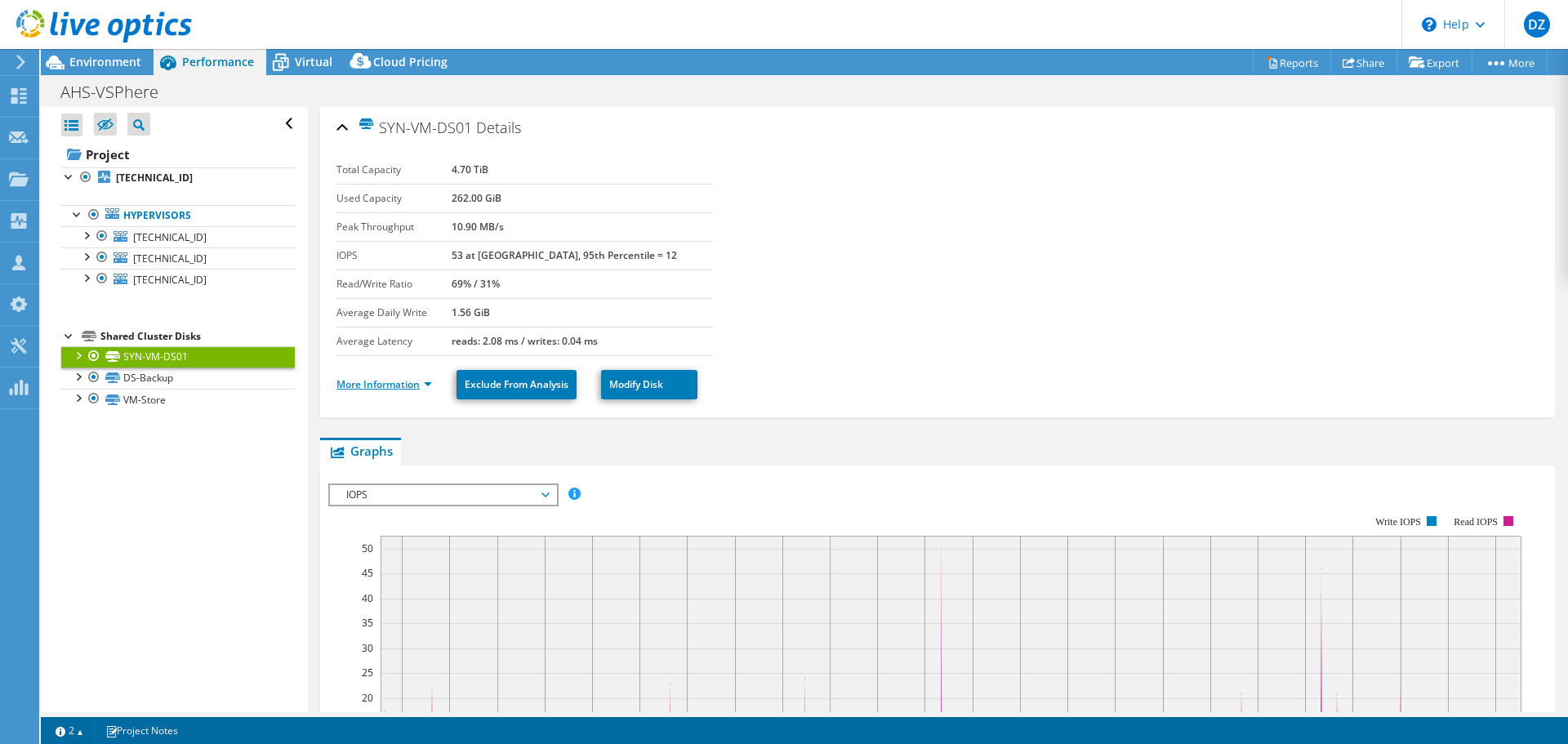
click at [414, 381] on link "More Information" at bounding box center [384, 384] width 96 height 14
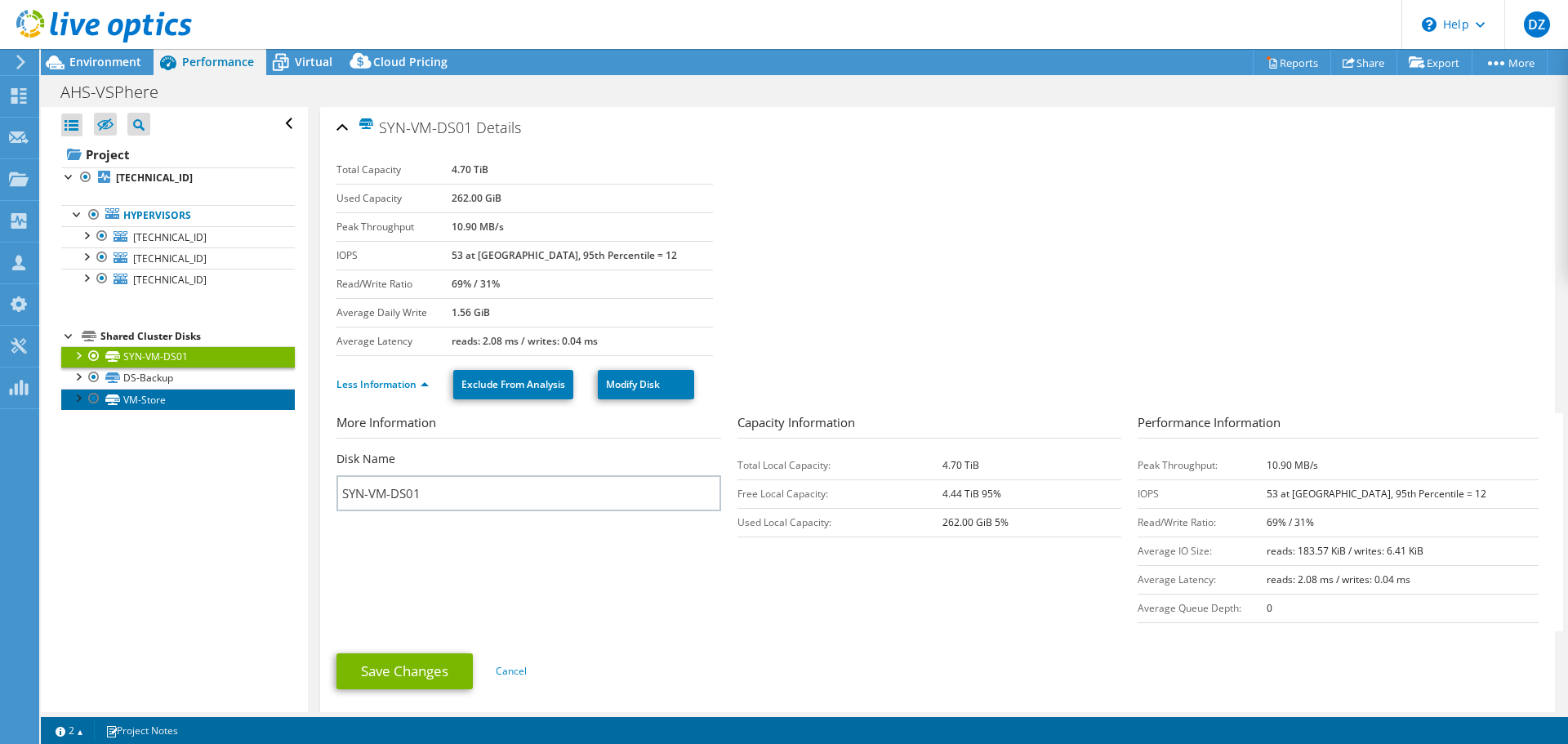
click at [185, 389] on link "VM-Store" at bounding box center [177, 400] width 233 height 21
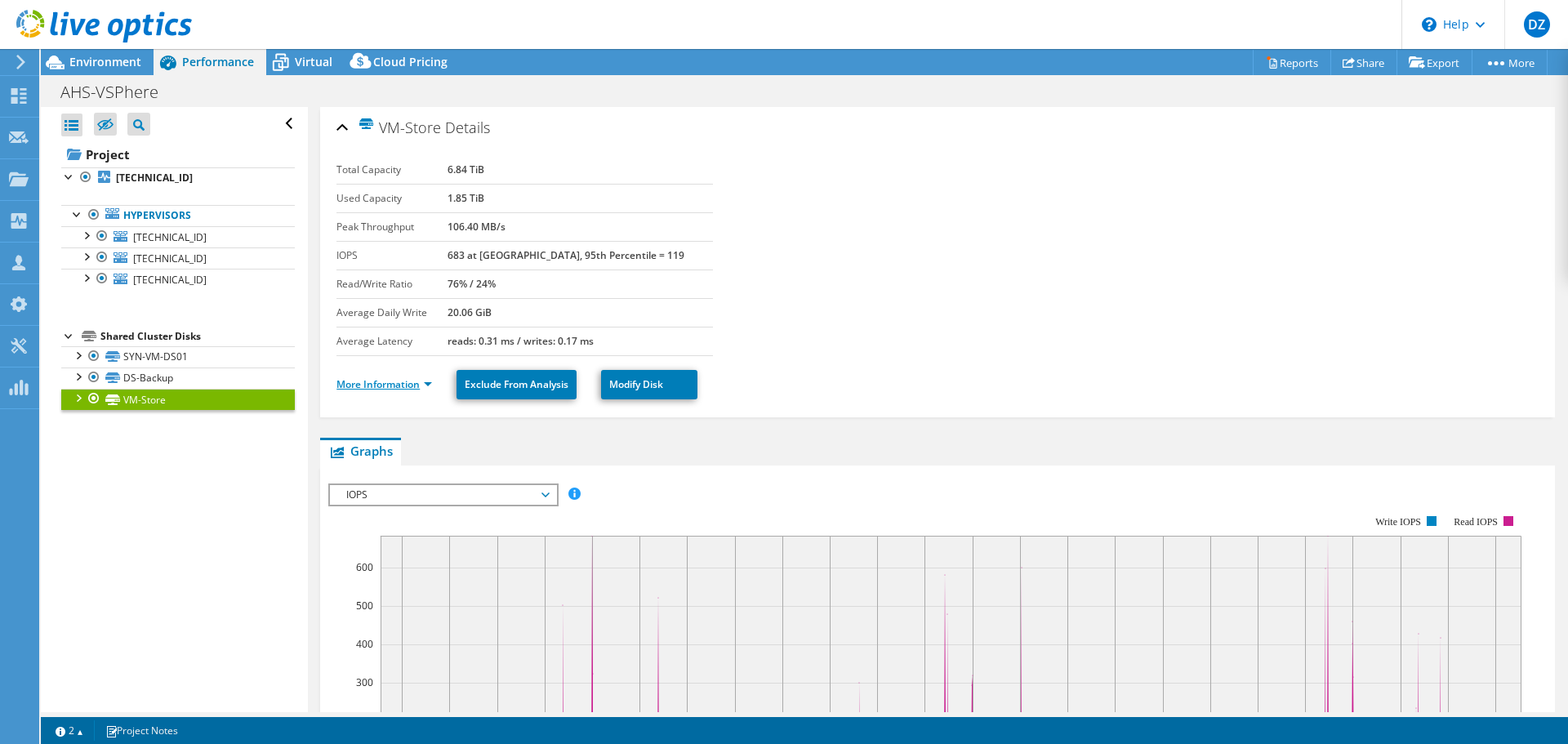
click at [343, 379] on link "More Information" at bounding box center [384, 384] width 96 height 14
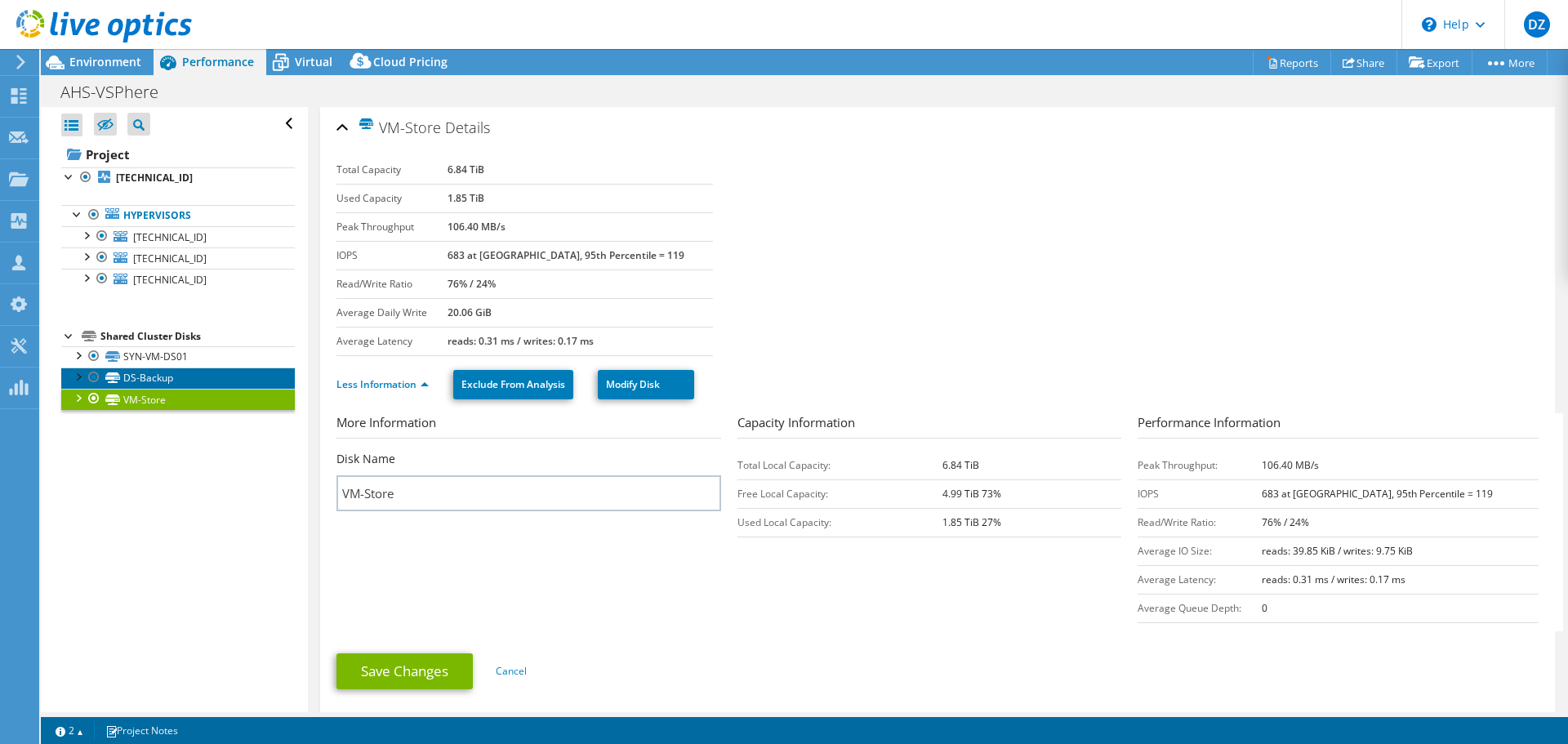
click at [171, 379] on link "DS-Backup" at bounding box center [177, 378] width 233 height 21
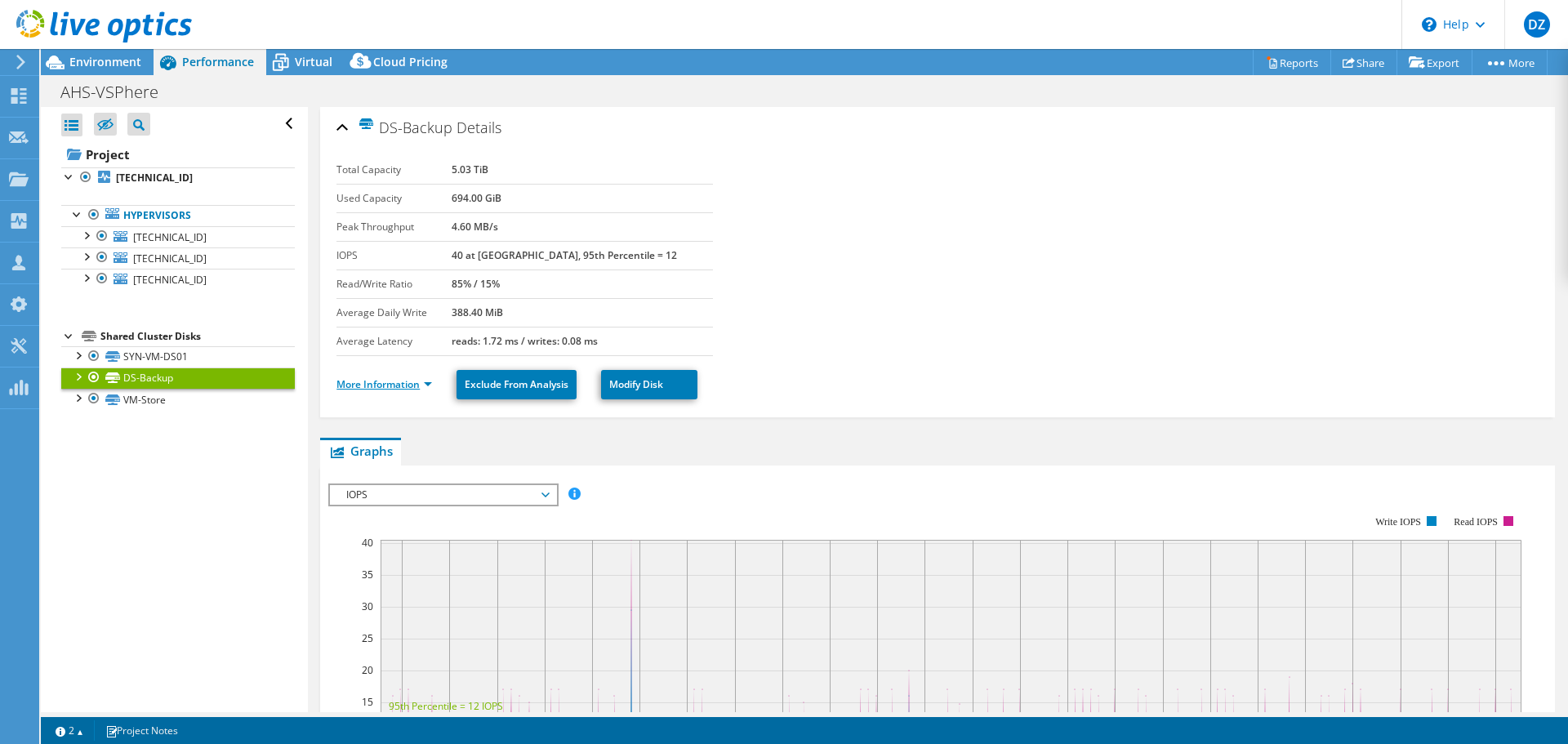
click at [404, 382] on link "More Information" at bounding box center [384, 384] width 96 height 14
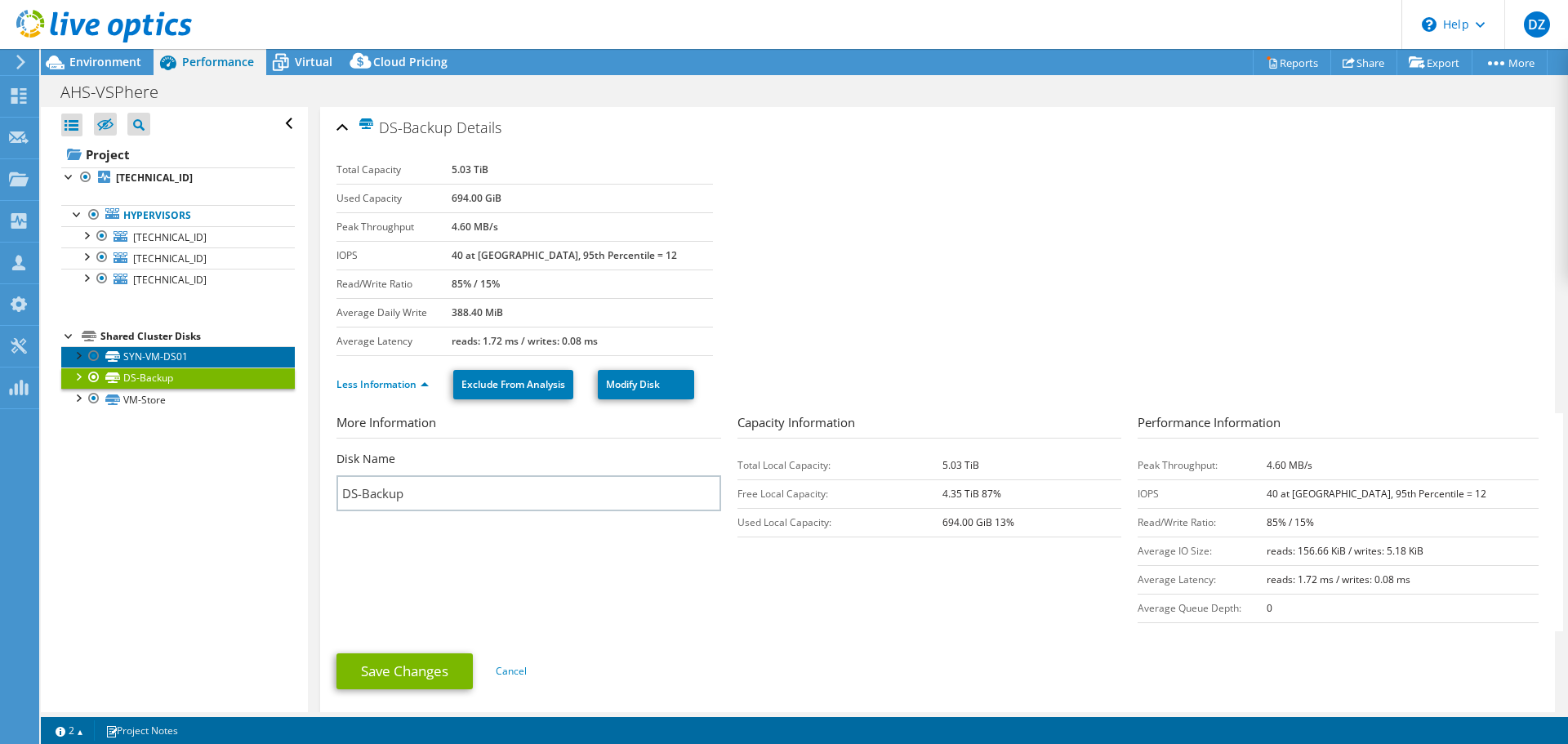
click at [213, 360] on link "SYN-VM-DS01" at bounding box center [177, 357] width 233 height 21
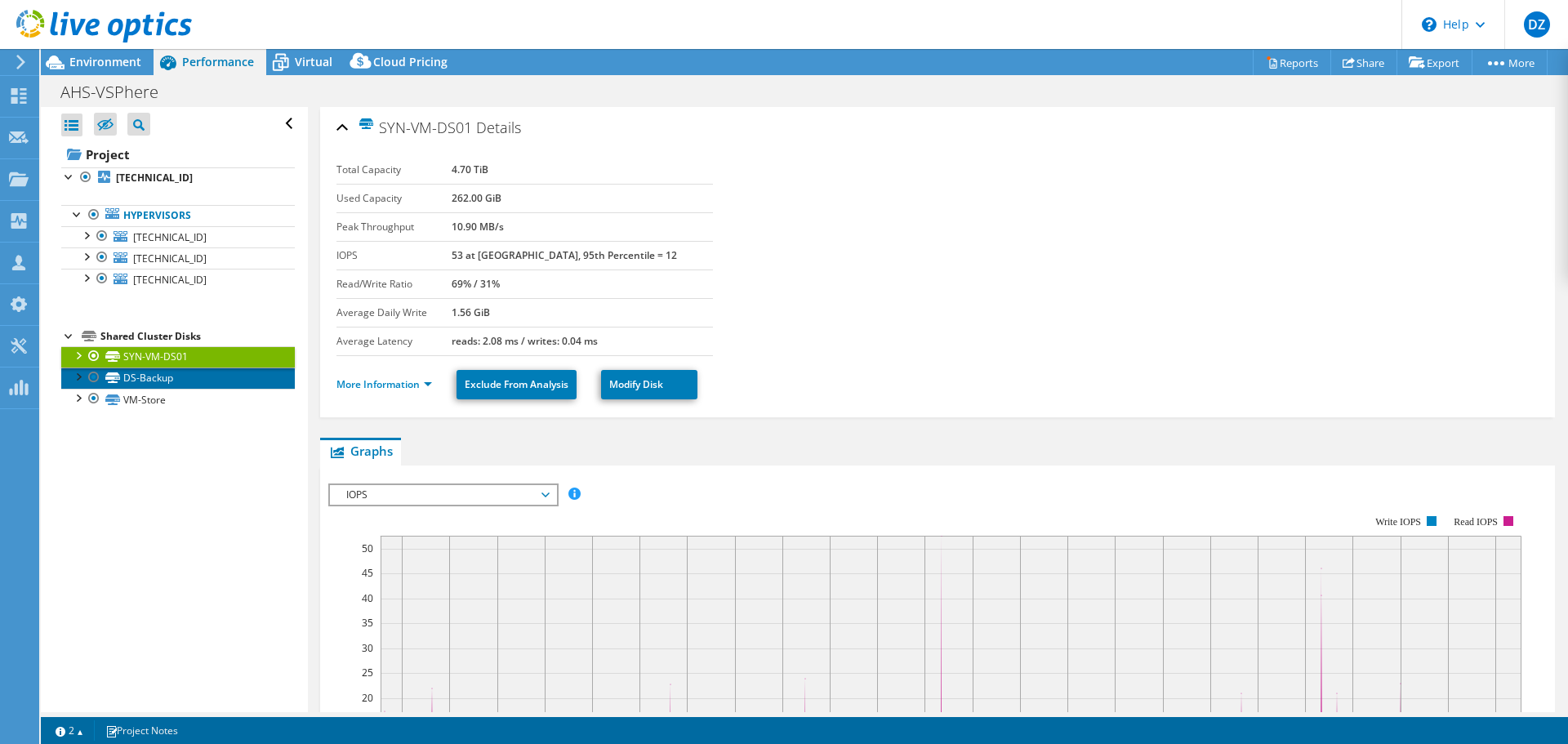
click at [155, 385] on link "DS-Backup" at bounding box center [177, 378] width 233 height 21
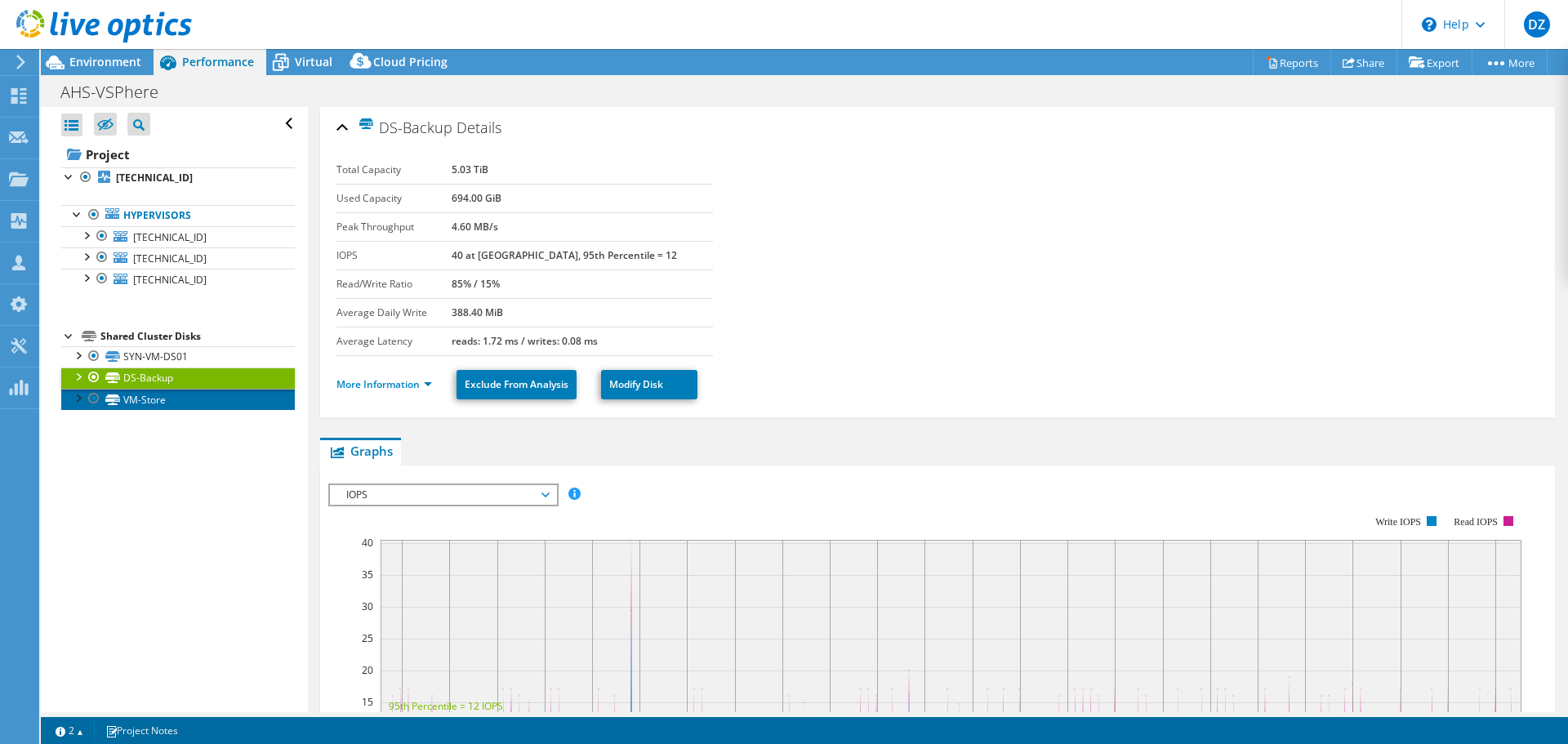
click at [154, 397] on link "VM-Store" at bounding box center [177, 400] width 233 height 21
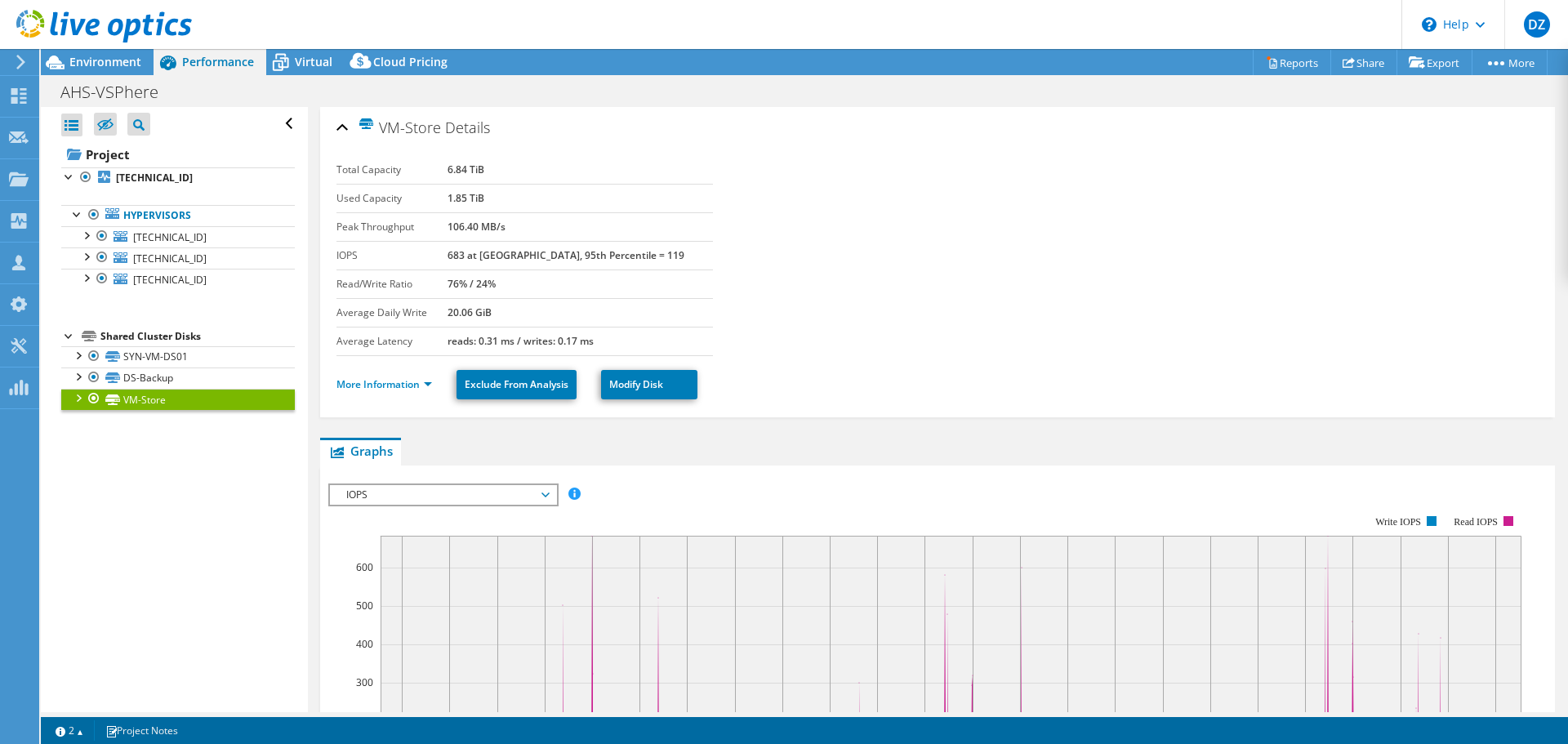
select select "USD"
click at [163, 227] on link "[TECHNICAL_ID]" at bounding box center [177, 237] width 233 height 21
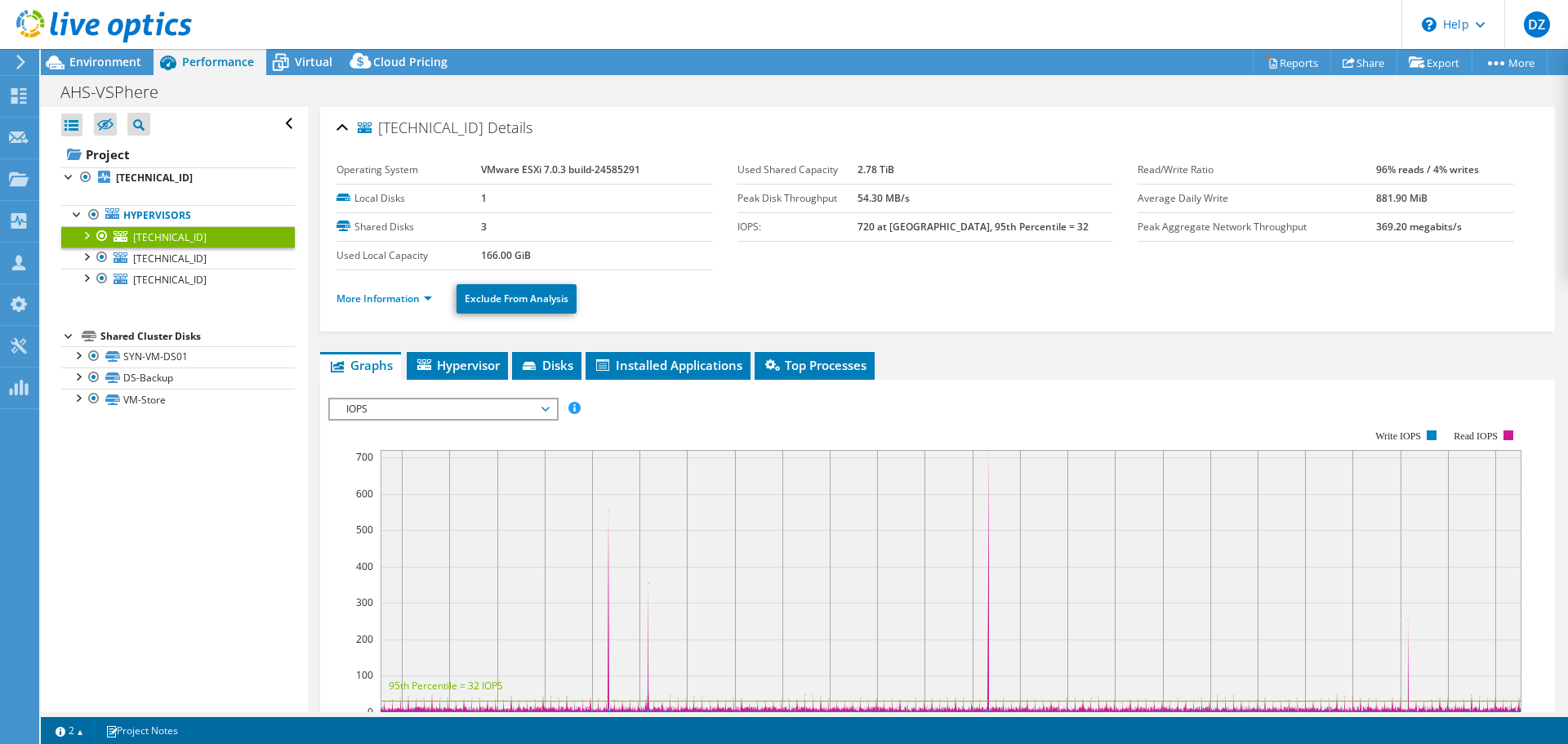
click at [402, 408] on span "IOPS" at bounding box center [442, 409] width 210 height 19
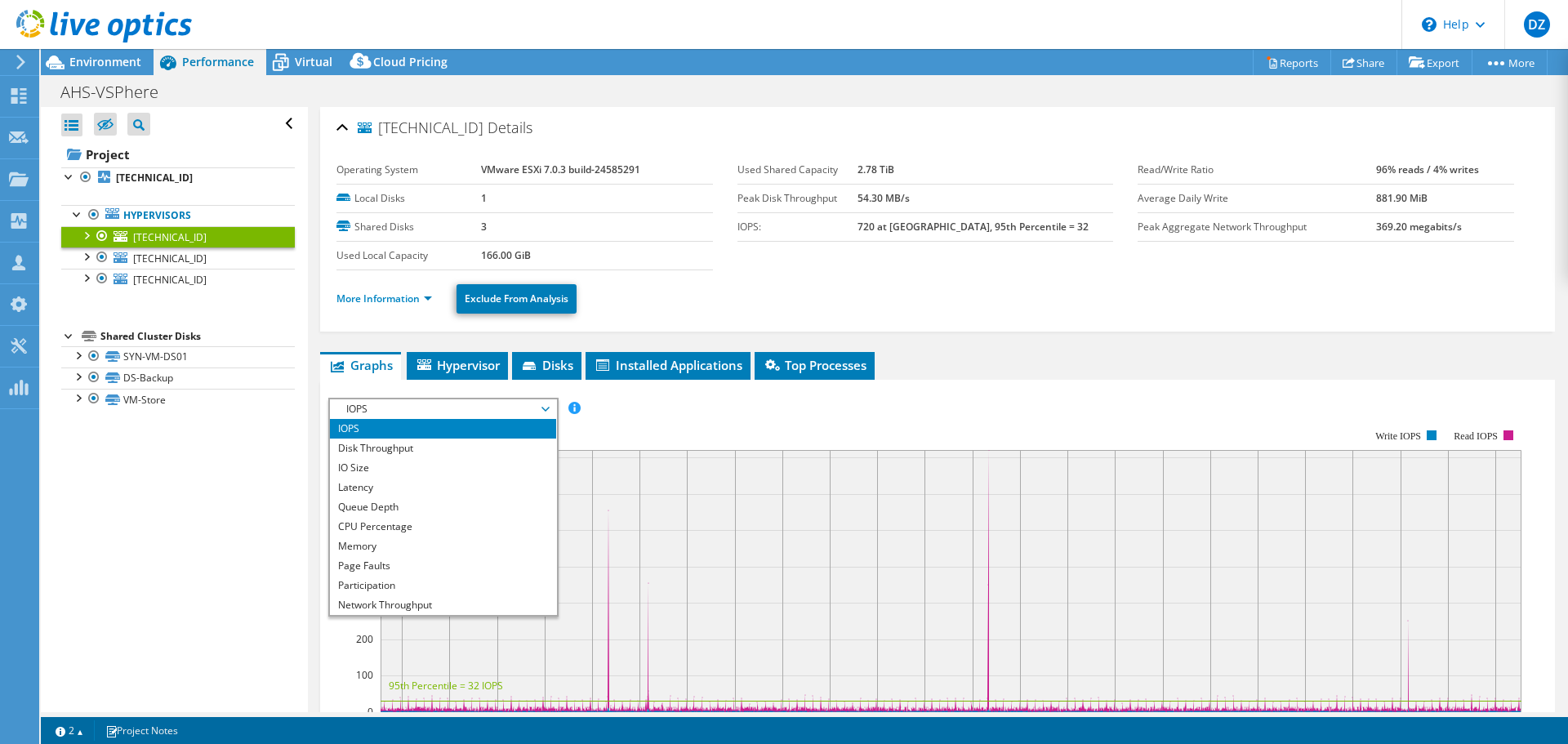
click at [402, 408] on span "IOPS" at bounding box center [442, 409] width 210 height 19
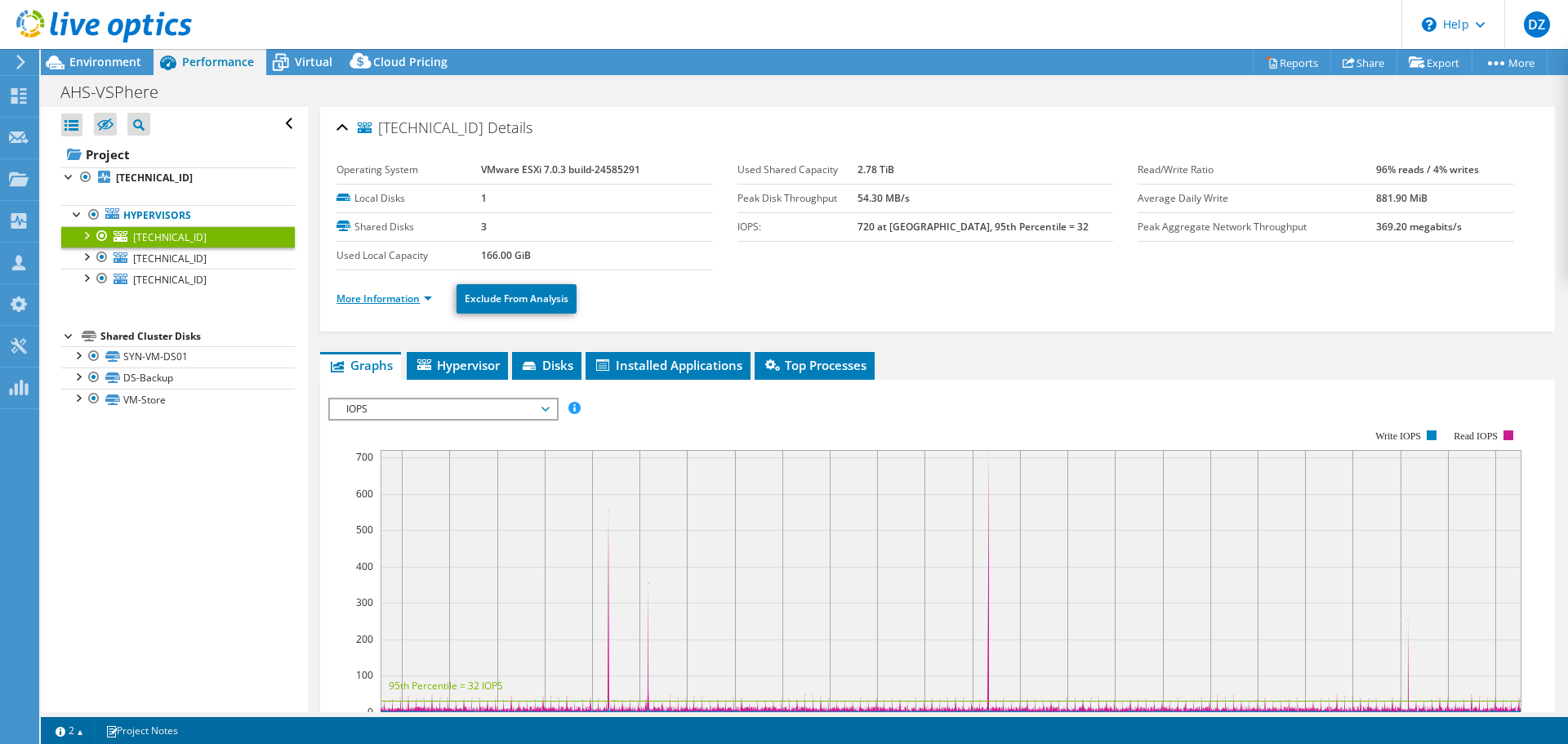
click at [394, 301] on link "More Information" at bounding box center [384, 298] width 96 height 14
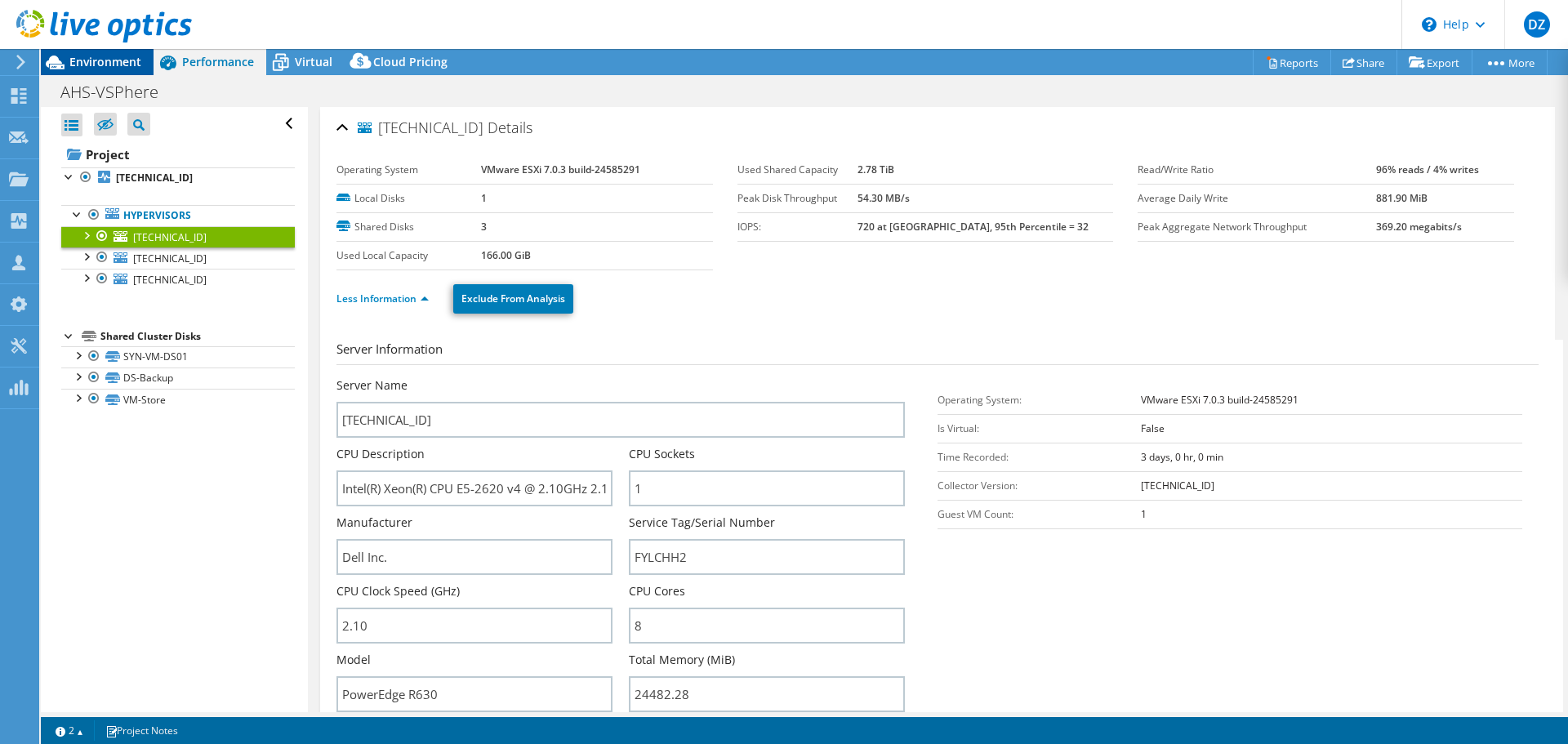
click at [130, 64] on span "Environment" at bounding box center [106, 62] width 72 height 15
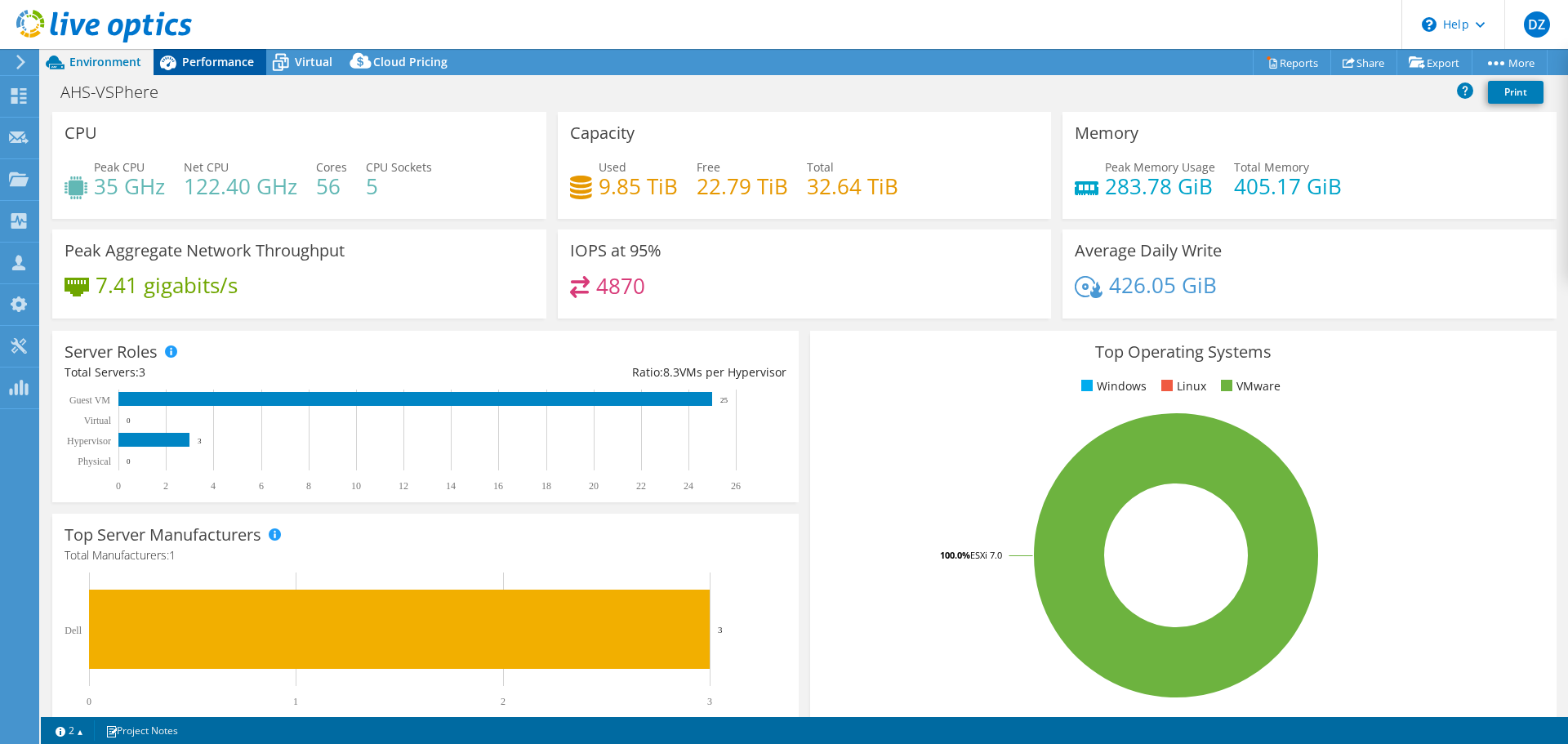
click at [235, 67] on span "Performance" at bounding box center [218, 62] width 72 height 15
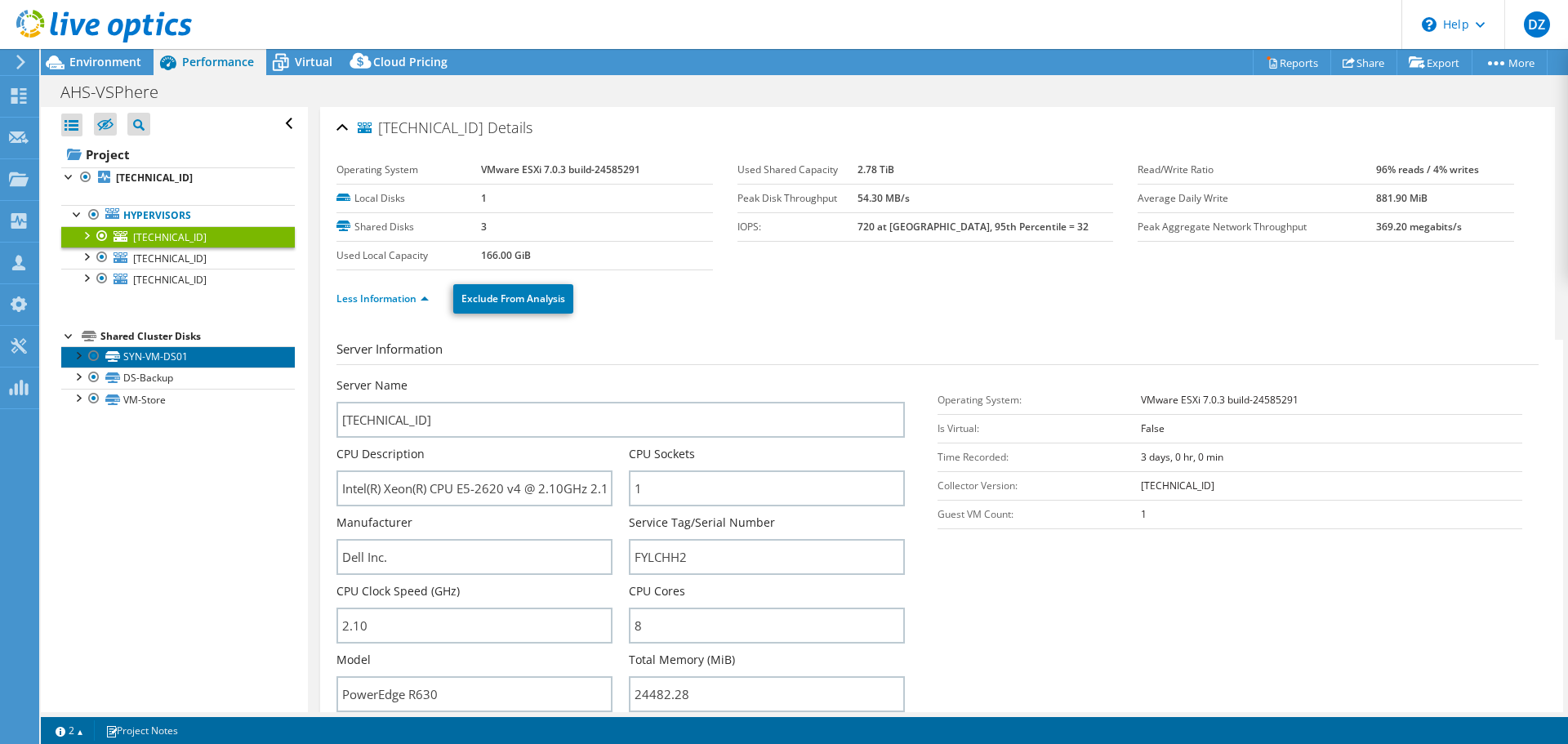
click at [150, 357] on link "SYN-VM-DS01" at bounding box center [177, 357] width 233 height 21
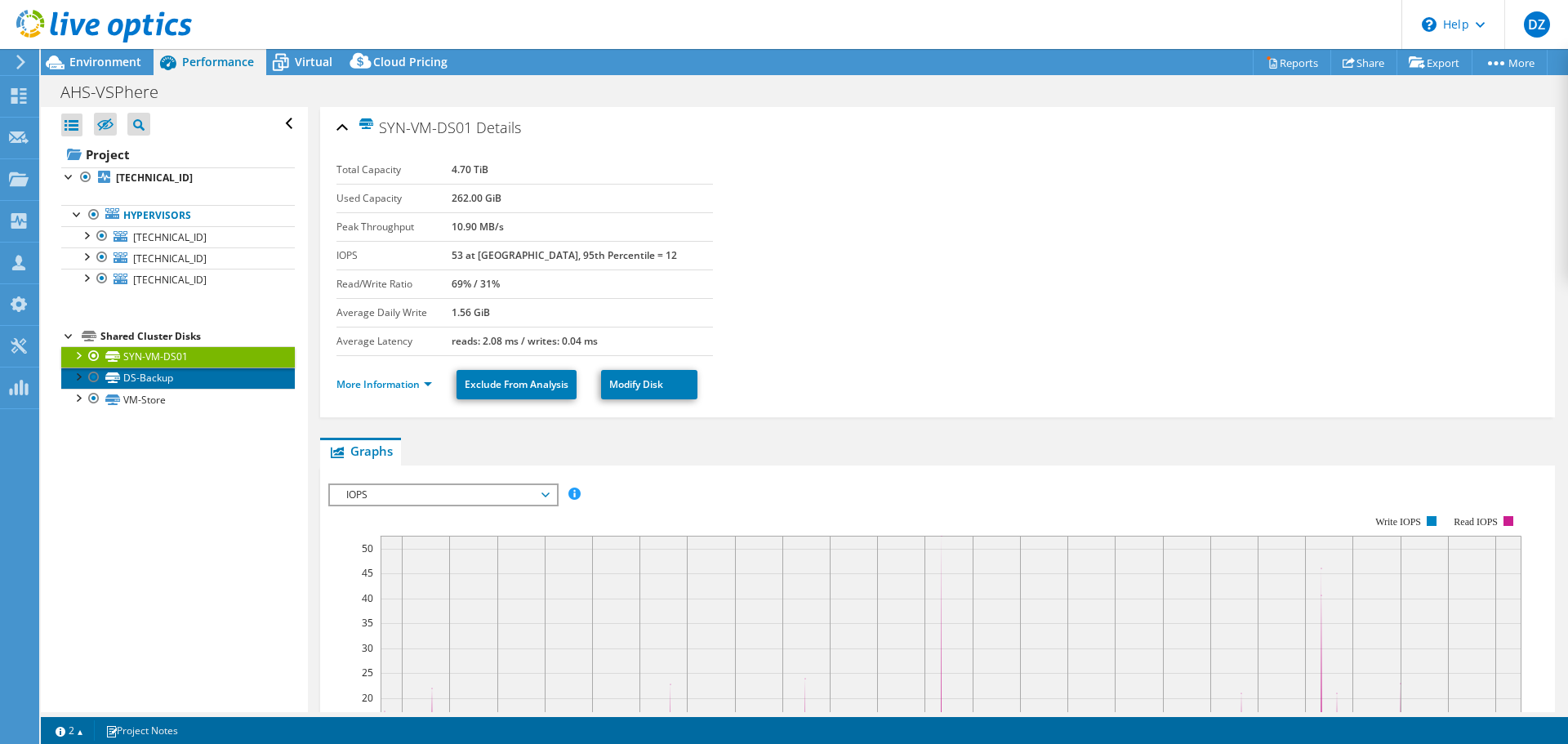
click at [175, 379] on link "DS-Backup" at bounding box center [177, 378] width 233 height 21
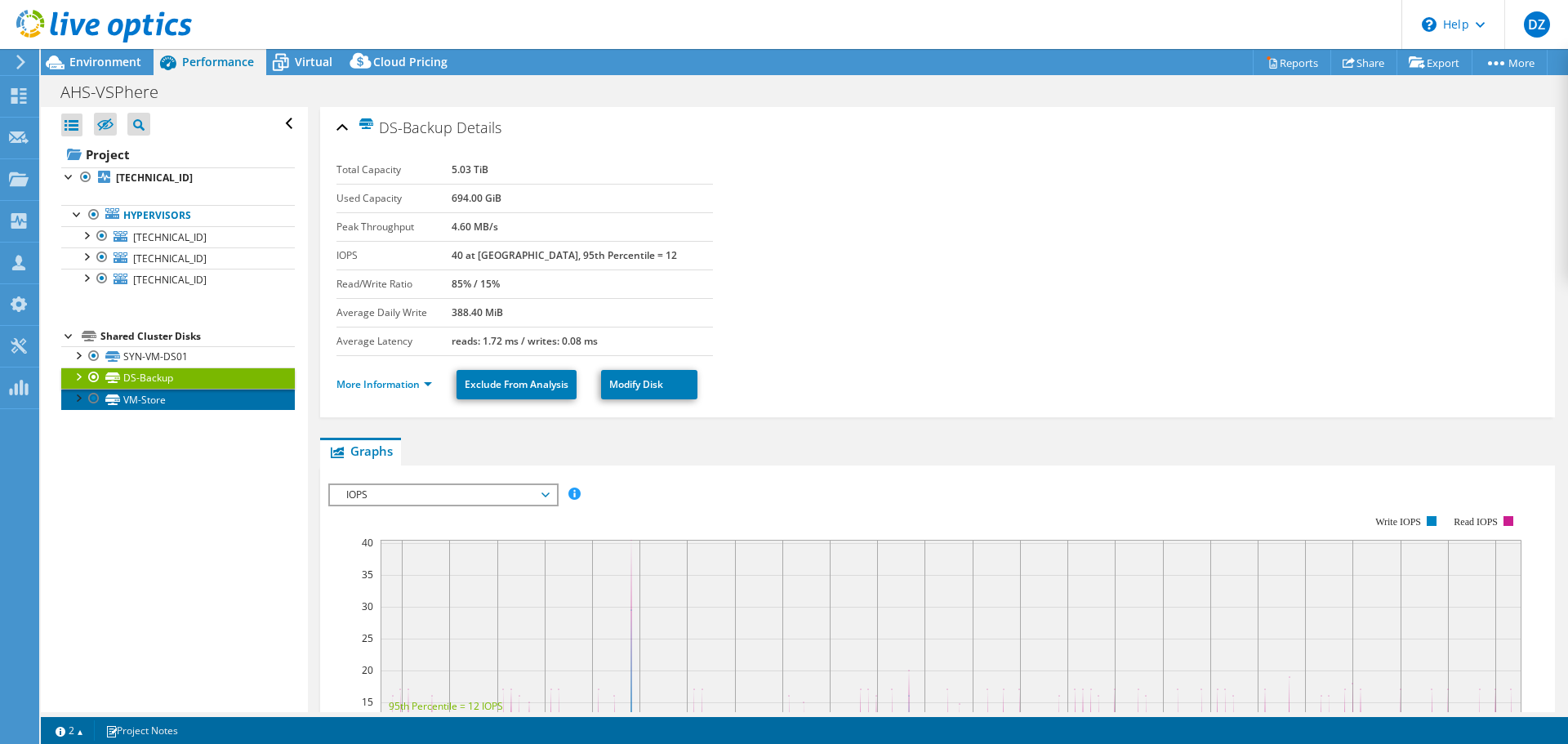
click at [166, 397] on link "VM-Store" at bounding box center [177, 400] width 233 height 21
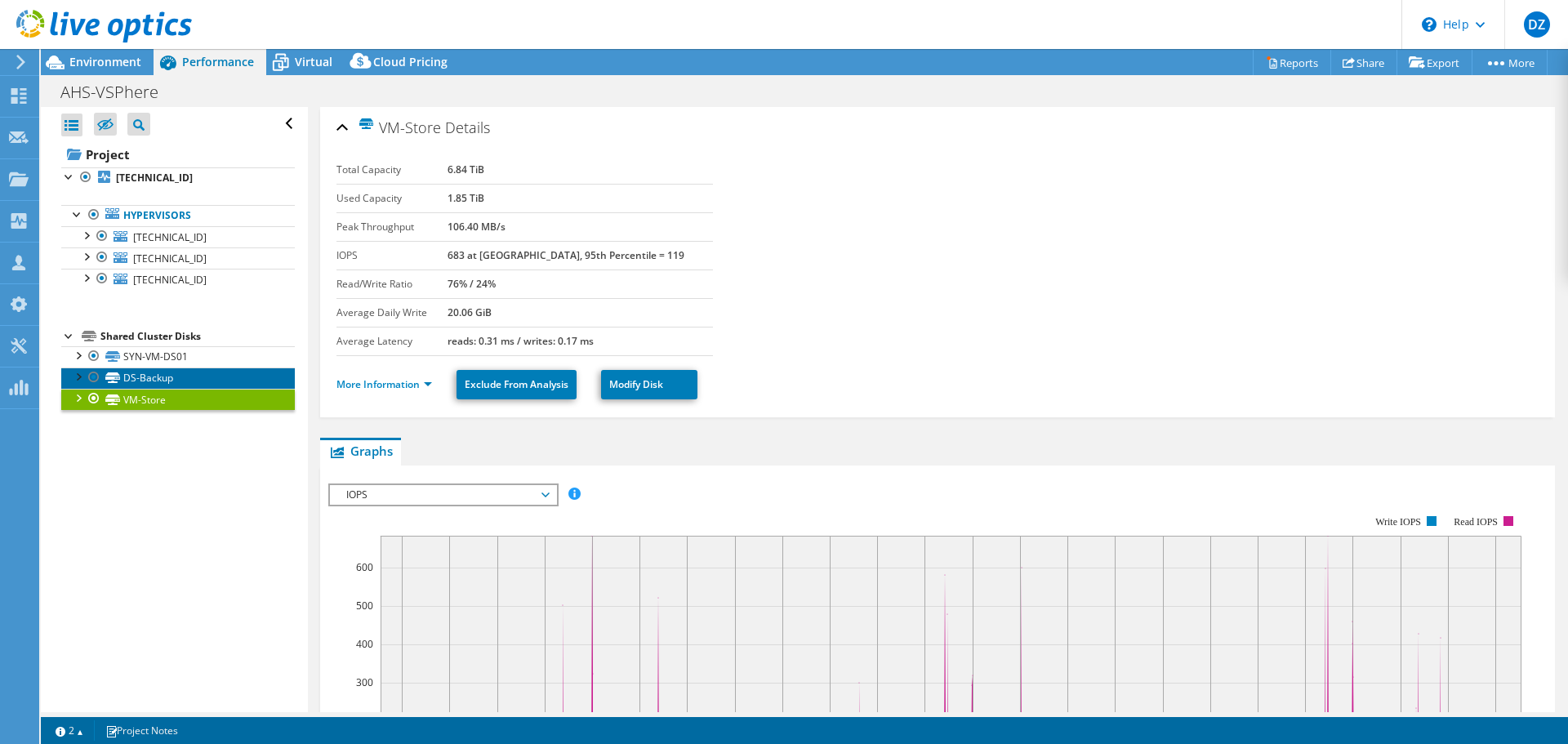
click at [161, 379] on link "DS-Backup" at bounding box center [177, 378] width 233 height 21
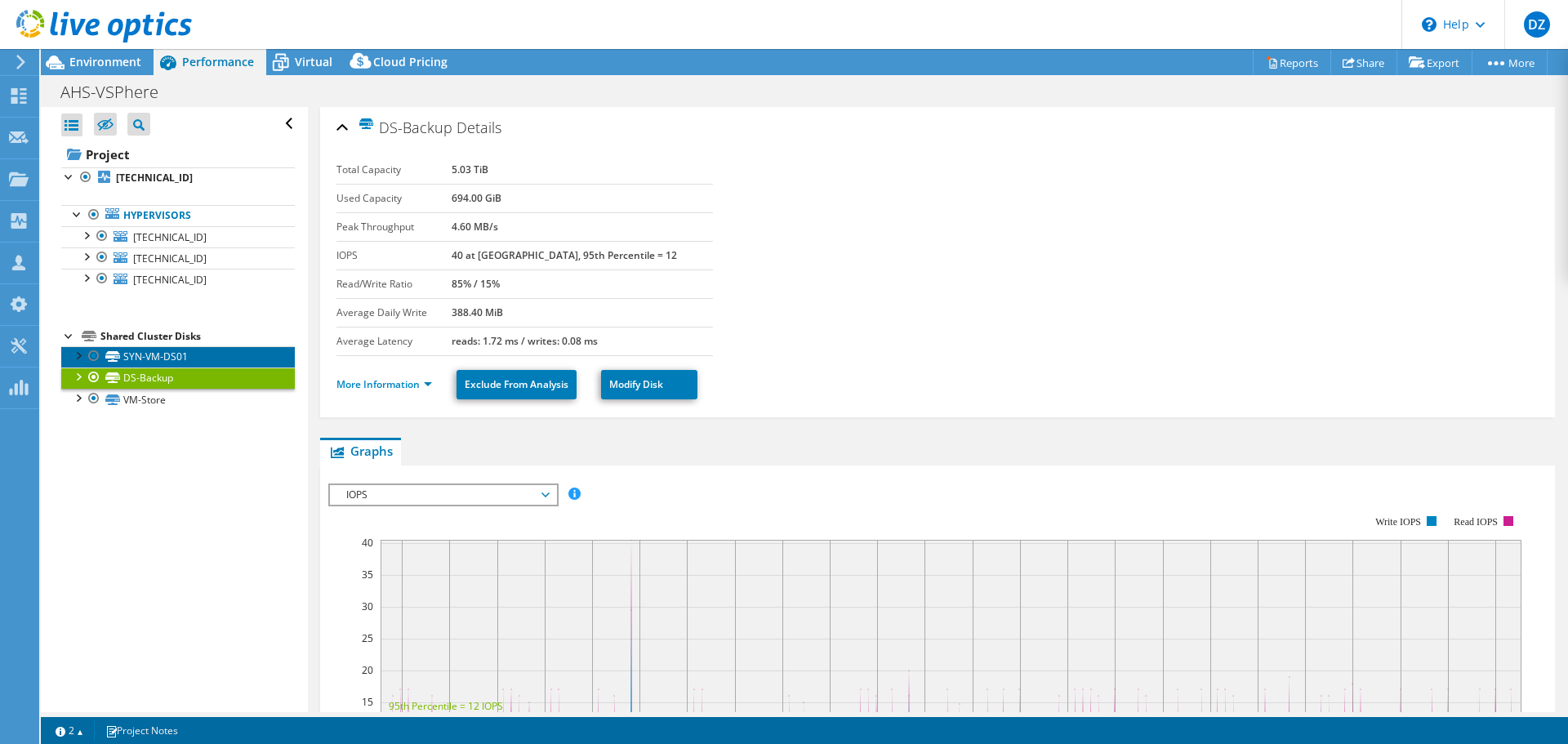
click at [165, 365] on link "SYN-VM-DS01" at bounding box center [177, 357] width 233 height 21
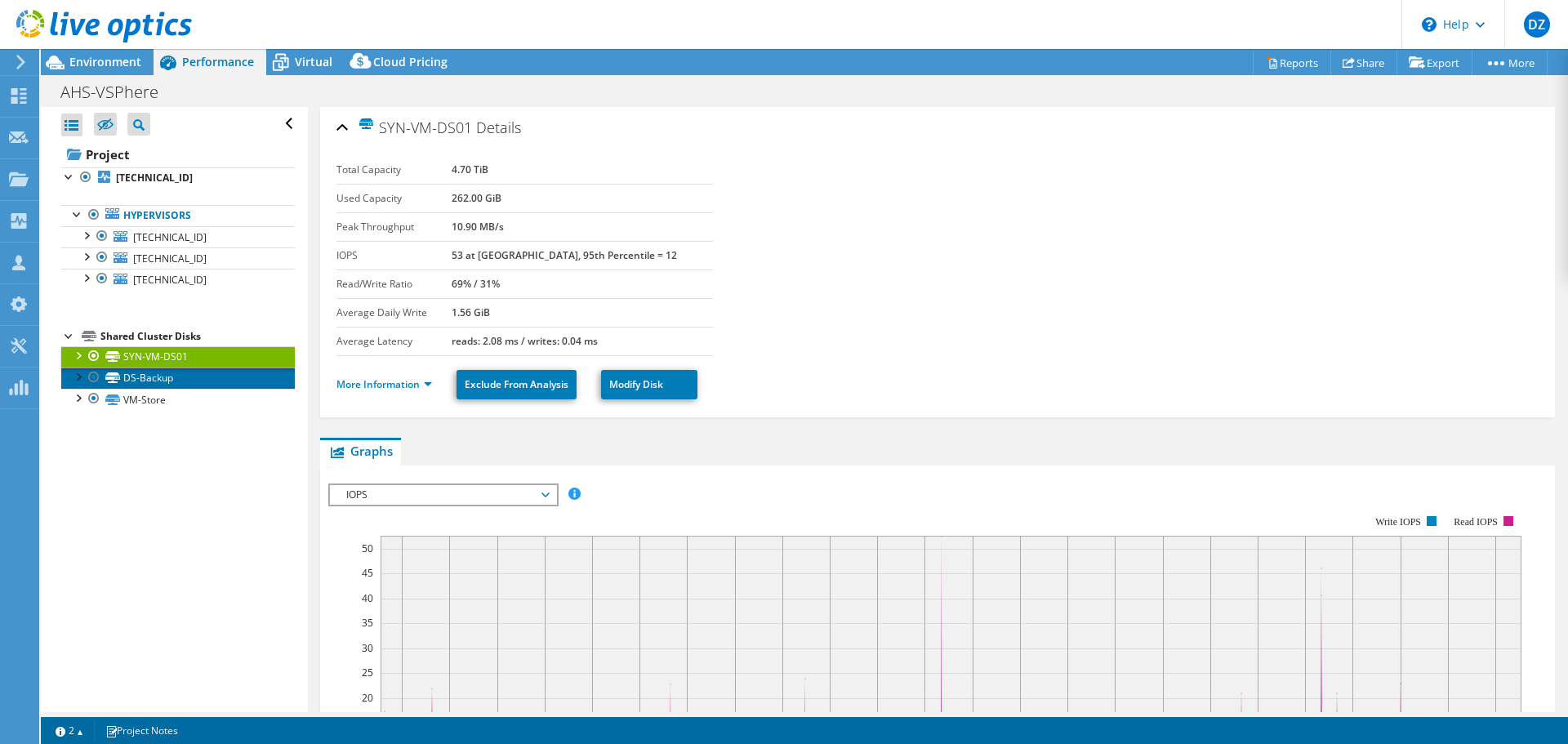
click at [157, 382] on link "DS-Backup" at bounding box center [177, 378] width 233 height 21
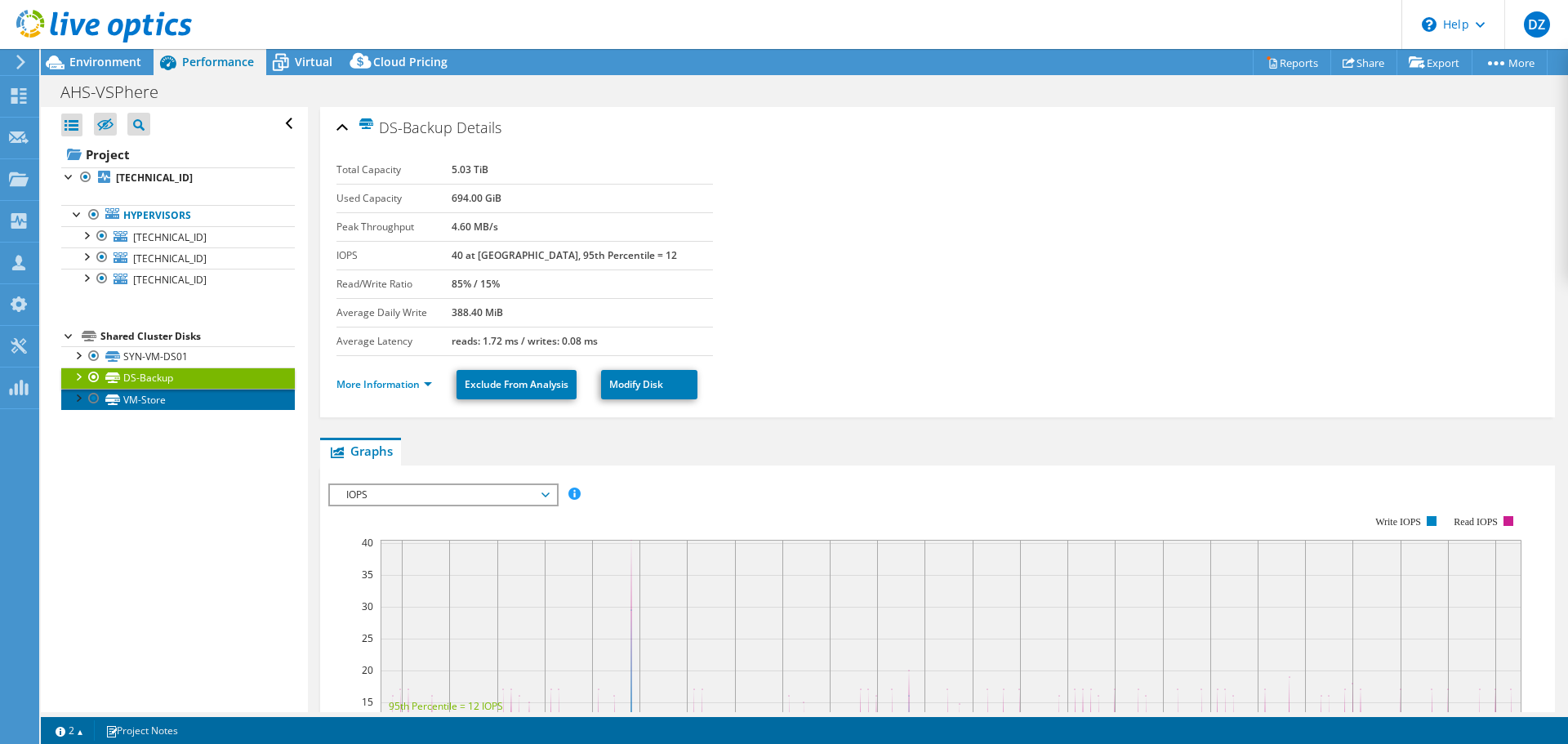
click at [155, 399] on link "VM-Store" at bounding box center [177, 400] width 233 height 21
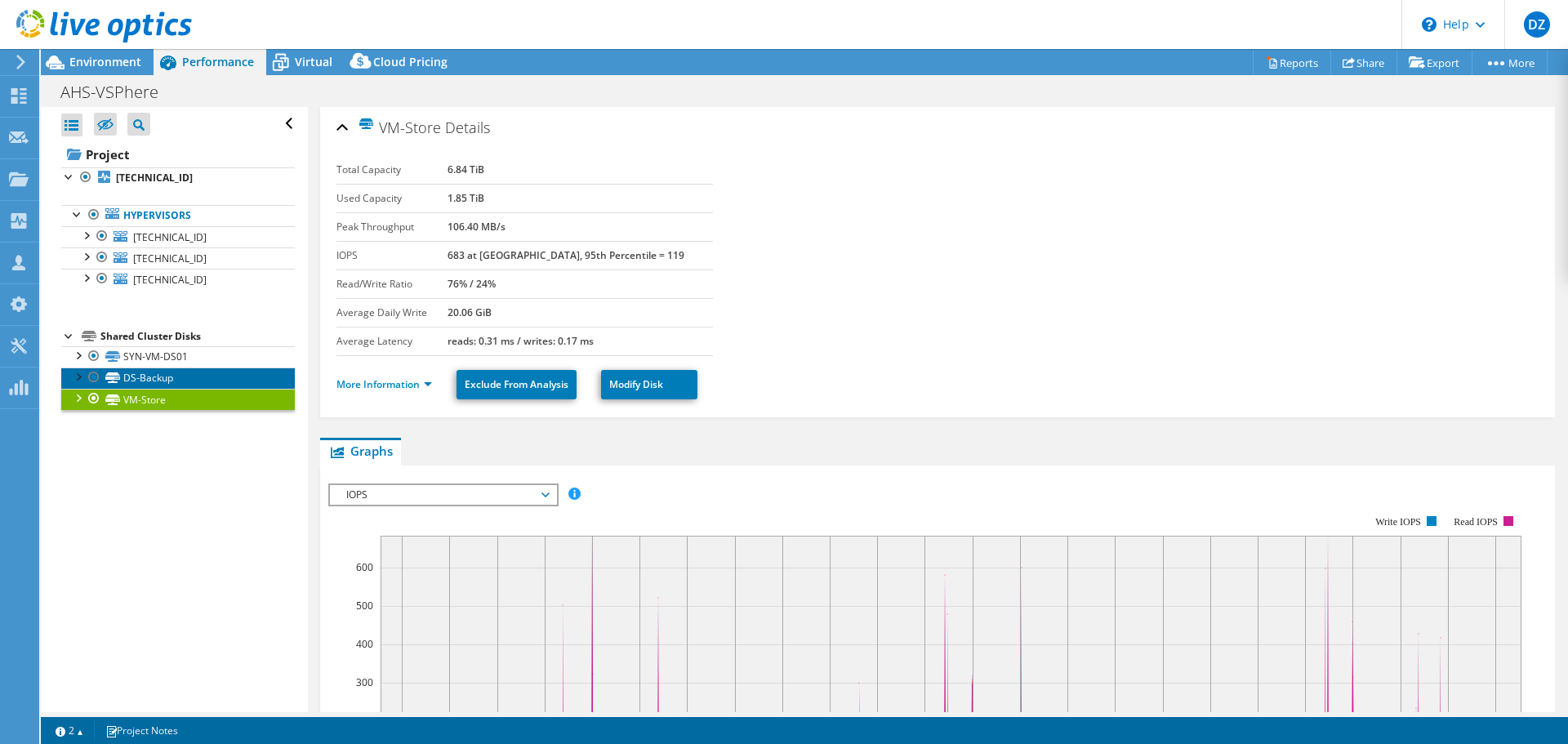
click at [176, 376] on link "DS-Backup" at bounding box center [177, 378] width 233 height 21
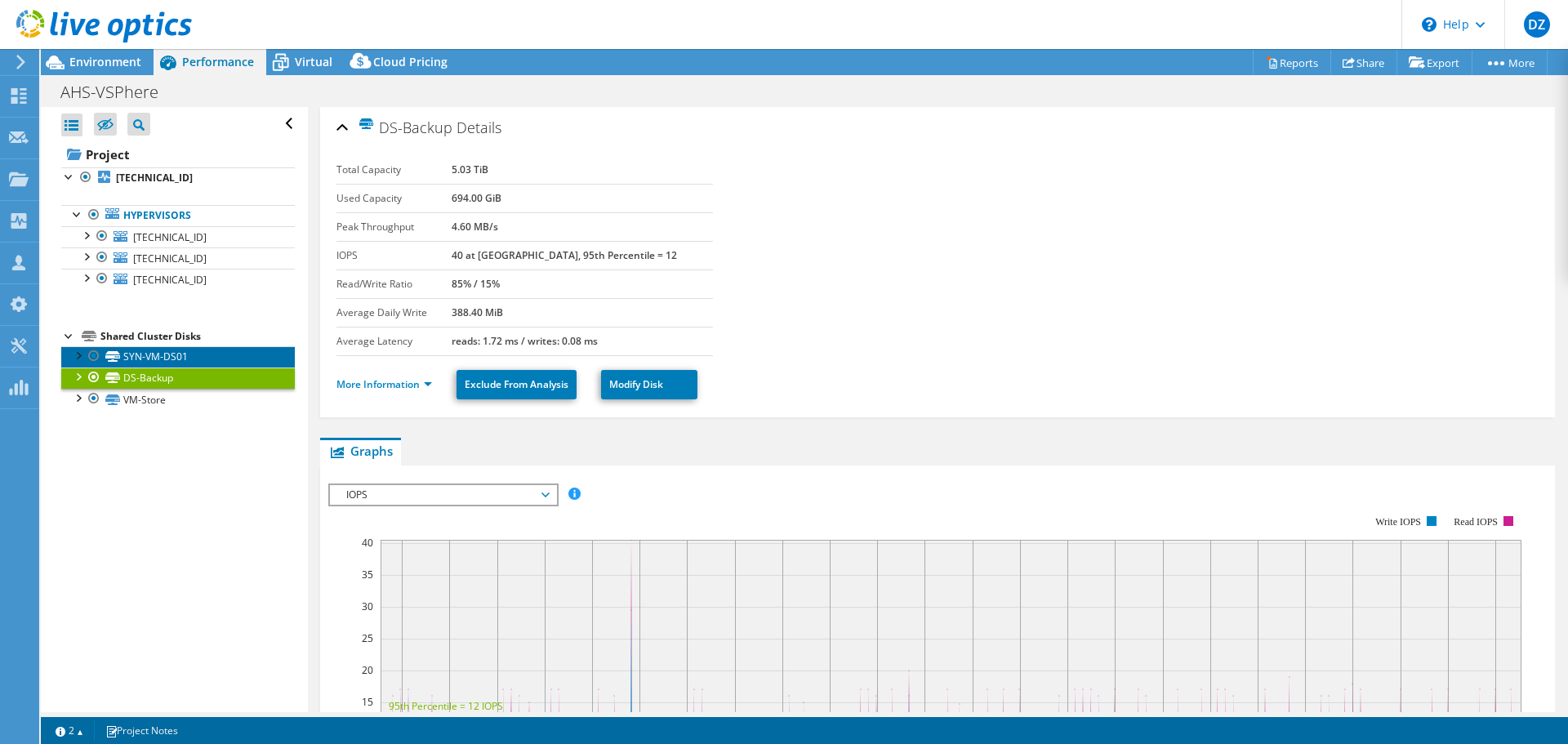
click at [161, 354] on link "SYN-VM-DS01" at bounding box center [177, 357] width 233 height 21
